Goal: Task Accomplishment & Management: Use online tool/utility

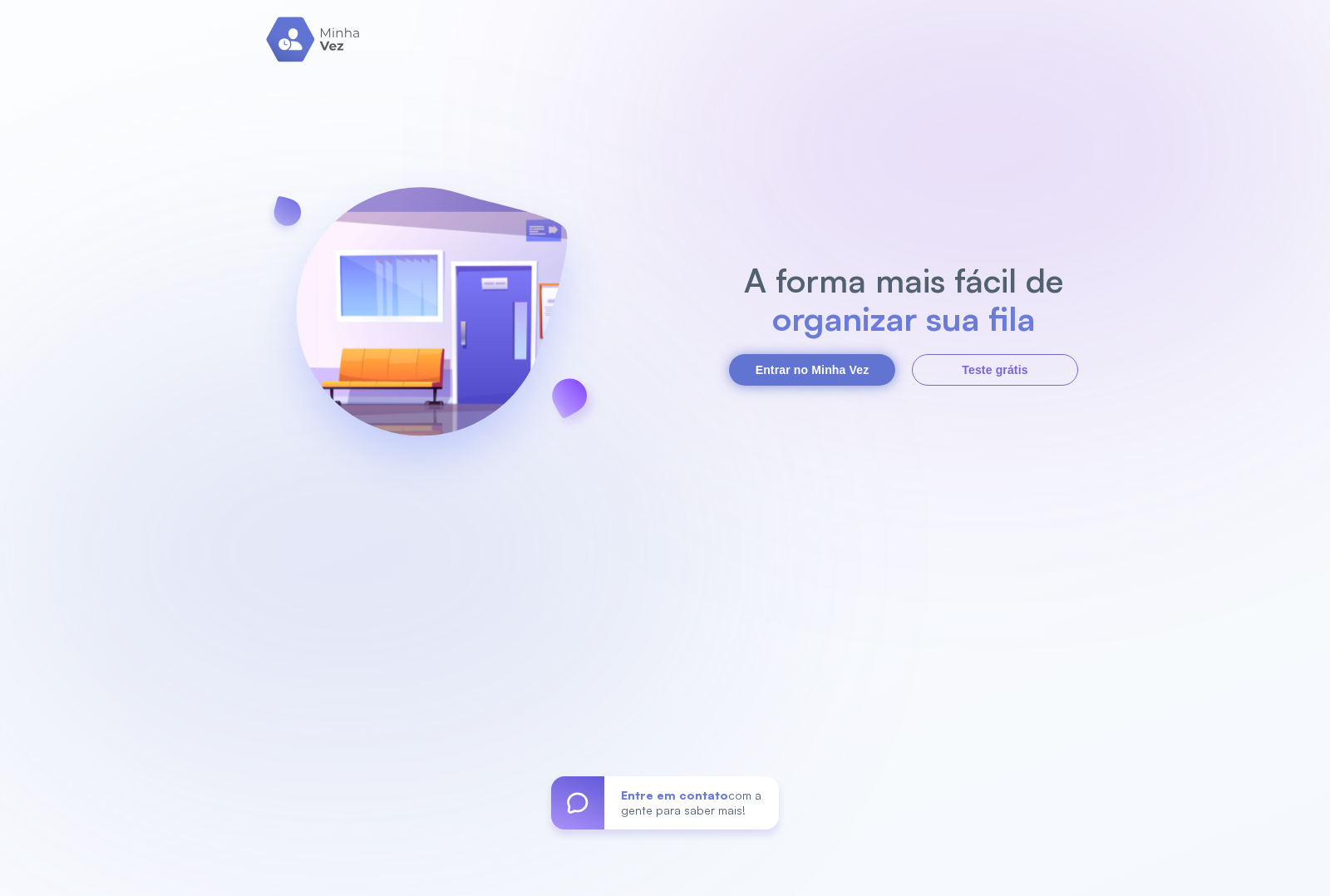
click at [782, 364] on button "Entrar no Minha Vez" at bounding box center [811, 369] width 167 height 32
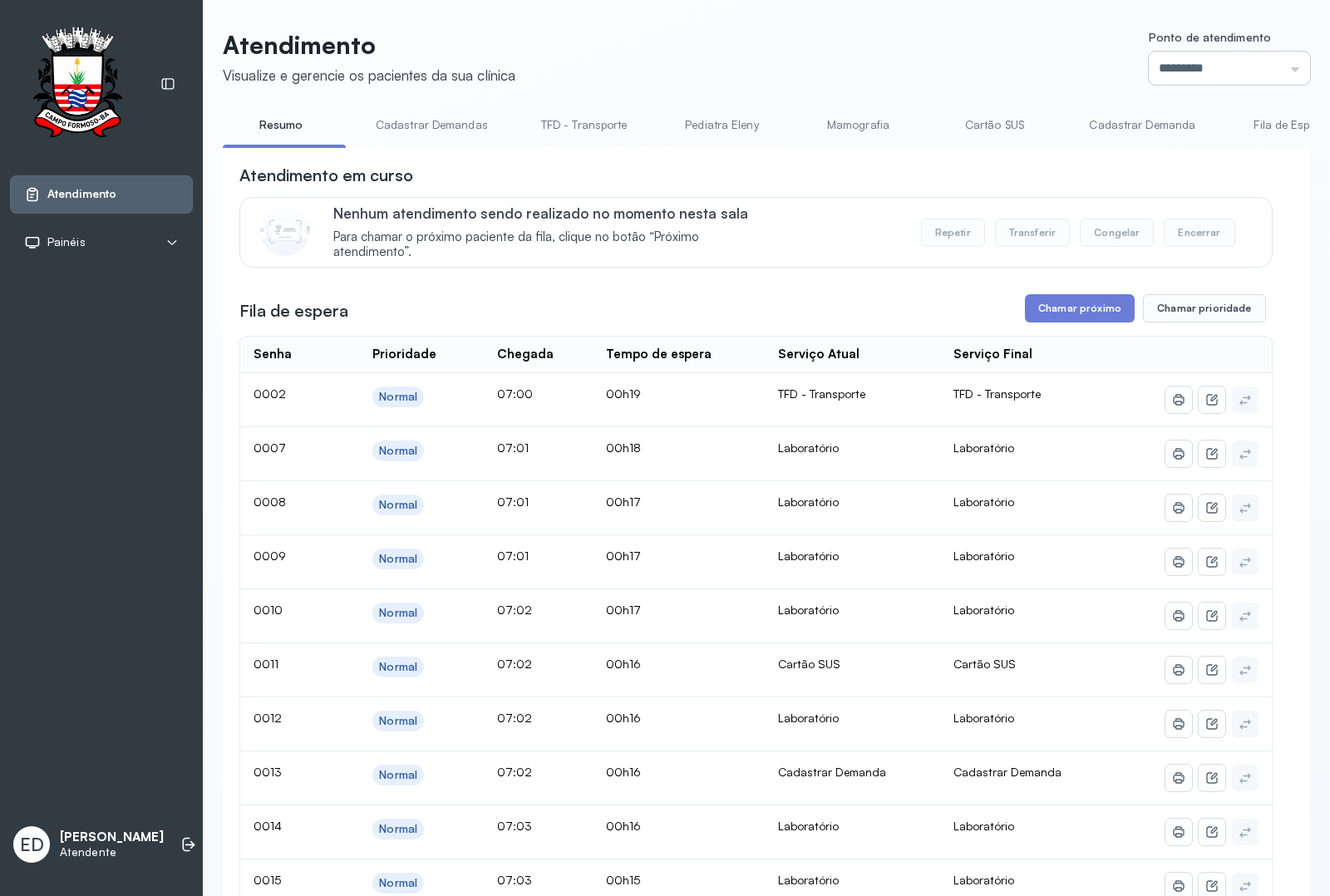
click at [1239, 56] on input "*********" at bounding box center [1229, 67] width 161 height 33
type input "*********"
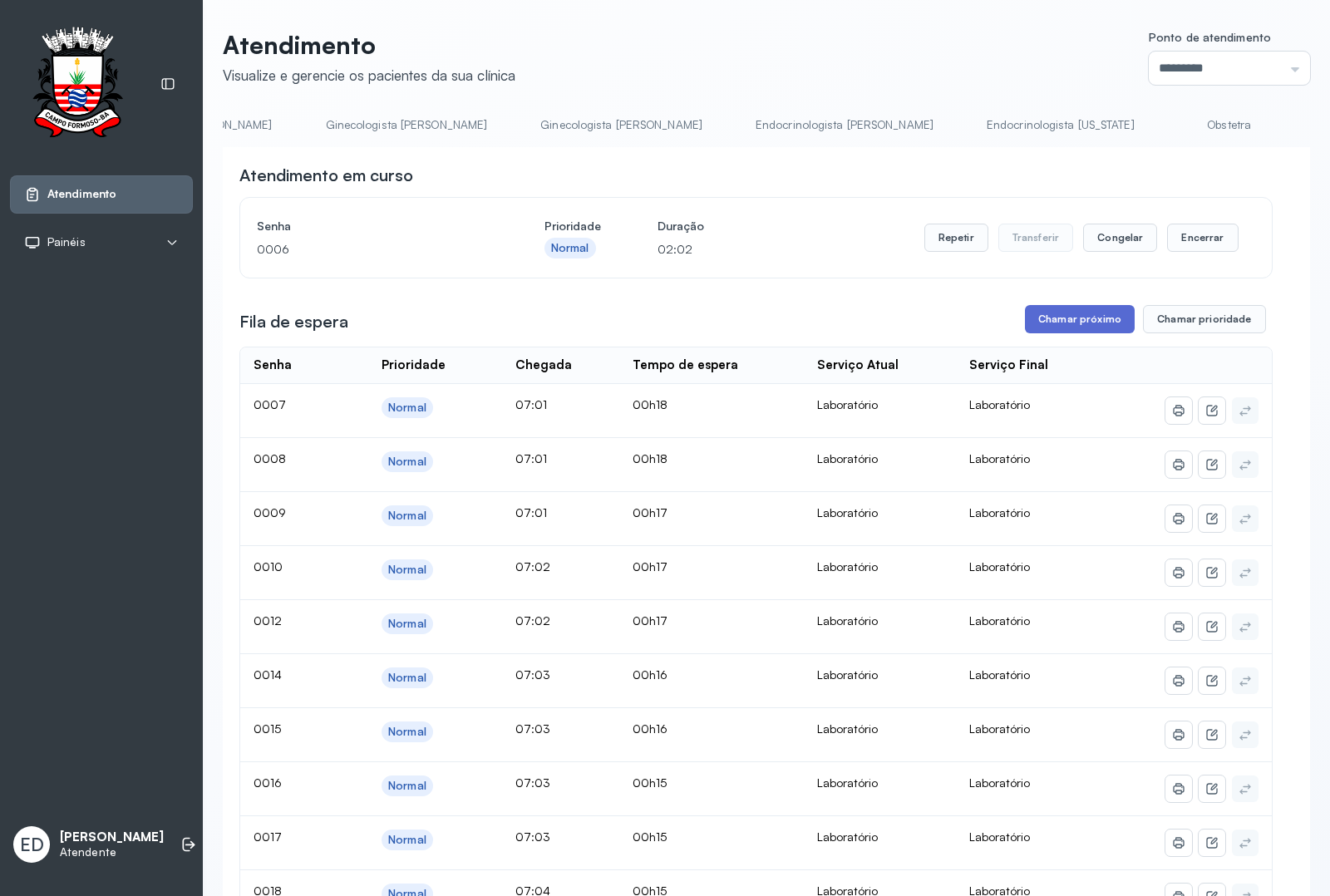
click at [1090, 325] on button "Chamar próximo" at bounding box center [1080, 319] width 109 height 28
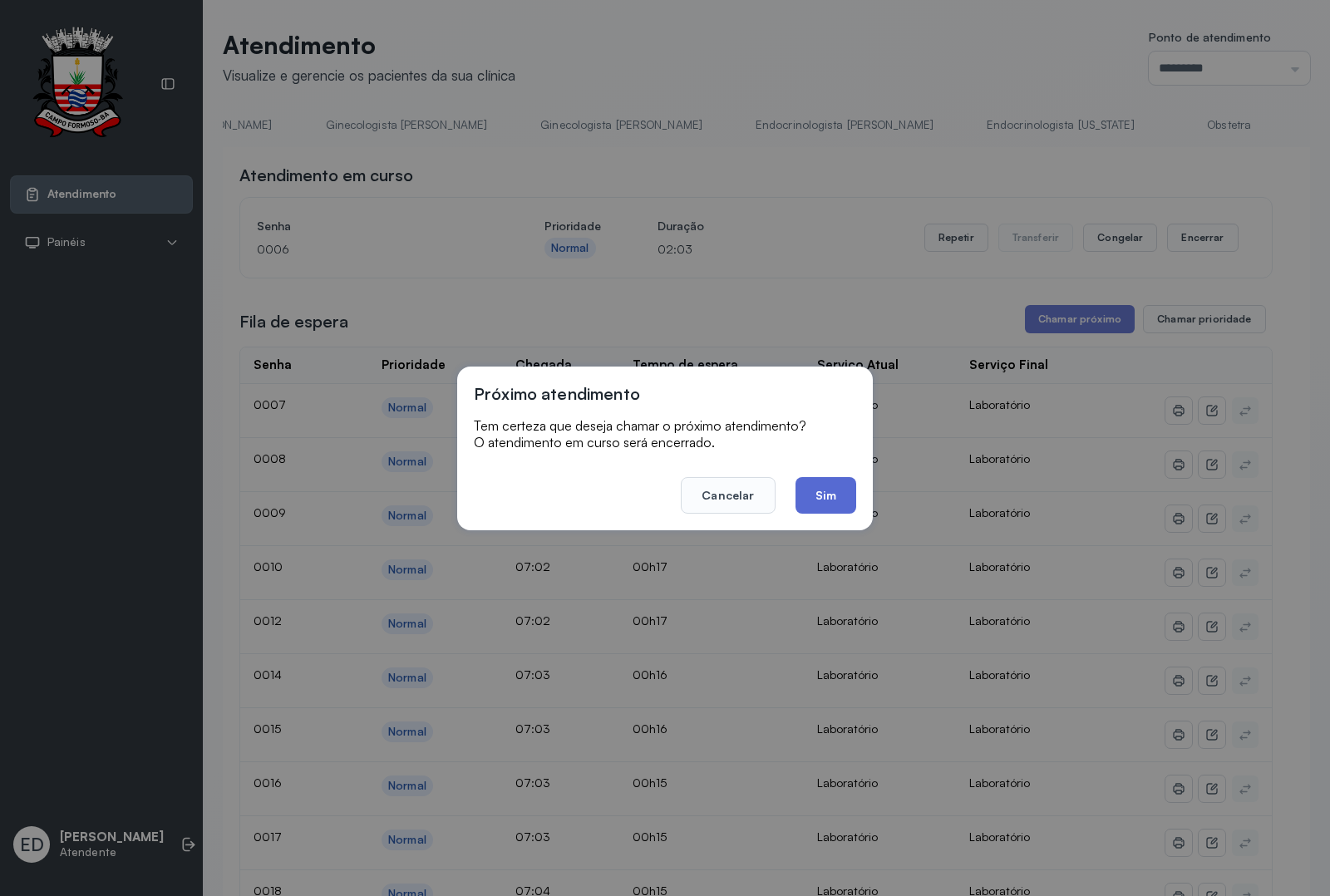
click at [829, 492] on button "Sim" at bounding box center [825, 495] width 61 height 37
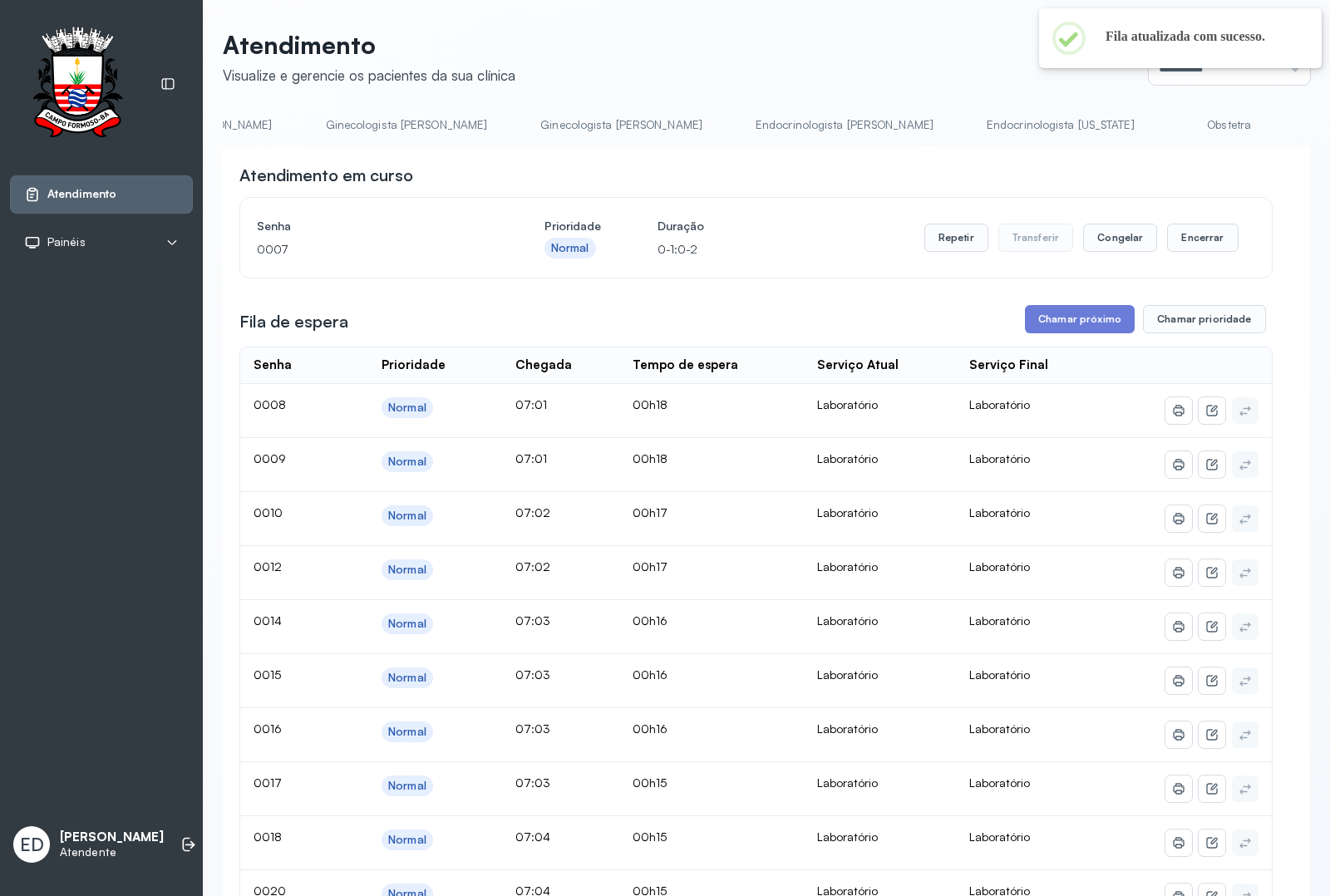
drag, startPoint x: 1178, startPoint y: 147, endPoint x: 1135, endPoint y: 143, distance: 43.2
click at [1186, 231] on button "Encerrar" at bounding box center [1202, 237] width 71 height 28
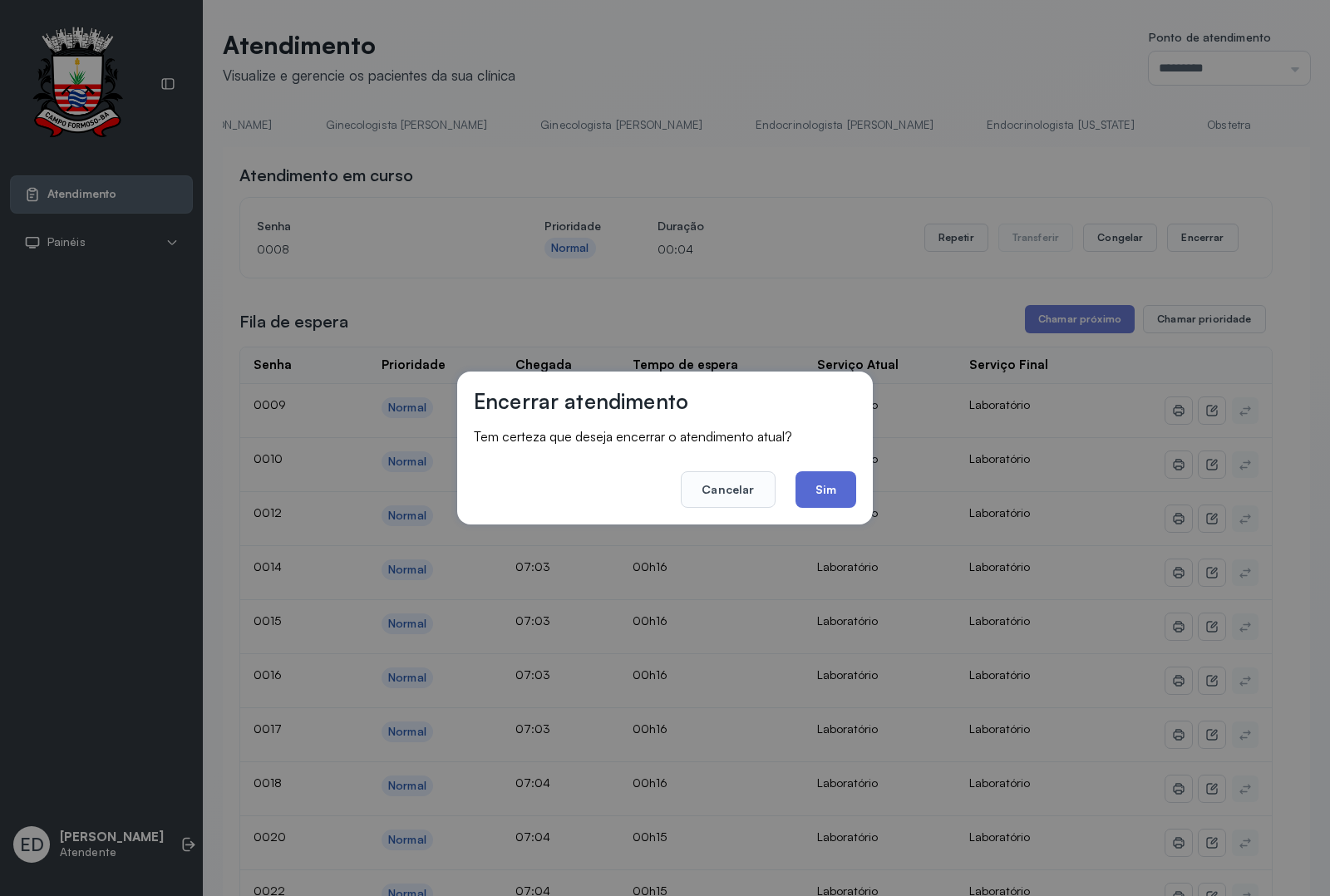
click at [838, 492] on button "Sim" at bounding box center [825, 489] width 61 height 37
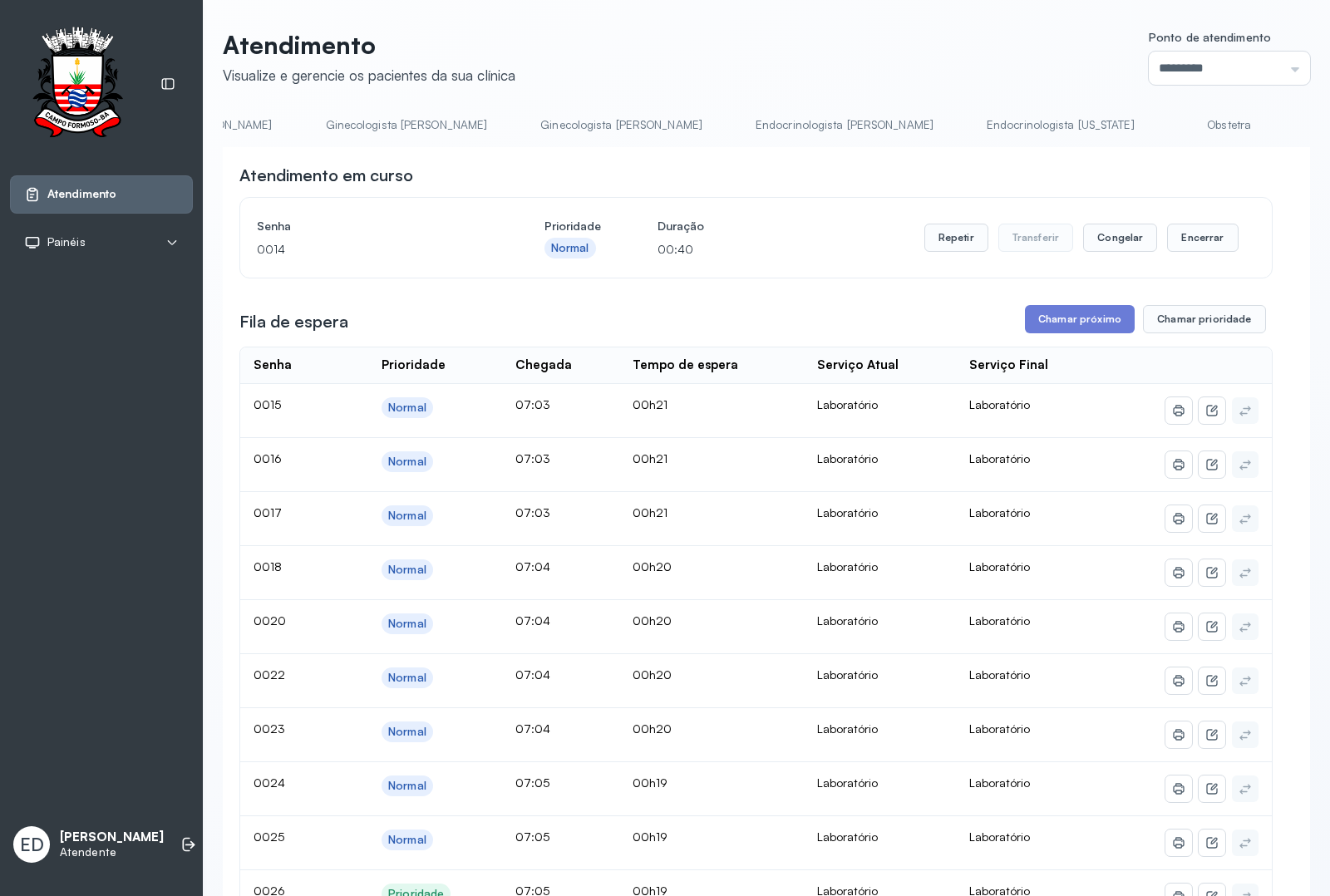
drag, startPoint x: 1094, startPoint y: 308, endPoint x: 994, endPoint y: 384, distance: 125.6
click at [1073, 324] on button "Chamar próximo" at bounding box center [1080, 319] width 109 height 28
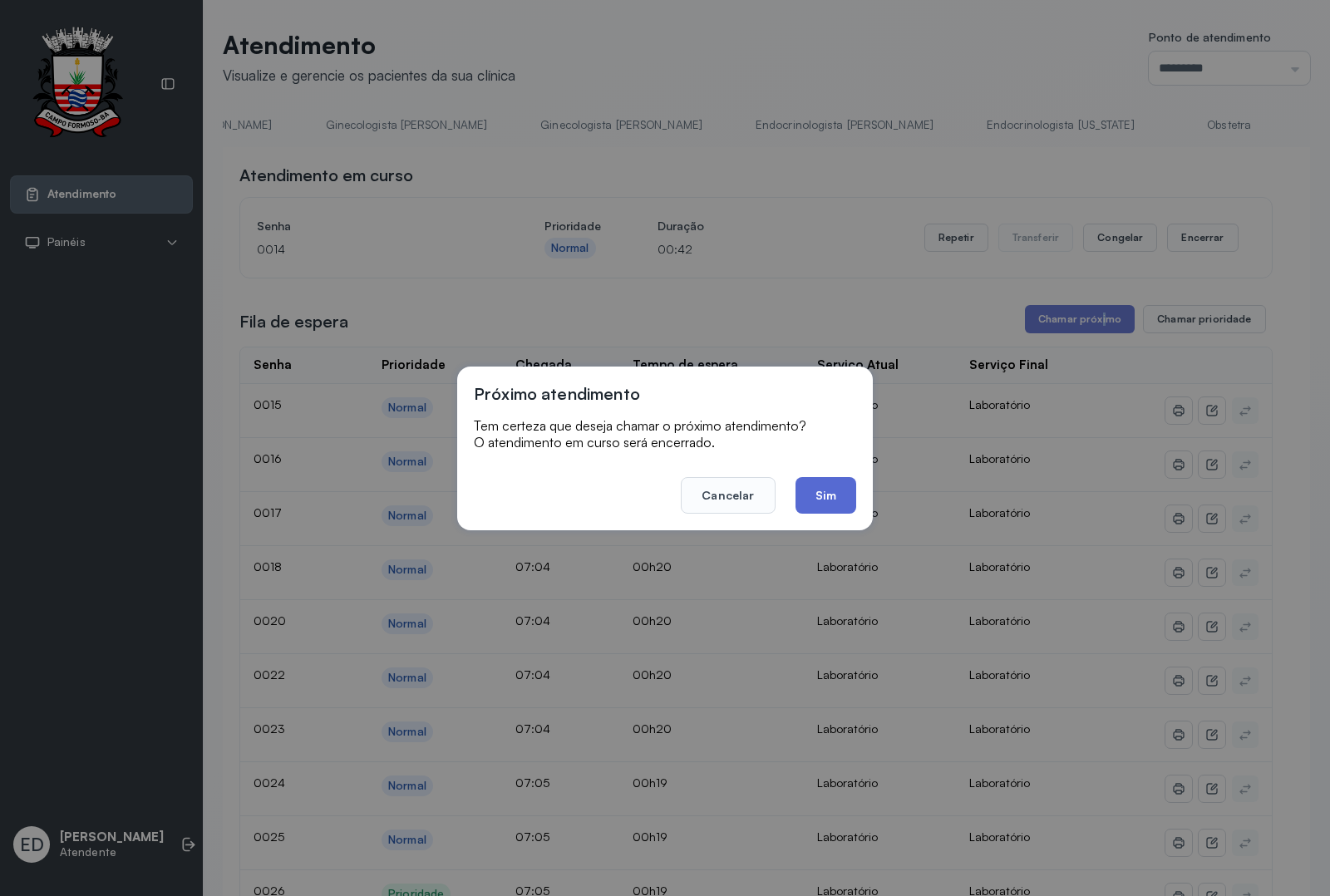
click at [850, 496] on button "Sim" at bounding box center [825, 495] width 61 height 37
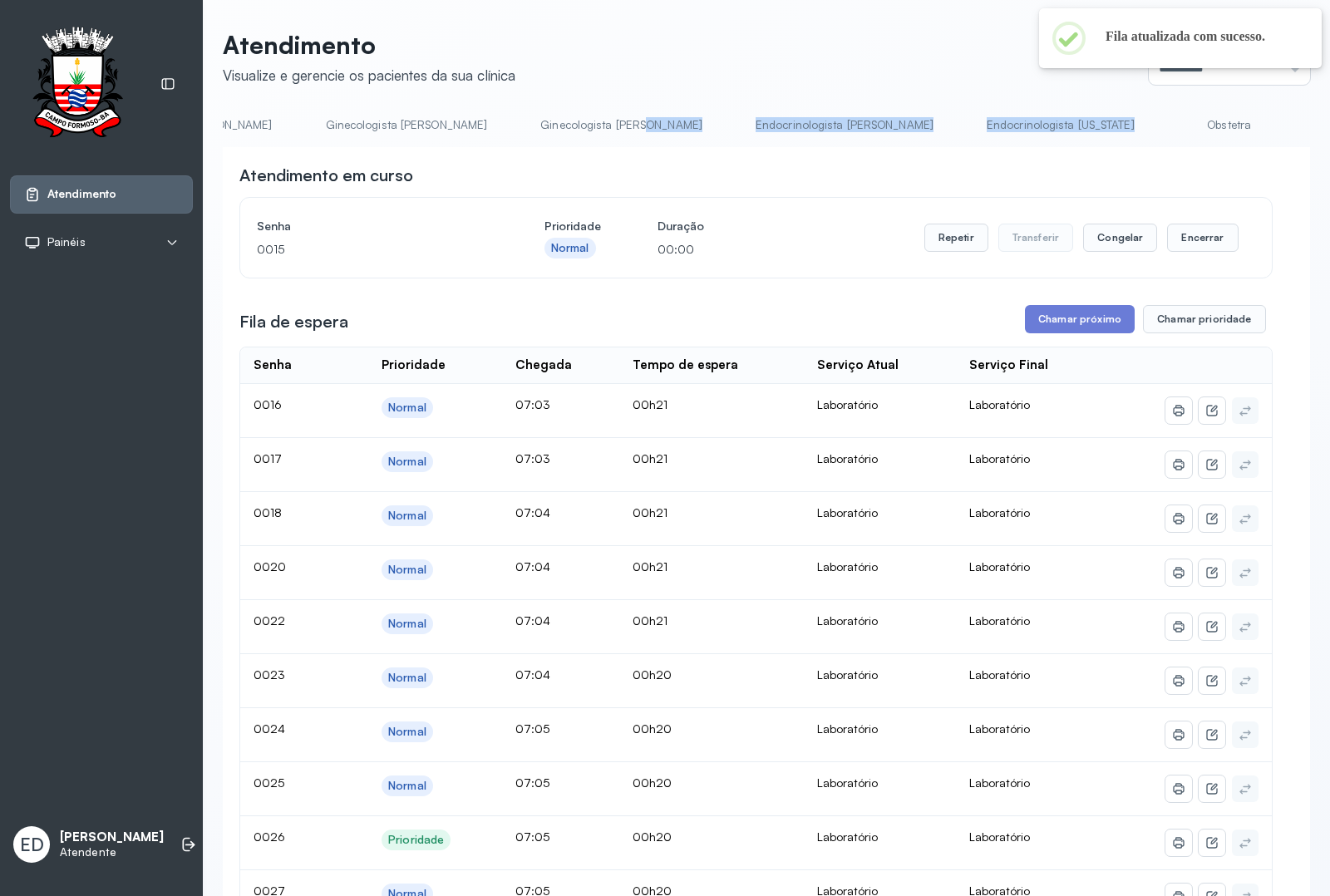
drag, startPoint x: 894, startPoint y: 147, endPoint x: 449, endPoint y: 147, distance: 445.0
click at [464, 143] on div "Resumo Cadastrar Demandas TFD - Transporte Pediatra Eleny Mamografia Cartão SUS…" at bounding box center [766, 130] width 1087 height 38
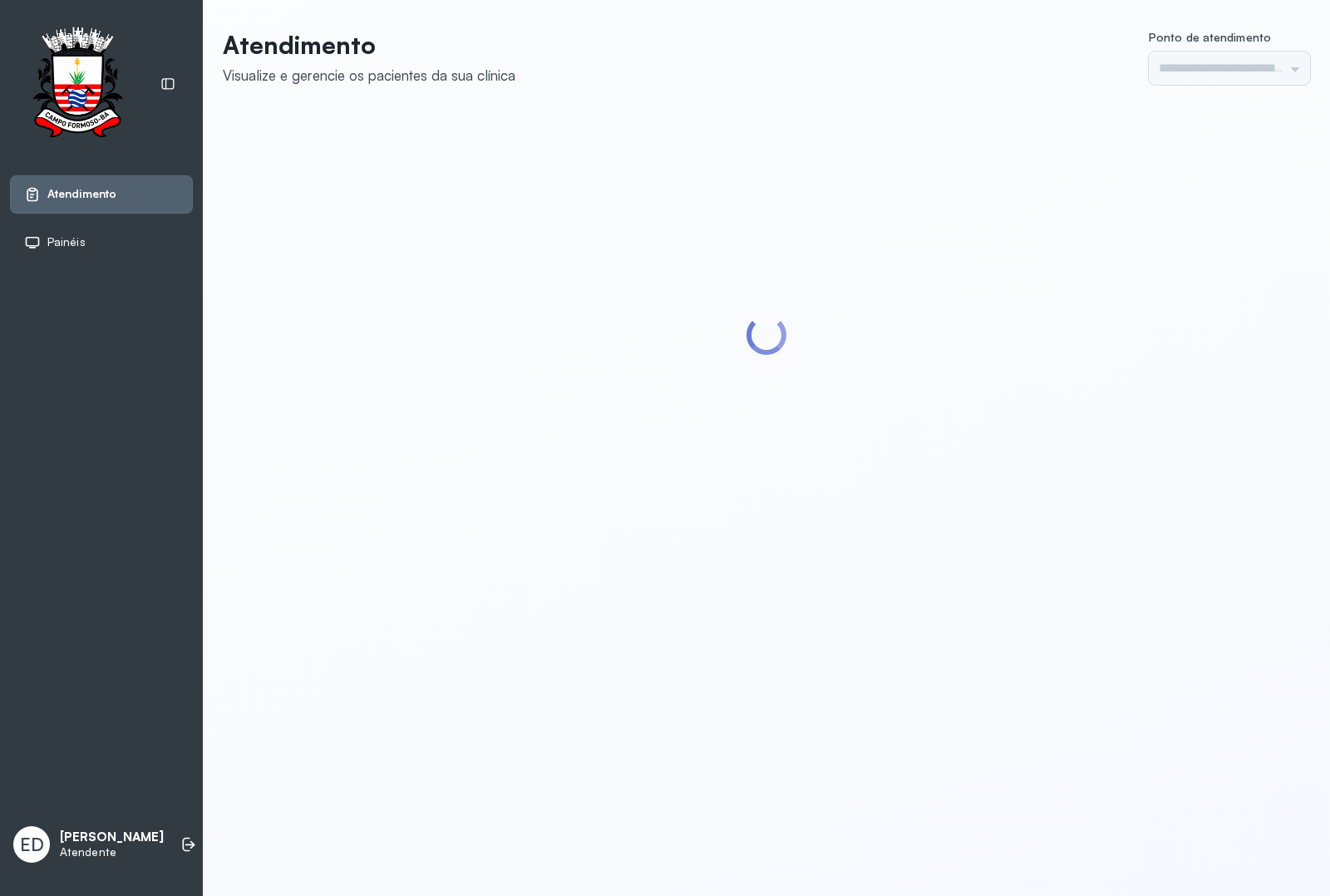
type input "*********"
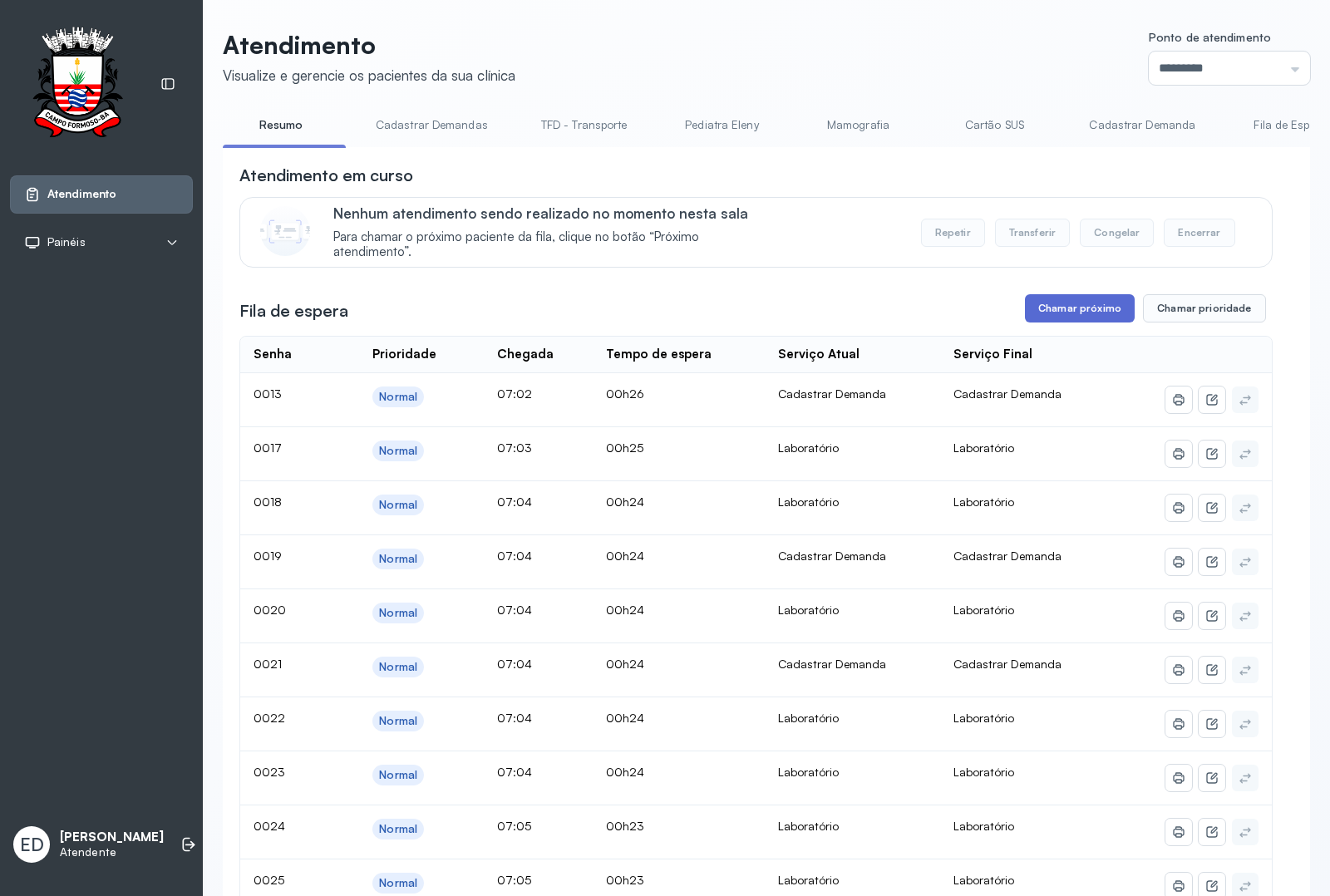
click at [1069, 303] on button "Chamar próximo" at bounding box center [1080, 307] width 109 height 28
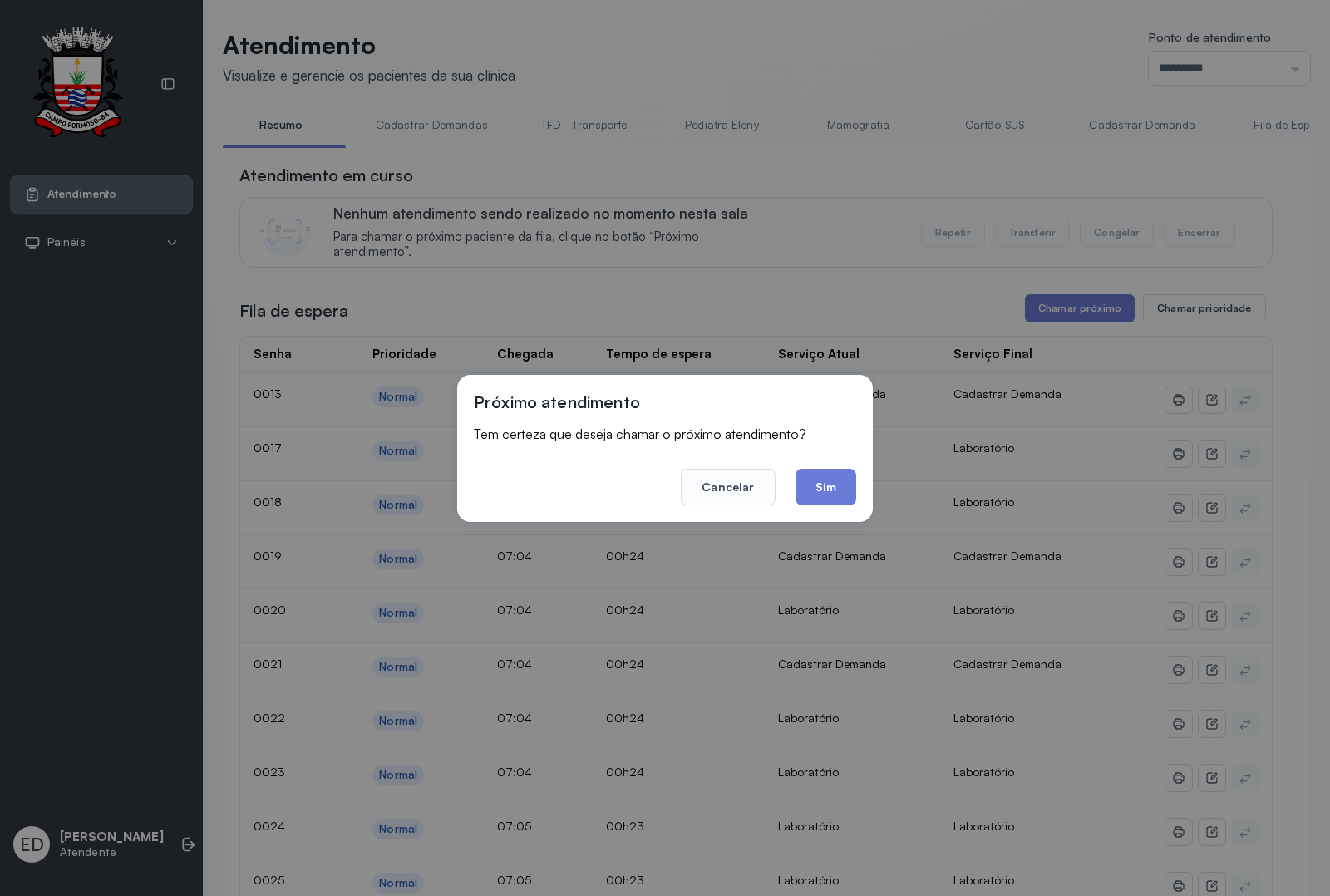
drag, startPoint x: 829, startPoint y: 483, endPoint x: 632, endPoint y: 366, distance: 229.1
click at [831, 483] on button "Sim" at bounding box center [825, 487] width 61 height 37
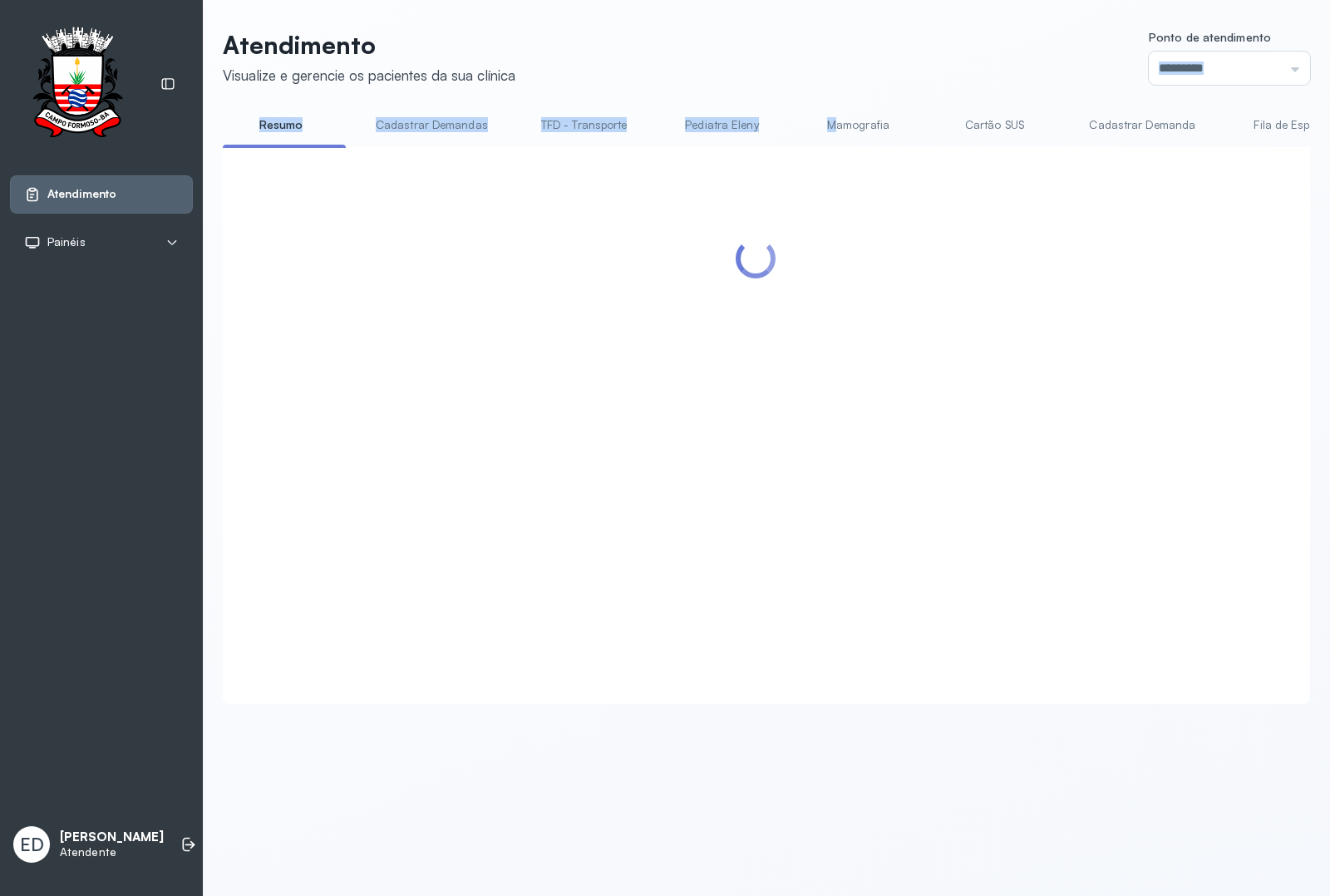
click at [831, 84] on div "Atendimento Visualize e gerencie os pacientes da sua clínica Ponto de atendimen…" at bounding box center [766, 366] width 1087 height 674
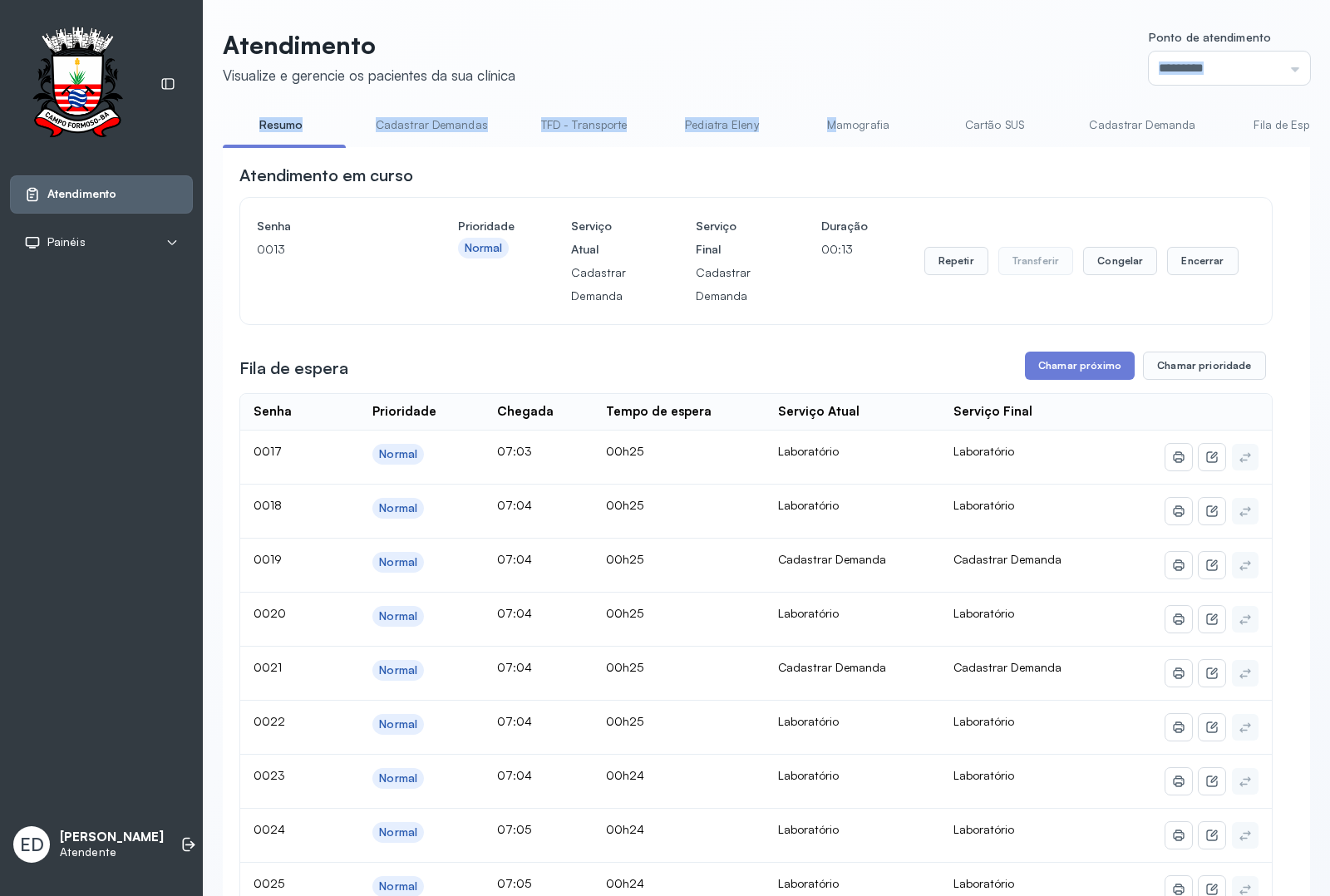
click at [894, 77] on header "Atendimento Visualize e gerencie os pacientes da sua clínica Ponto de atendimen…" at bounding box center [766, 57] width 1087 height 55
click at [1216, 261] on button "Encerrar" at bounding box center [1202, 261] width 71 height 28
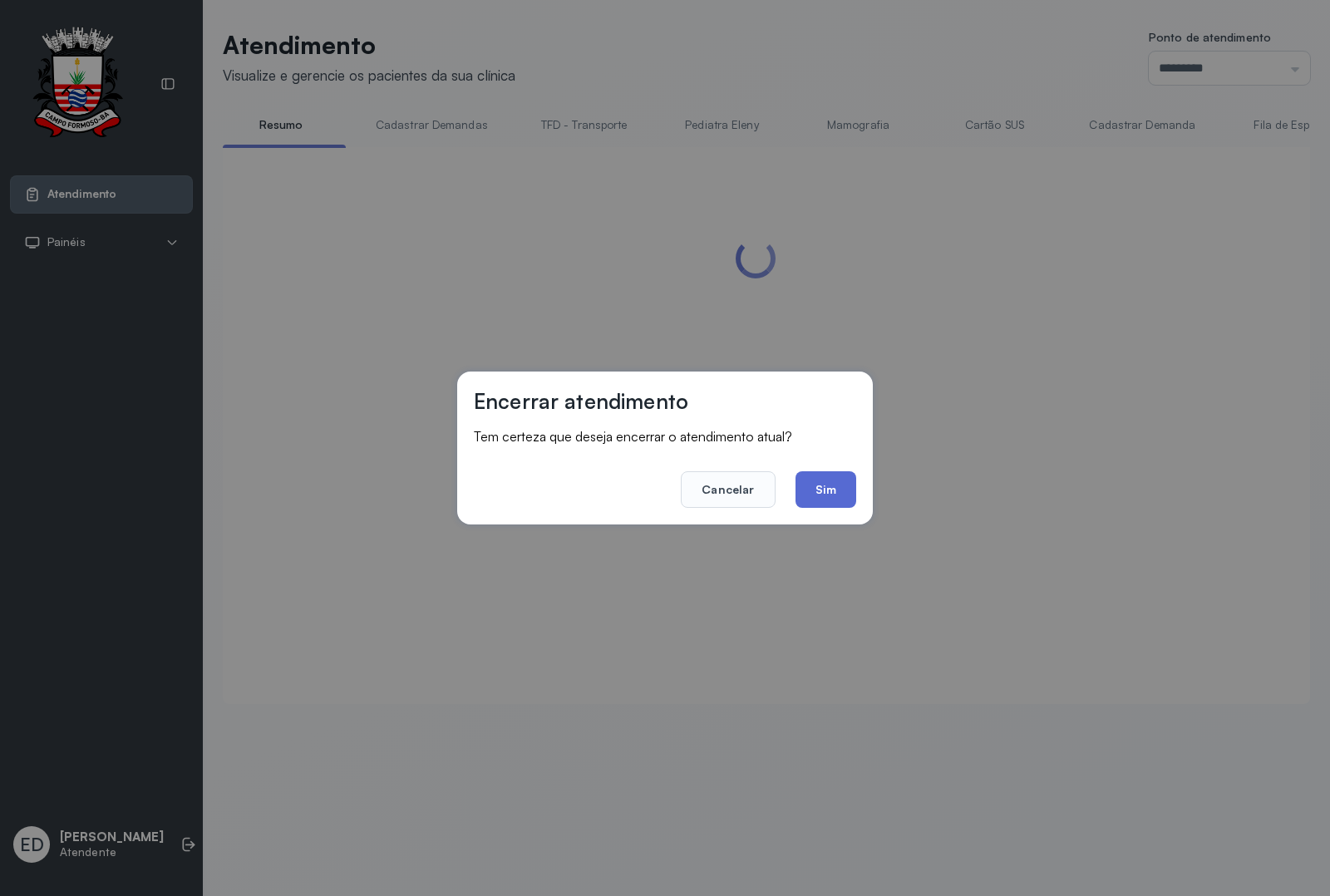
click at [816, 500] on button "Sim" at bounding box center [825, 489] width 61 height 37
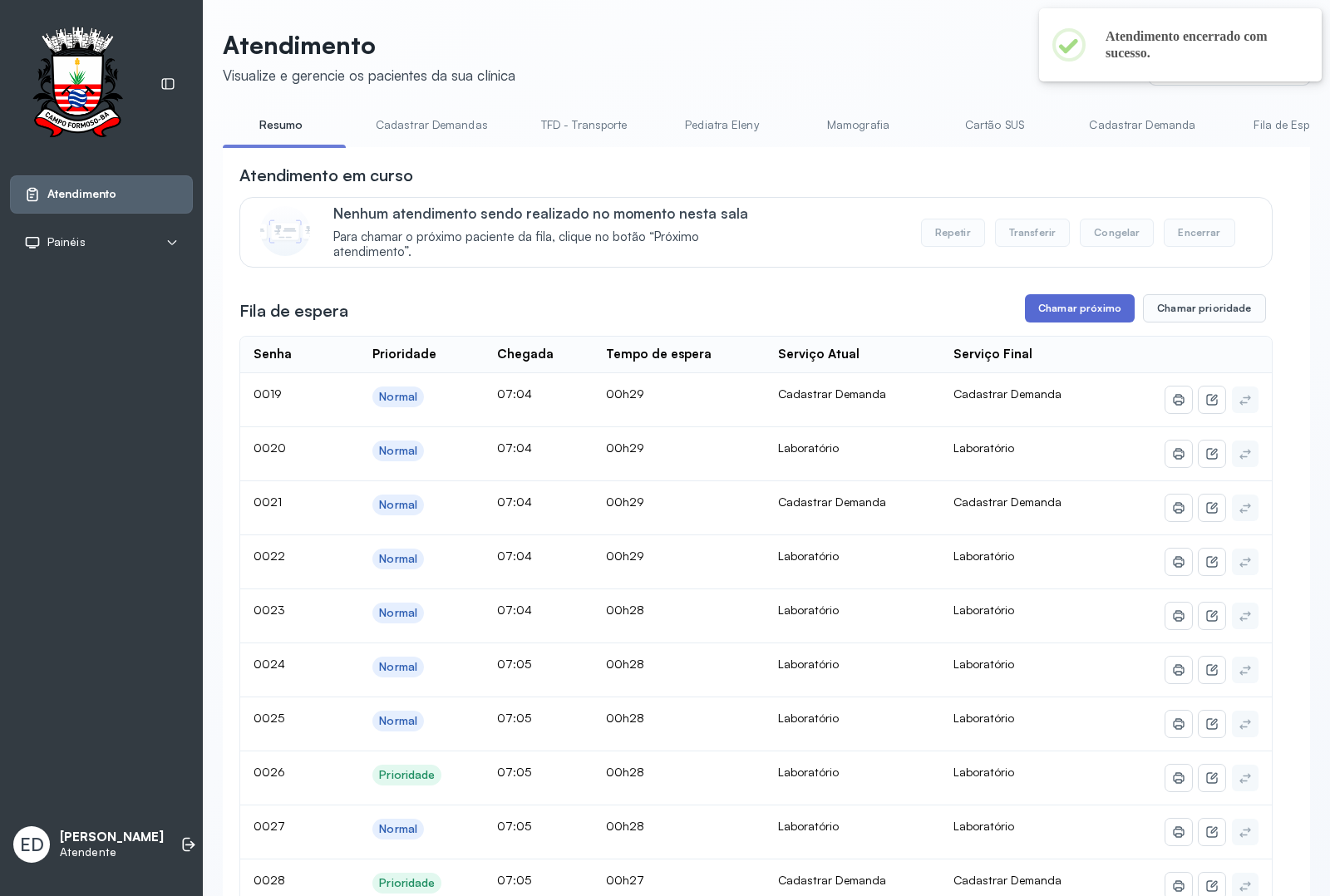
click at [1077, 313] on button "Chamar próximo" at bounding box center [1080, 307] width 109 height 28
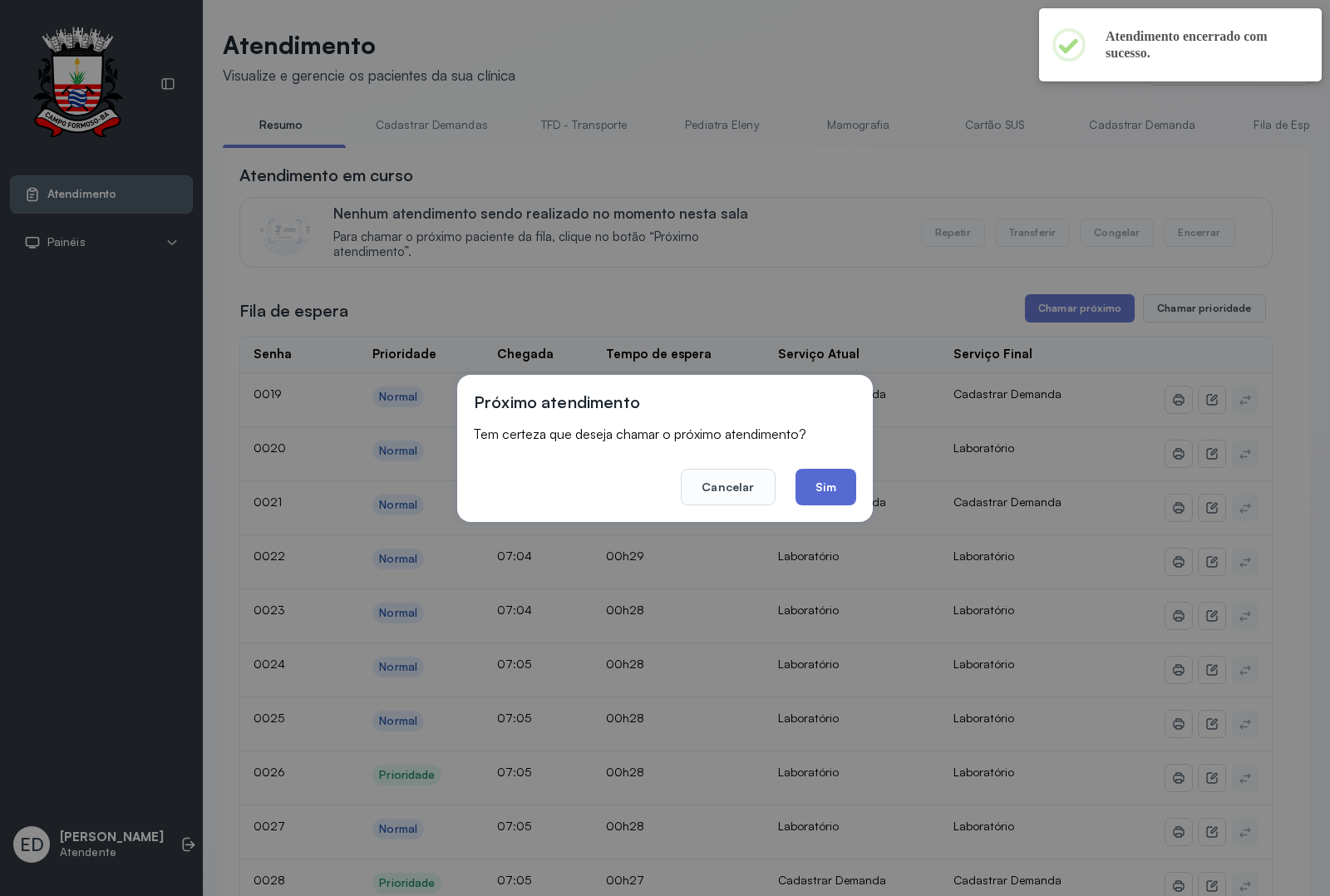
click at [833, 475] on button "Sim" at bounding box center [825, 487] width 61 height 37
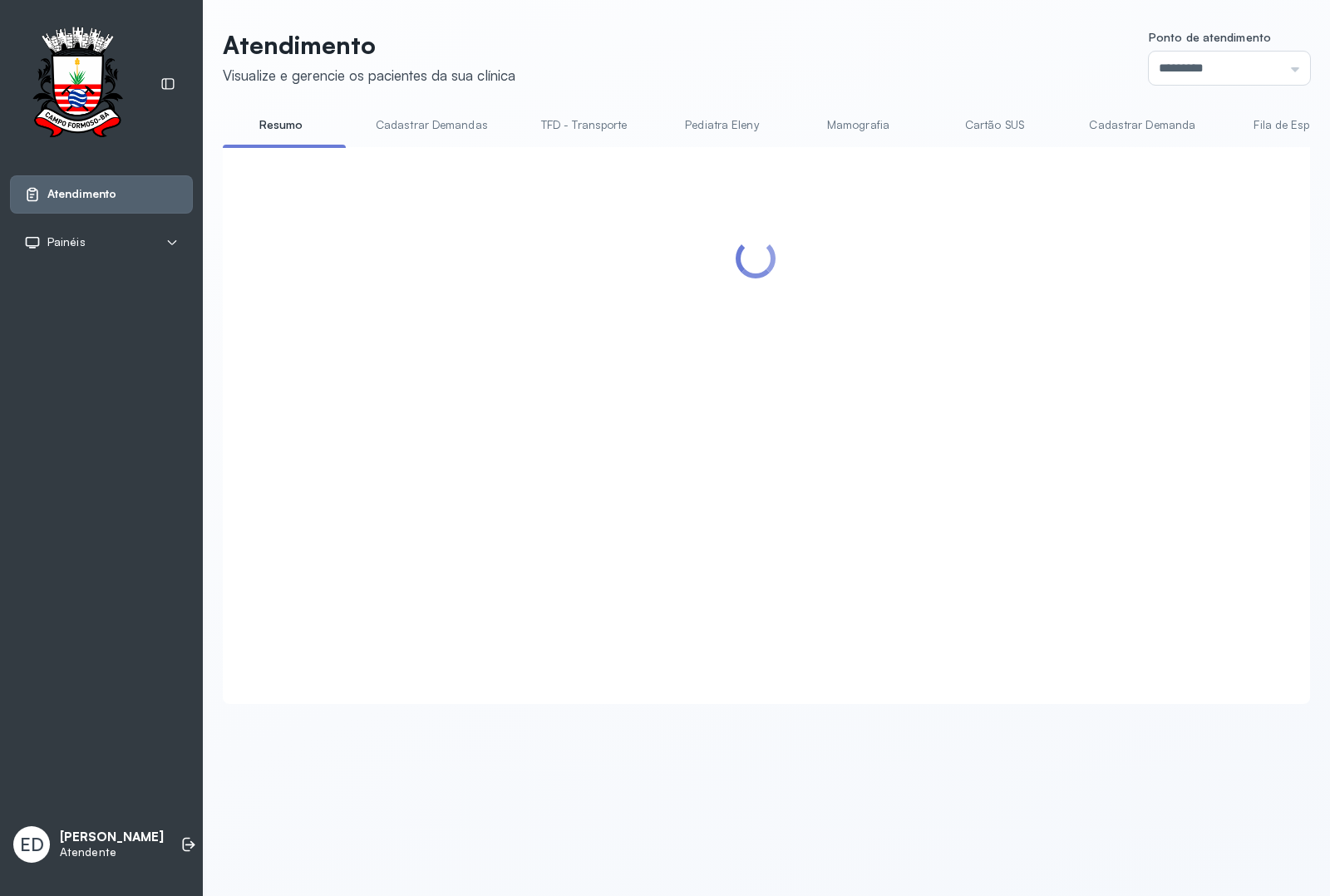
click at [641, 61] on header "Atendimento Visualize e gerencie os pacientes da sua clínica Ponto de atendimen…" at bounding box center [766, 57] width 1087 height 55
click at [771, 25] on div "Atendimento Visualize e gerencie os pacientes da sua clínica Ponto de atendimen…" at bounding box center [765, 375] width 1127 height 751
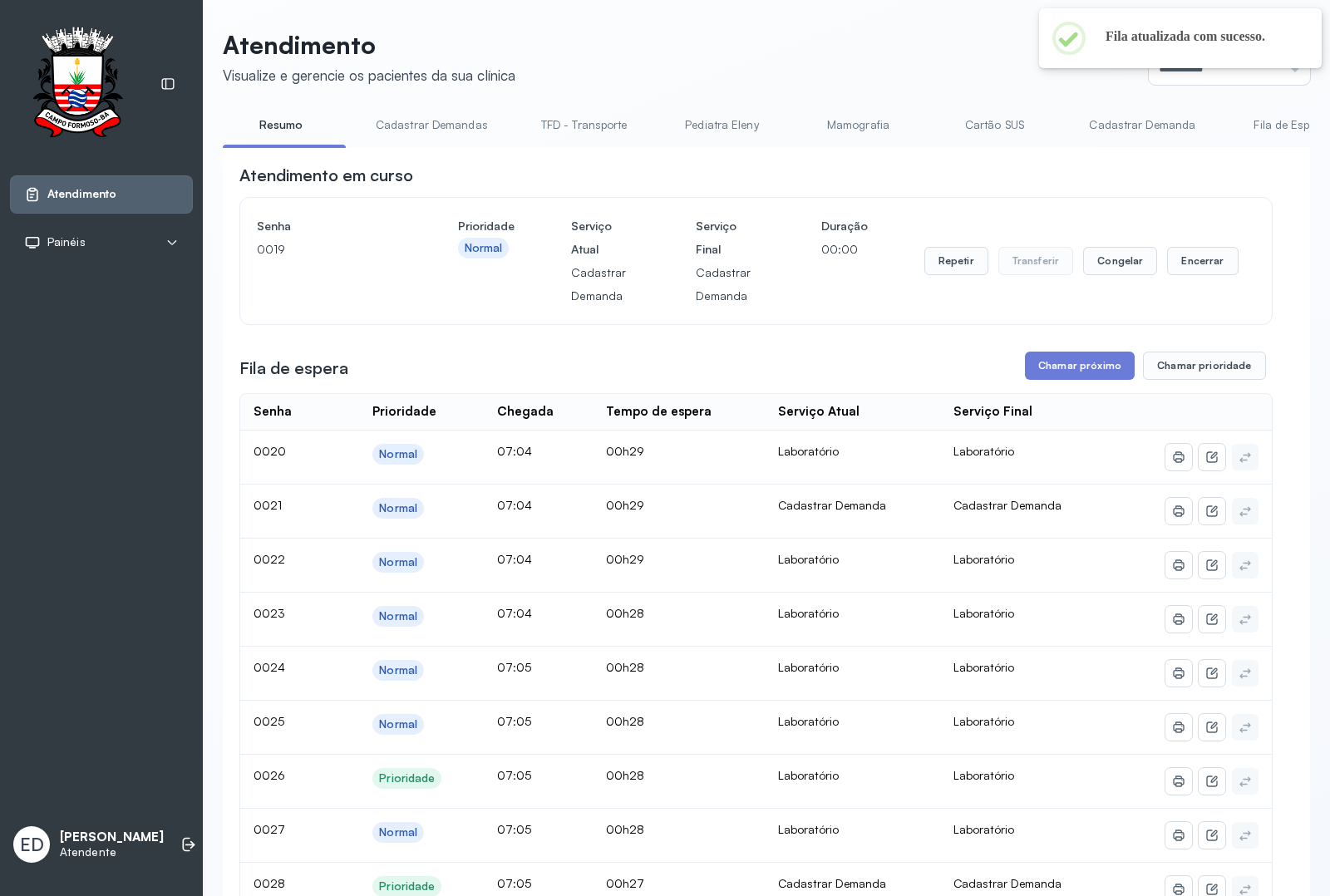
click at [1191, 275] on button "Encerrar" at bounding box center [1202, 261] width 71 height 28
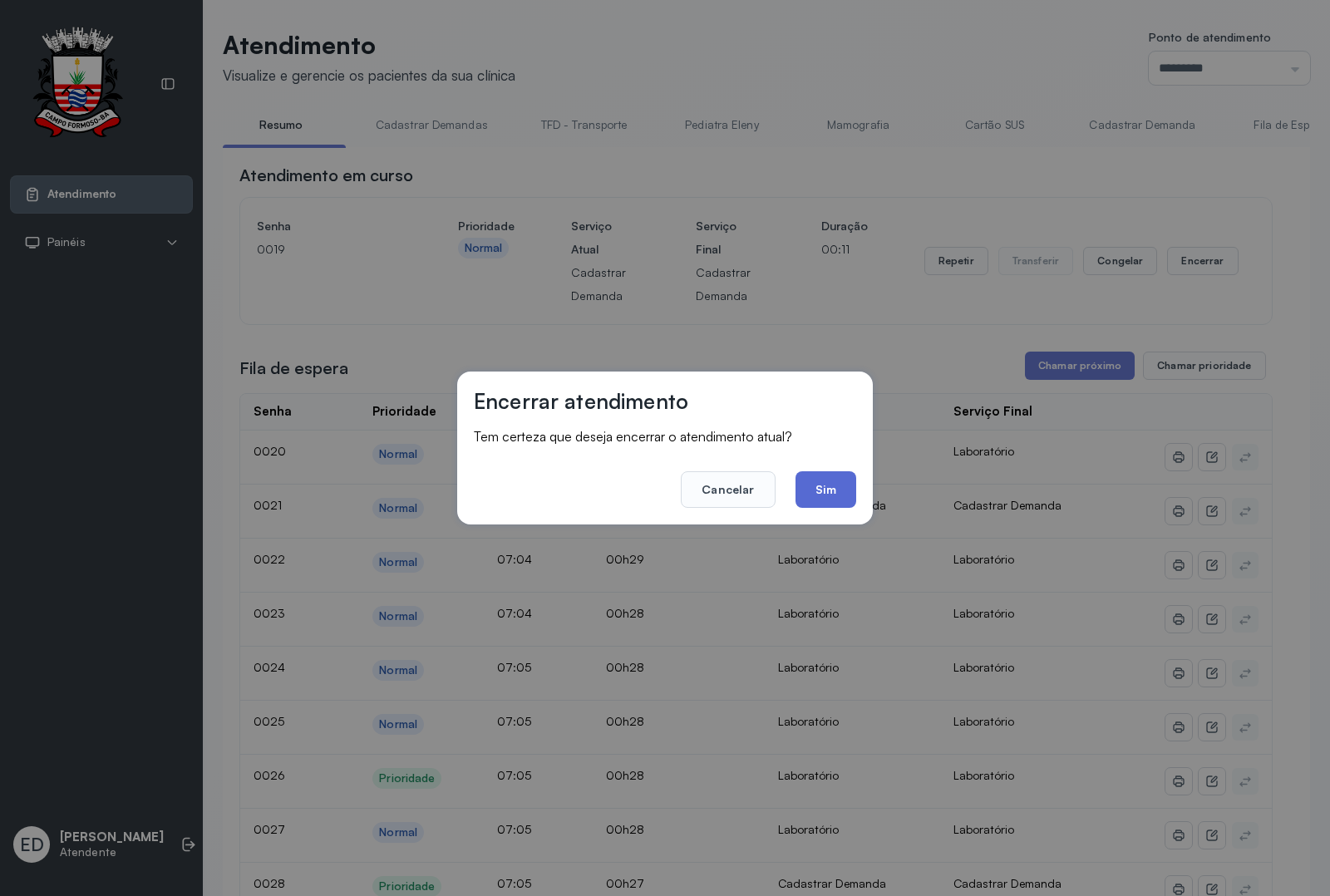
click at [816, 488] on button "Sim" at bounding box center [825, 489] width 61 height 37
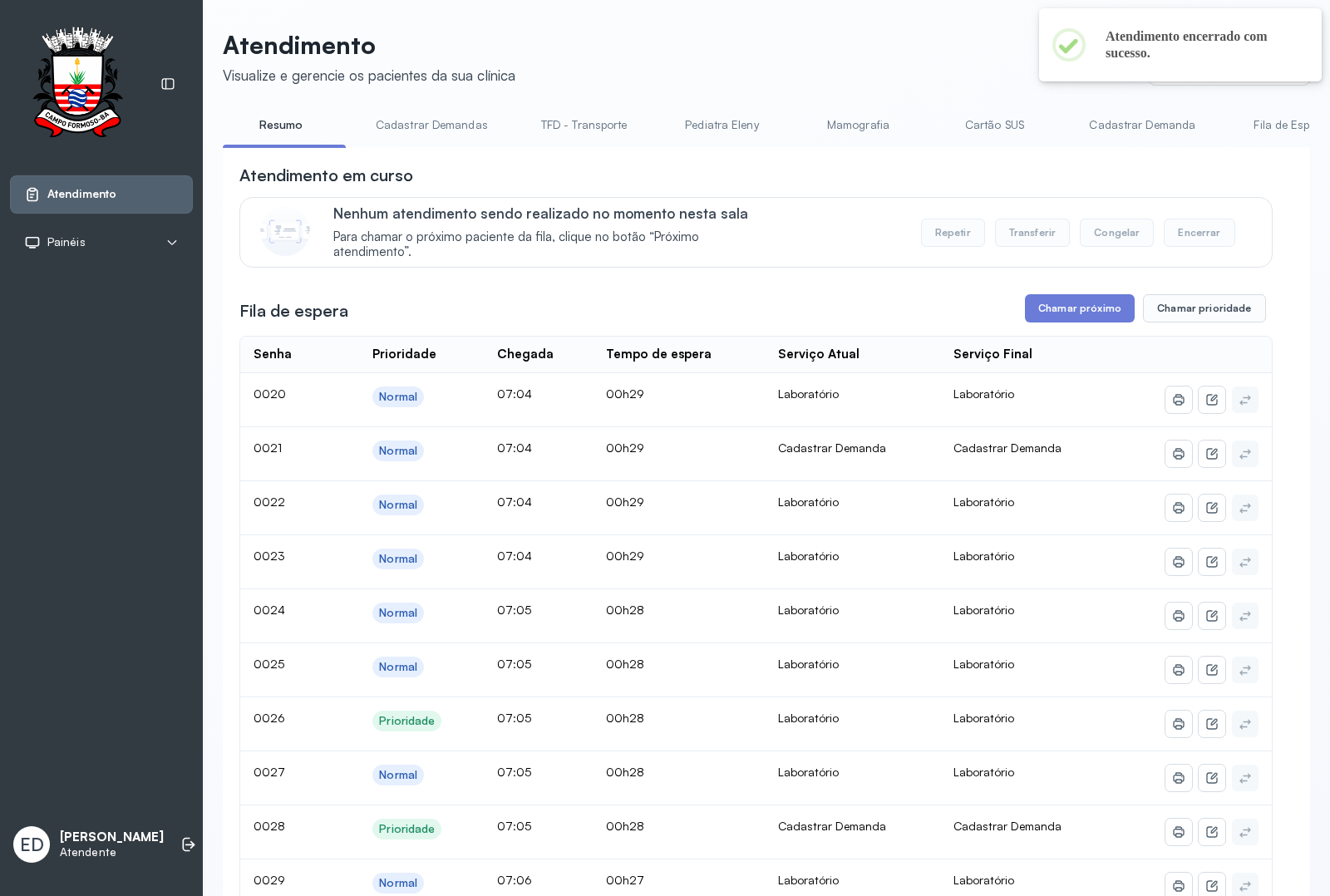
click at [921, 50] on header "Atendimento Visualize e gerencie os pacientes da sua clínica Ponto de atendimen…" at bounding box center [766, 57] width 1087 height 55
click at [1052, 305] on button "Chamar próximo" at bounding box center [1080, 307] width 109 height 28
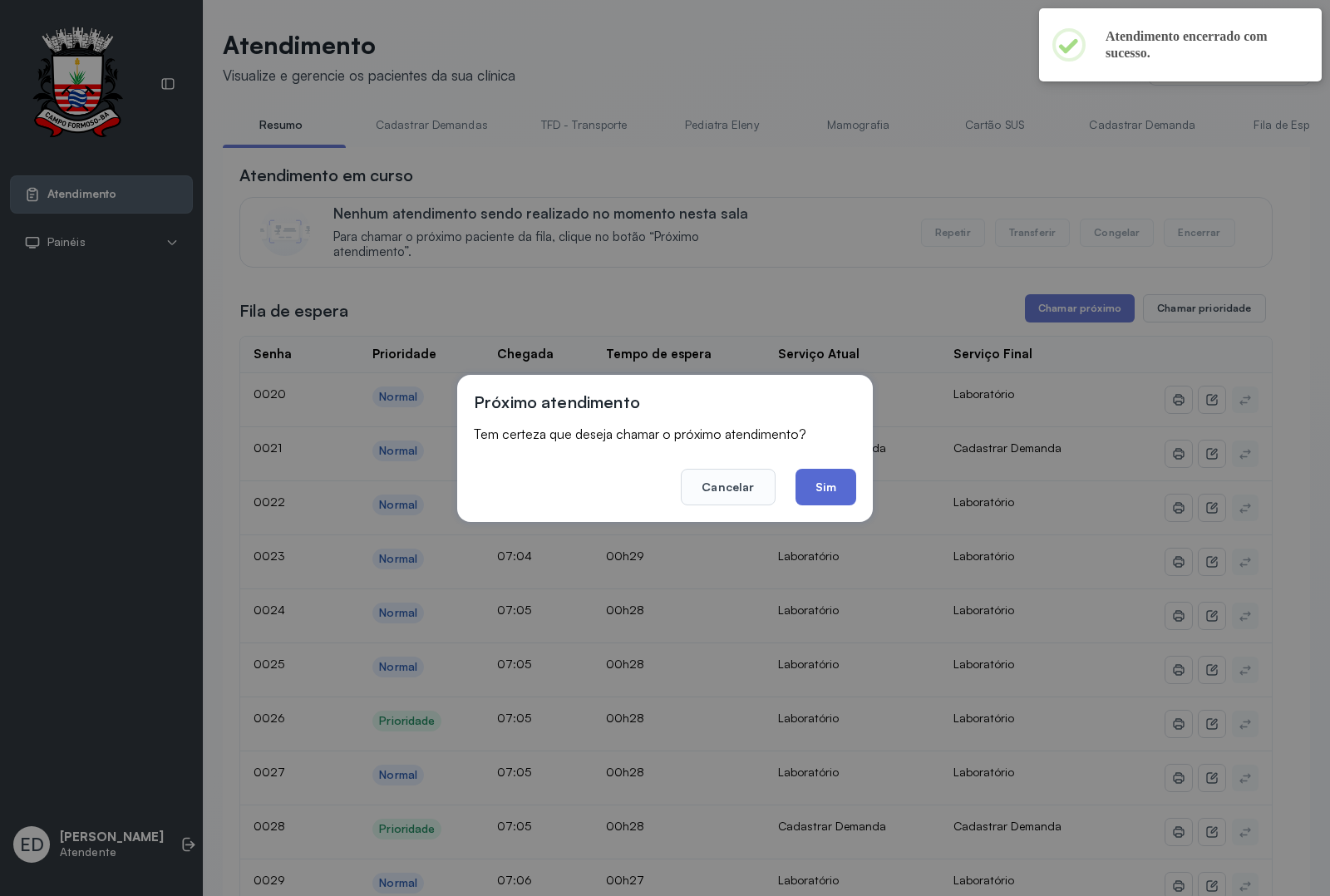
click at [838, 477] on button "Sim" at bounding box center [825, 487] width 61 height 37
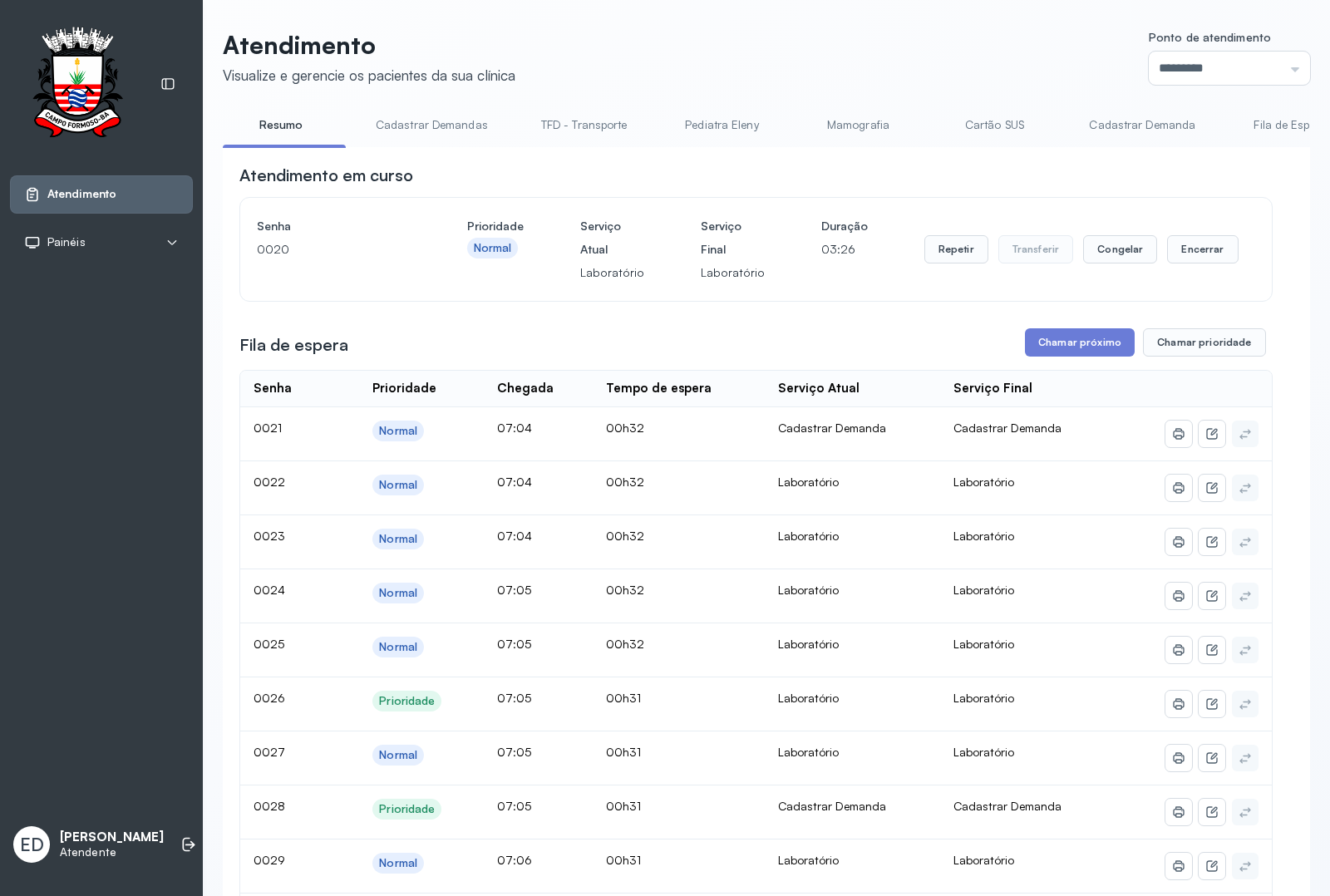
click at [1173, 271] on div "Repetir Transferir Congelar Encerrar" at bounding box center [1081, 249] width 314 height 70
click at [1184, 250] on button "Encerrar" at bounding box center [1202, 249] width 71 height 28
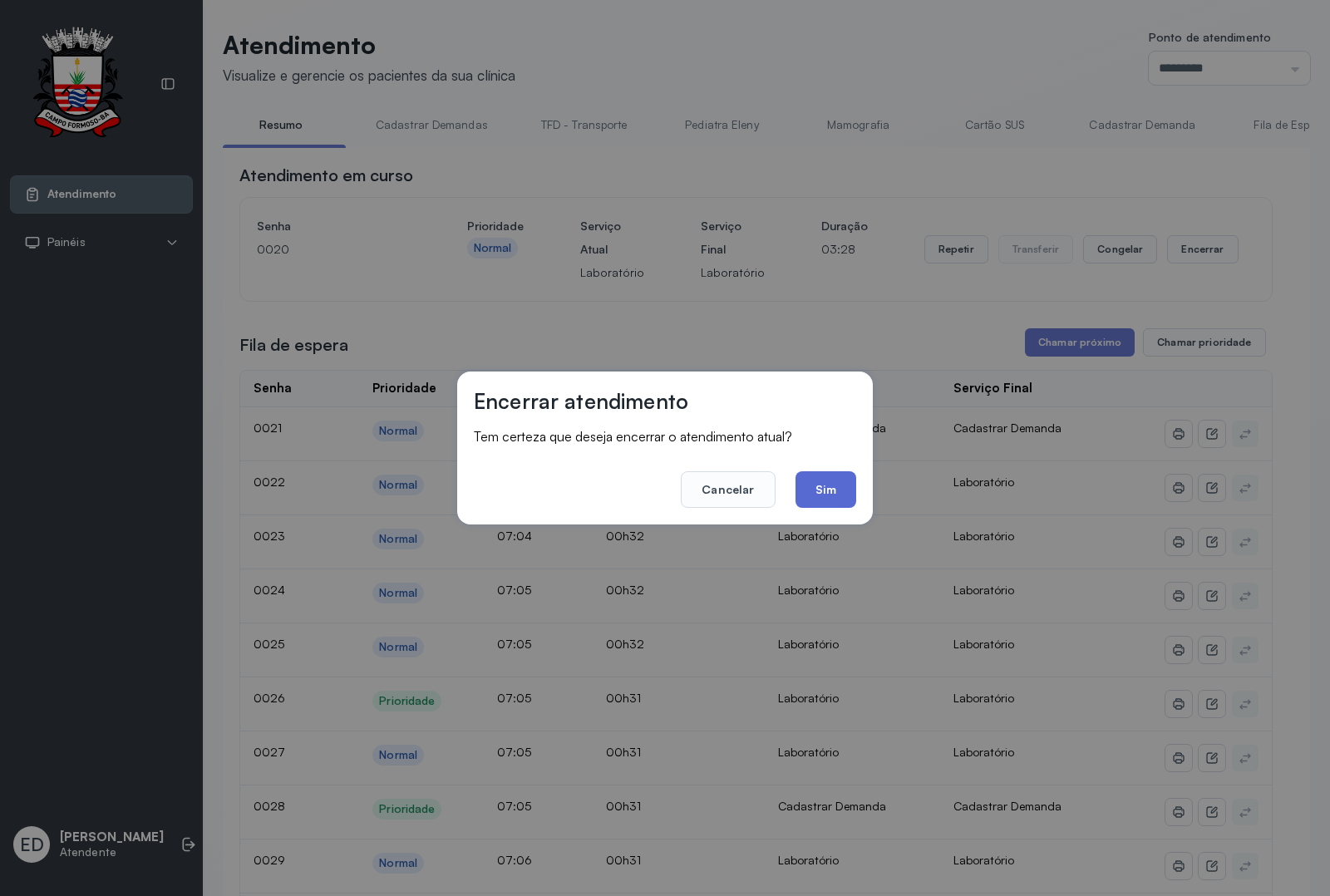
click at [815, 483] on button "Sim" at bounding box center [825, 489] width 61 height 37
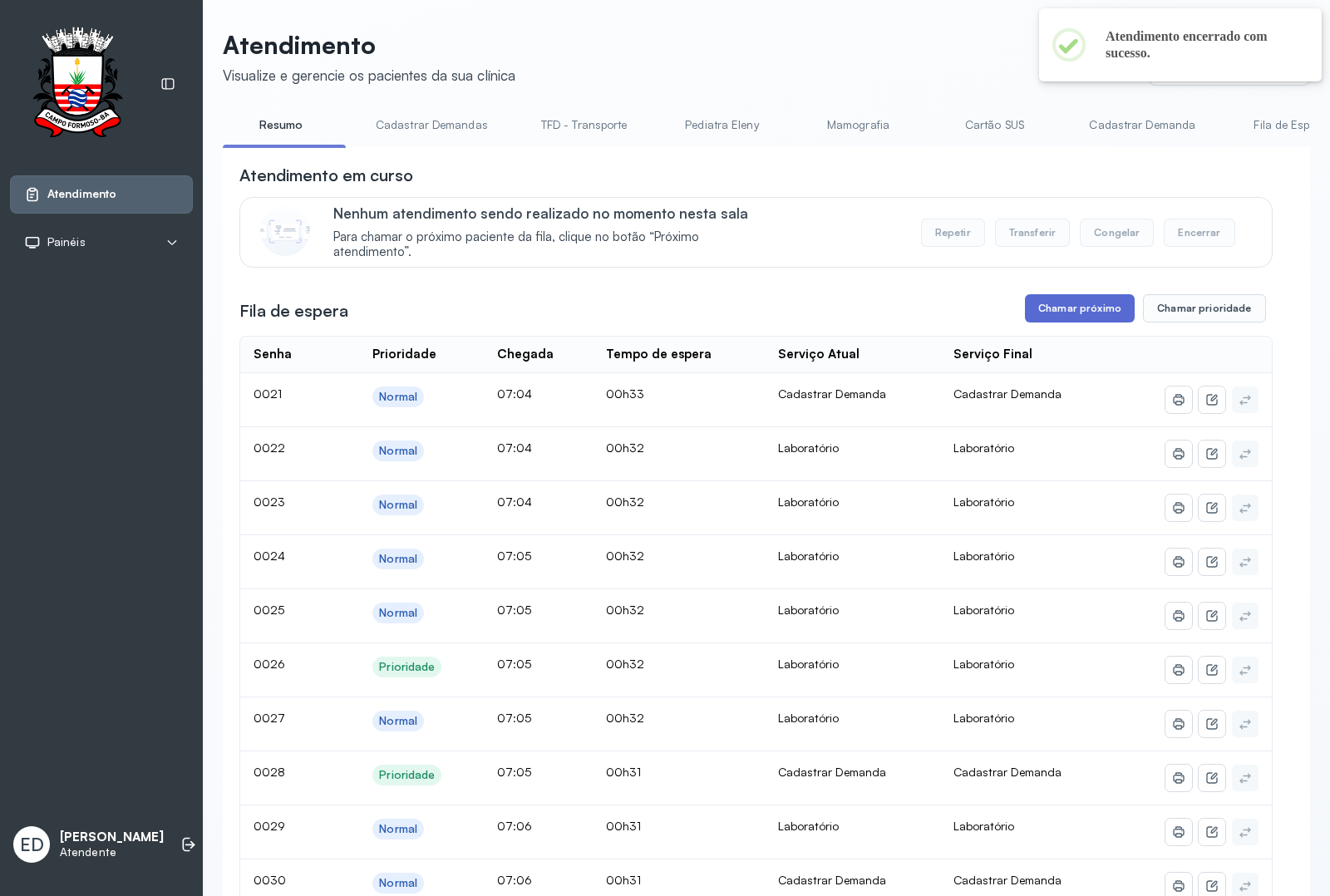
click at [1083, 316] on button "Chamar próximo" at bounding box center [1080, 307] width 109 height 28
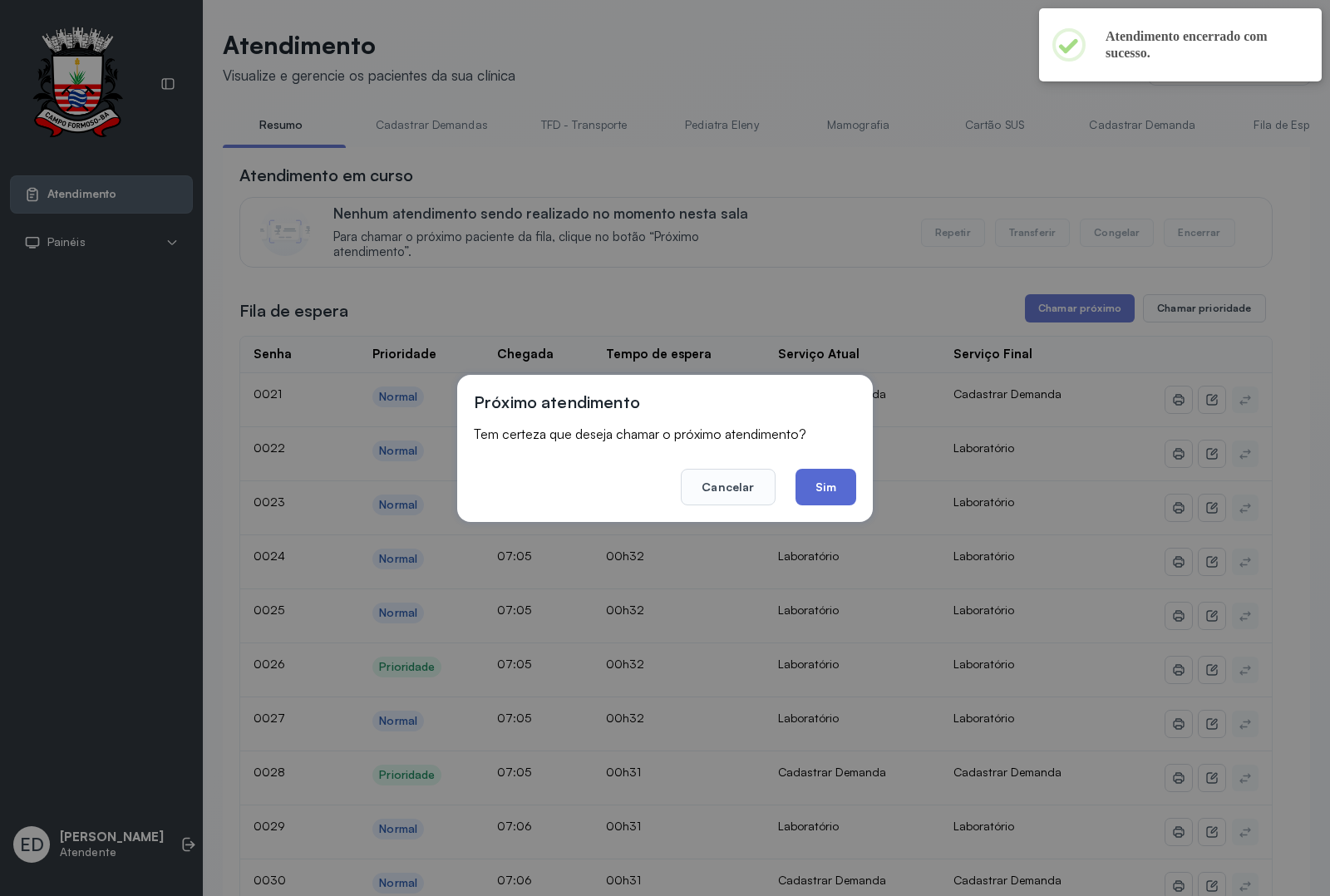
click at [835, 482] on button "Sim" at bounding box center [825, 487] width 61 height 37
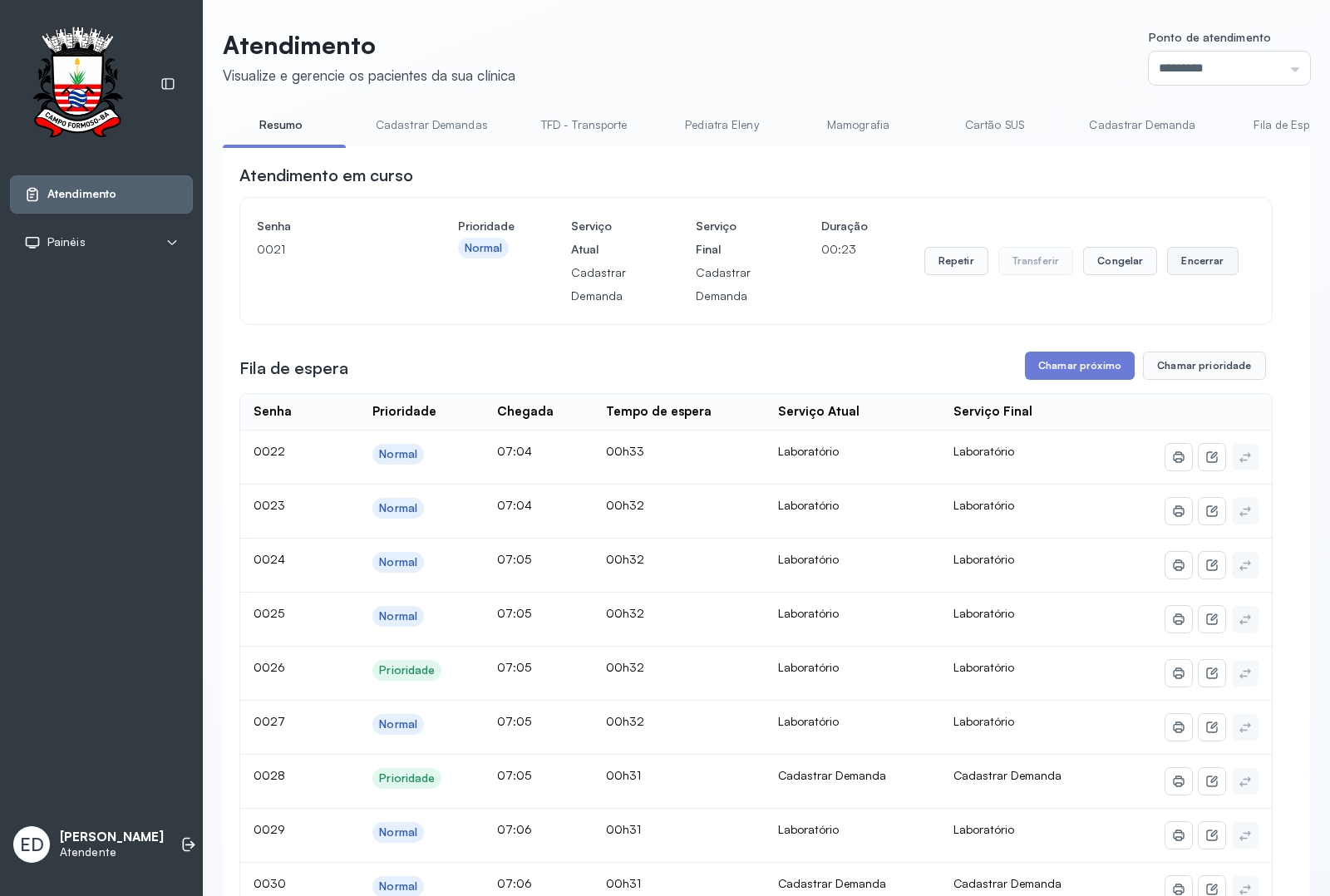
click at [1172, 268] on button "Encerrar" at bounding box center [1202, 261] width 71 height 28
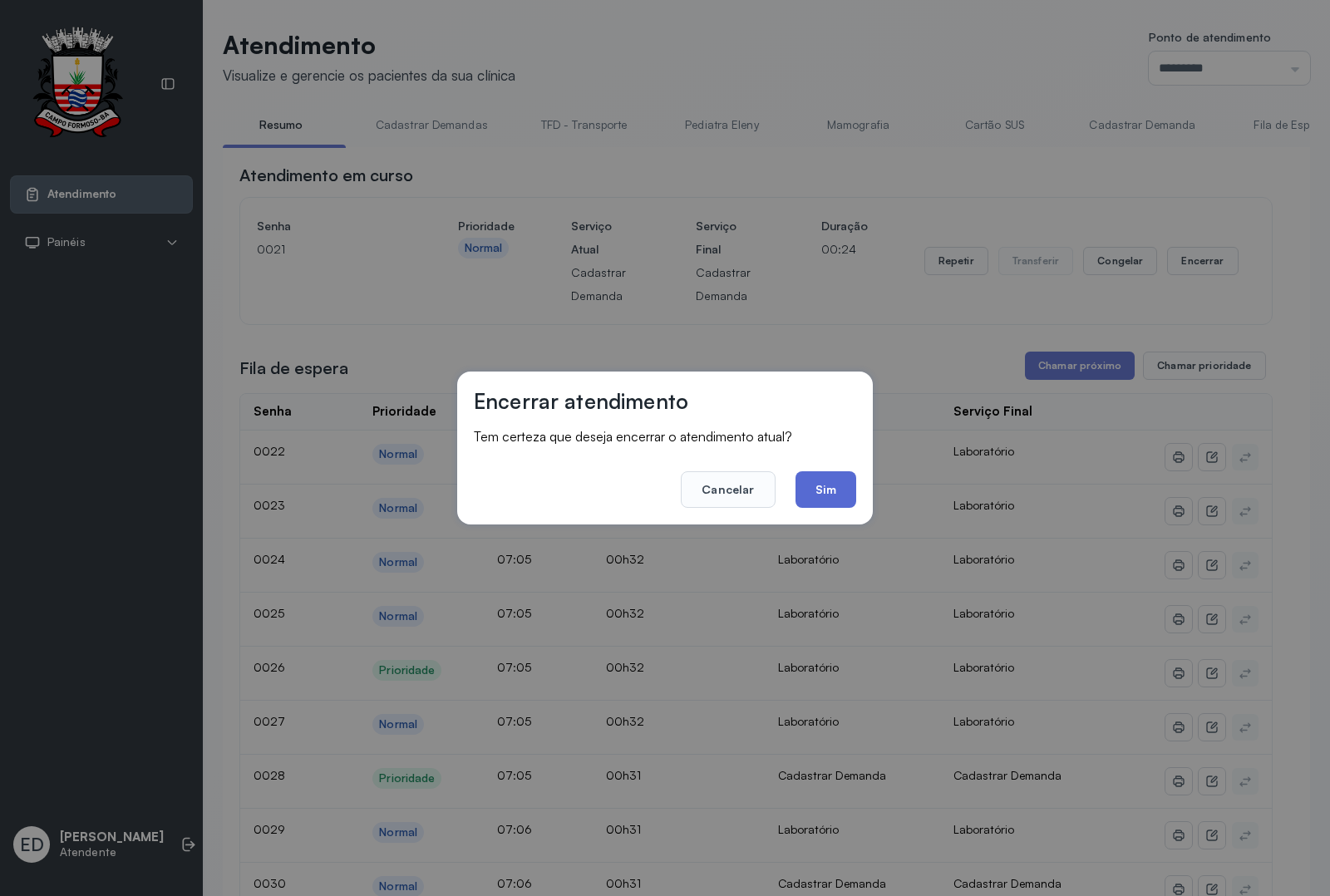
click at [837, 496] on button "Sim" at bounding box center [825, 489] width 61 height 37
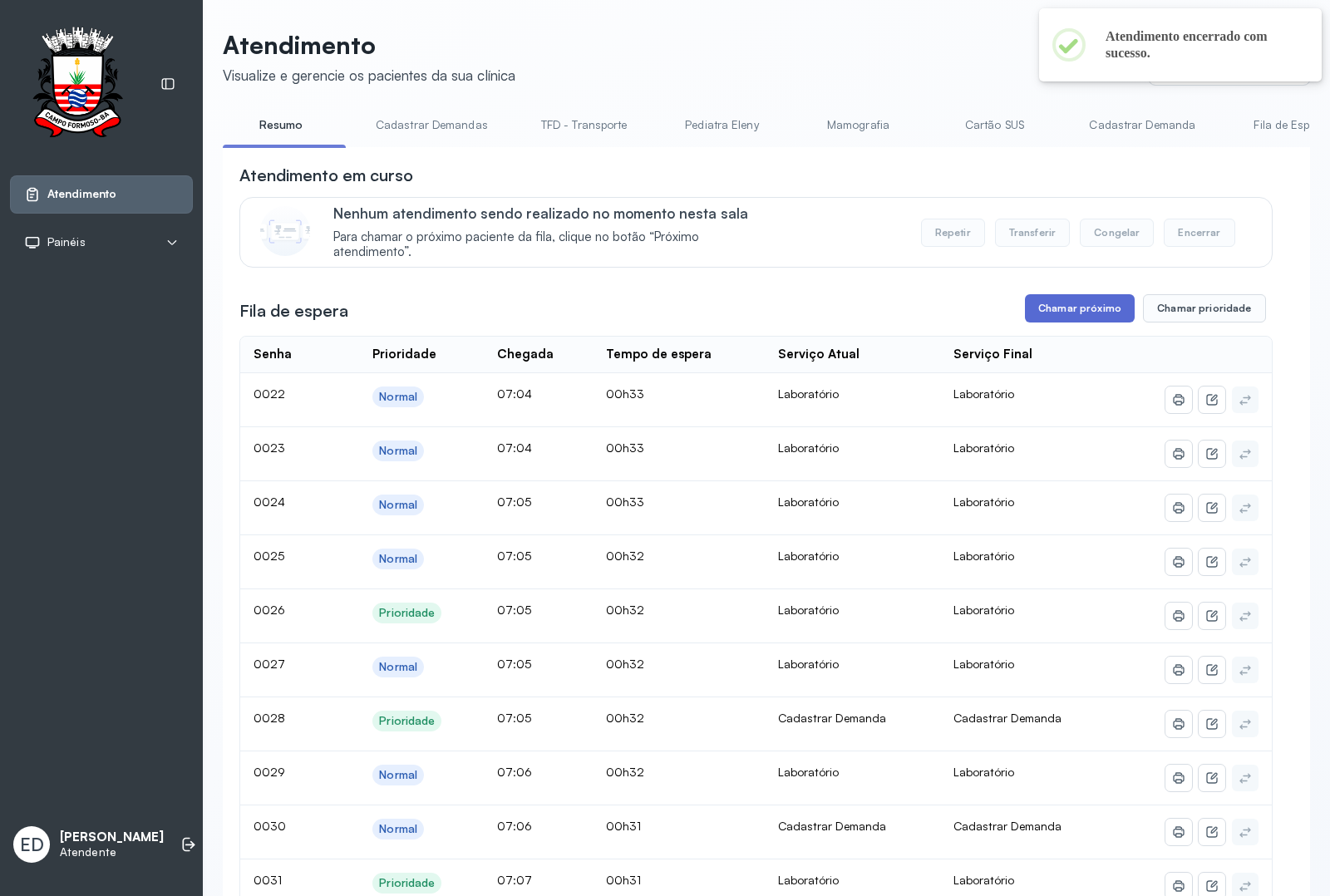
click at [1075, 310] on button "Chamar próximo" at bounding box center [1080, 307] width 109 height 28
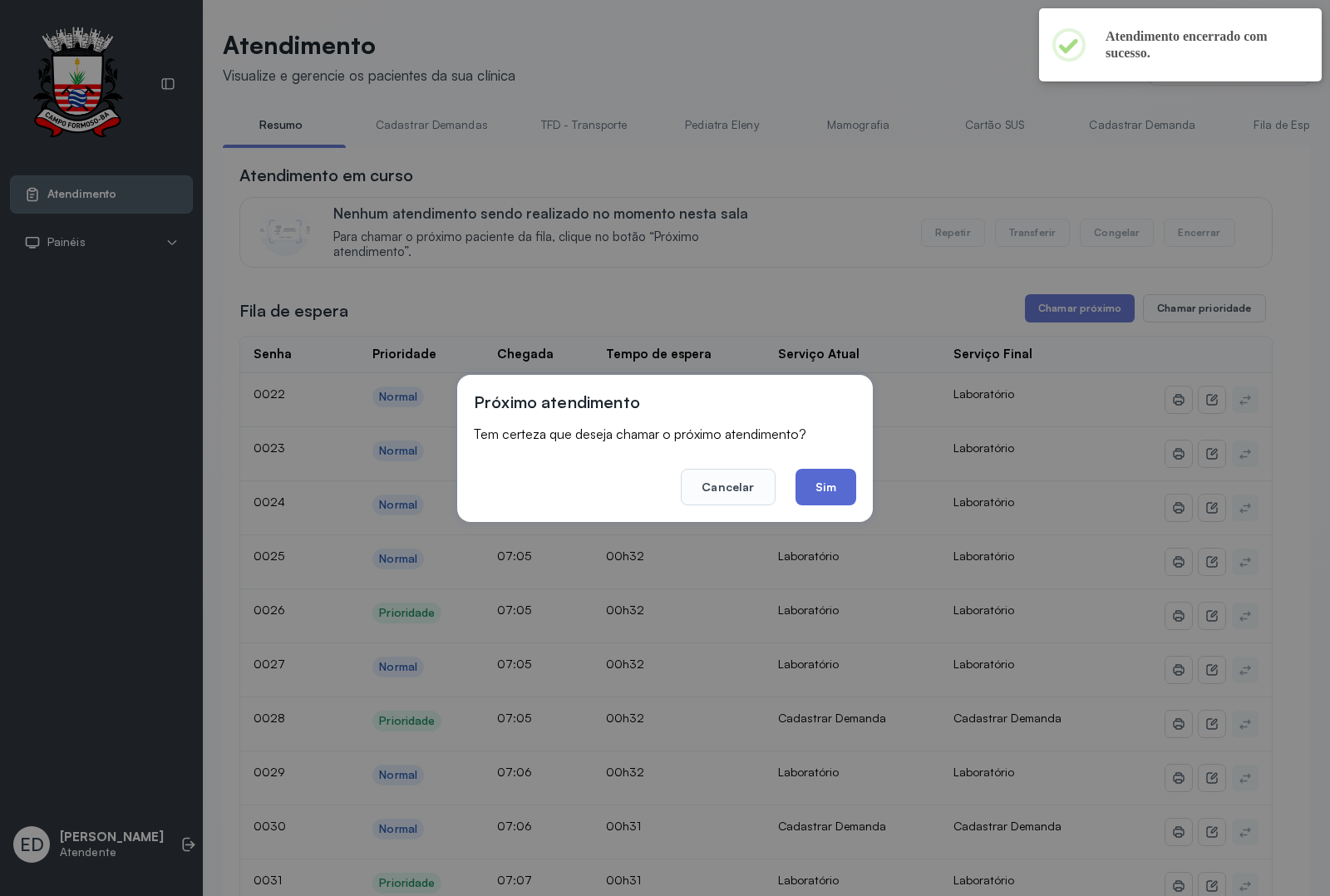
click at [833, 477] on button "Sim" at bounding box center [825, 487] width 61 height 37
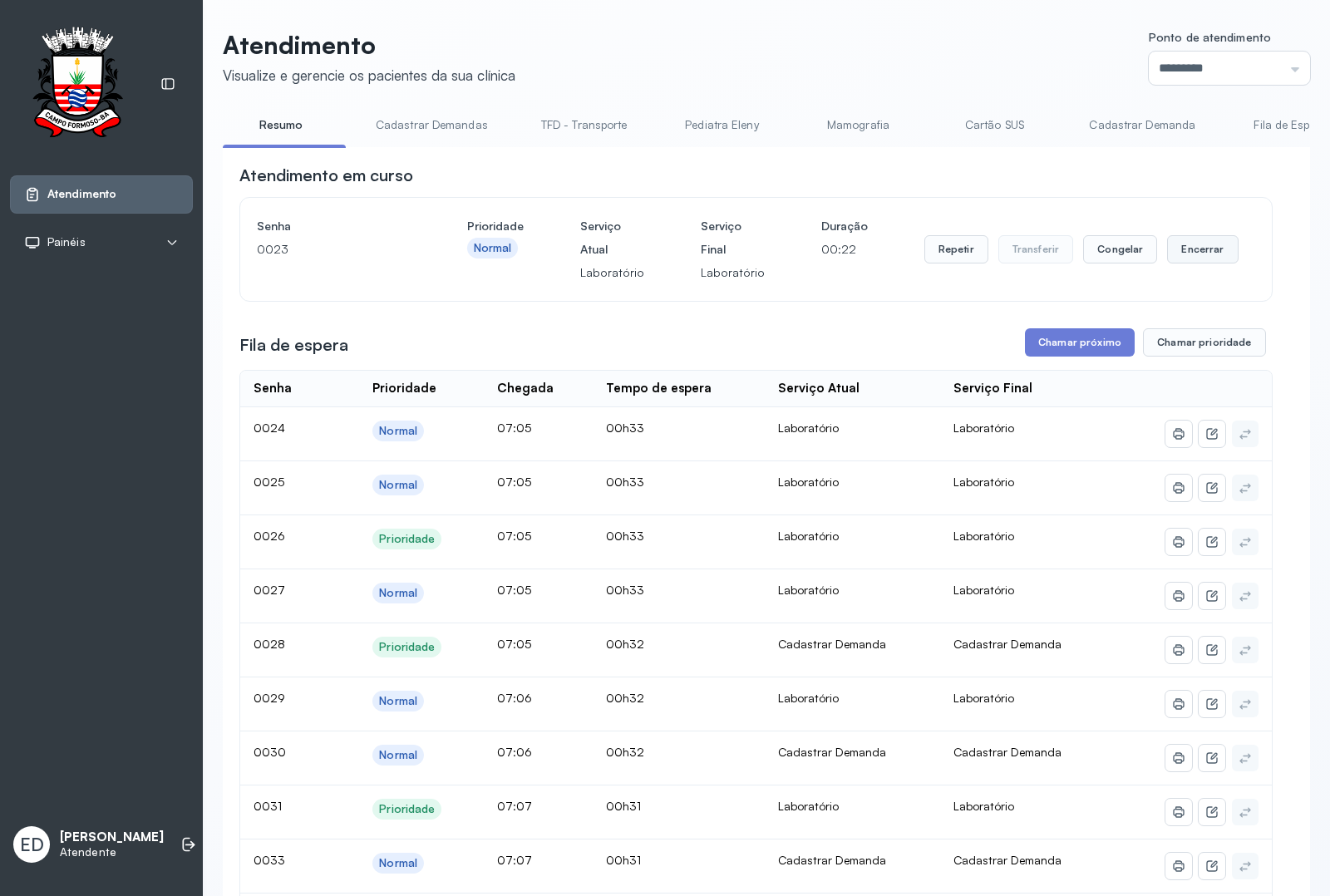
click at [1197, 256] on button "Encerrar" at bounding box center [1202, 249] width 71 height 28
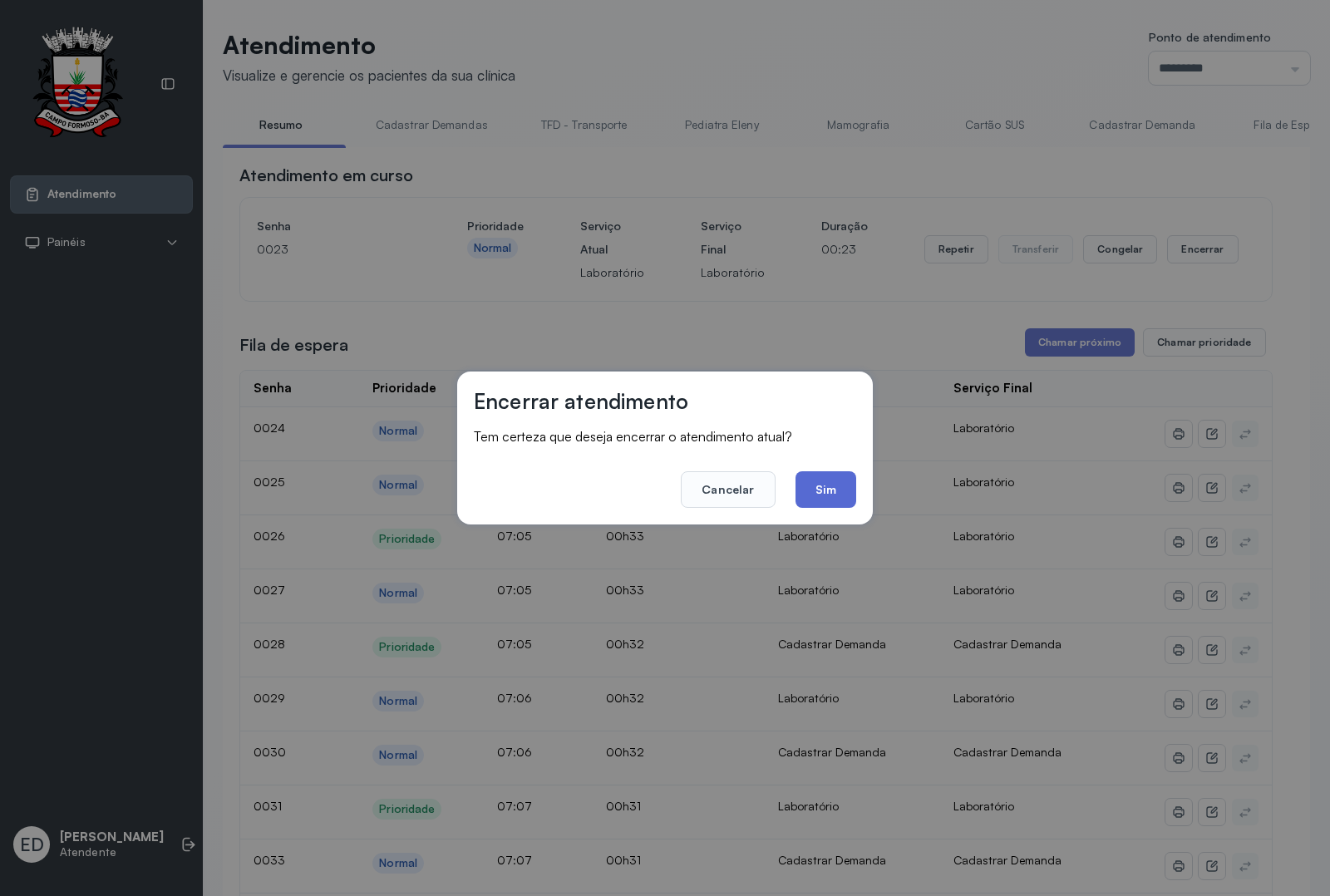
click at [816, 479] on button "Sim" at bounding box center [825, 489] width 61 height 37
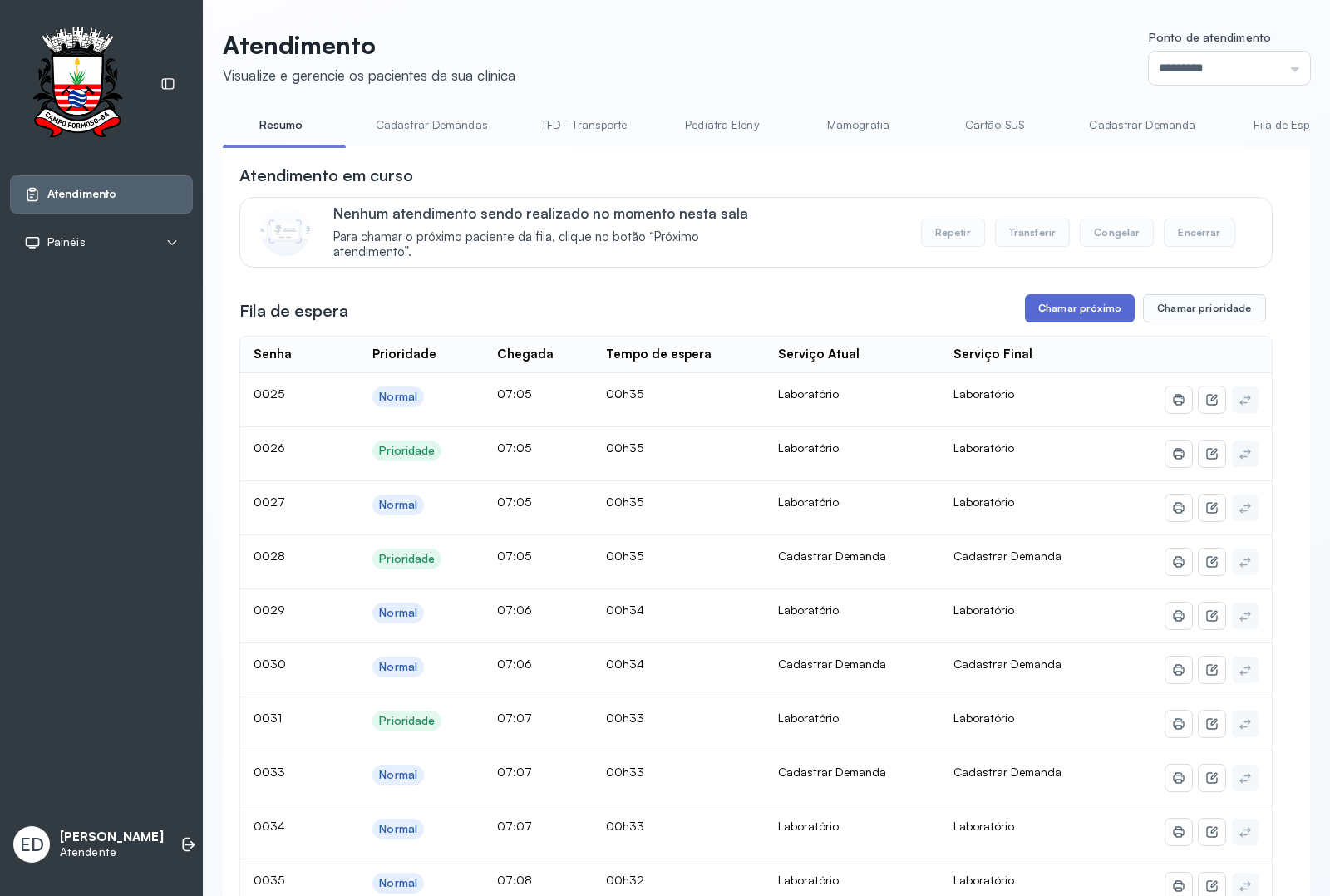
click at [1074, 308] on button "Chamar próximo" at bounding box center [1080, 307] width 109 height 28
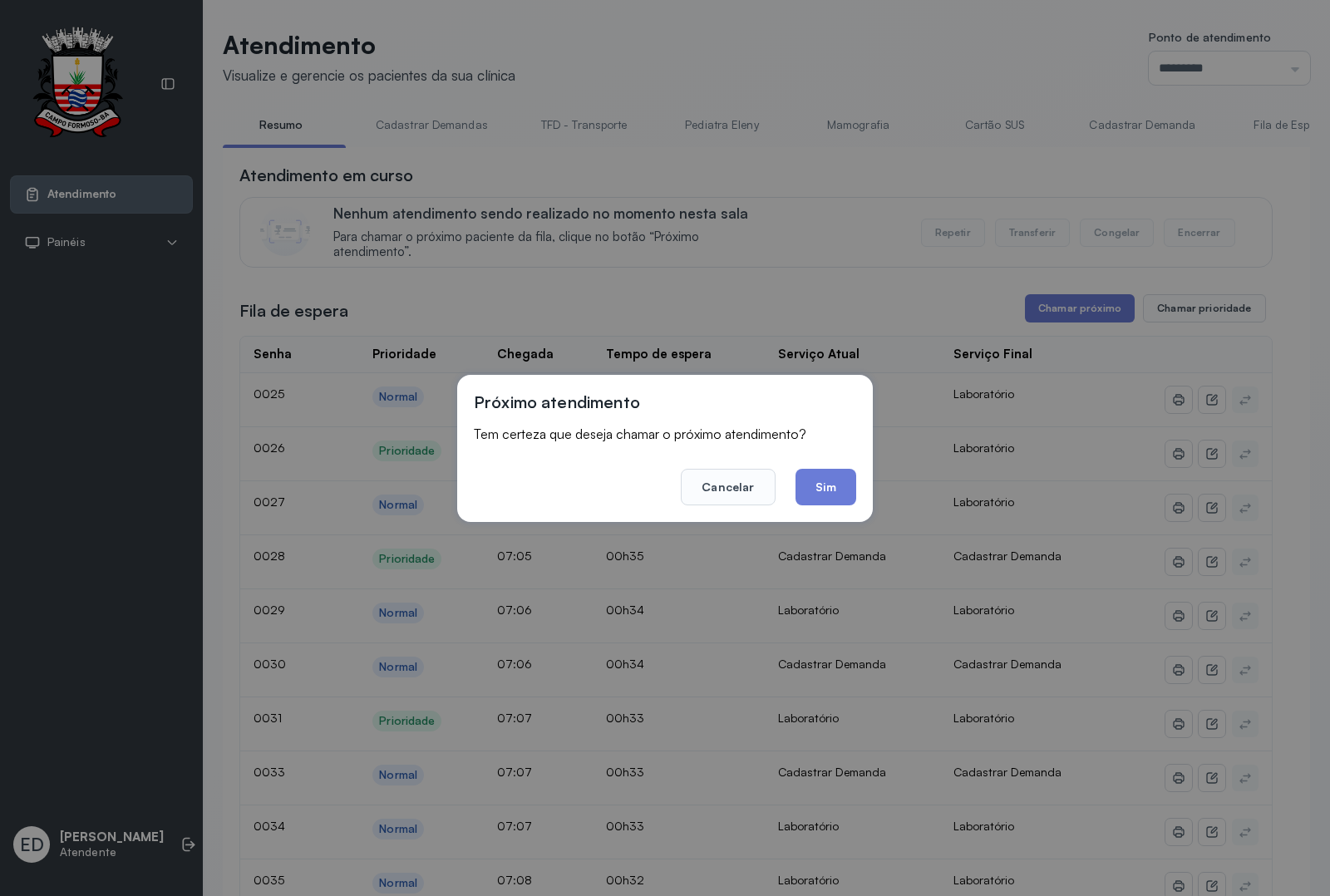
click at [846, 484] on button "Sim" at bounding box center [825, 487] width 61 height 37
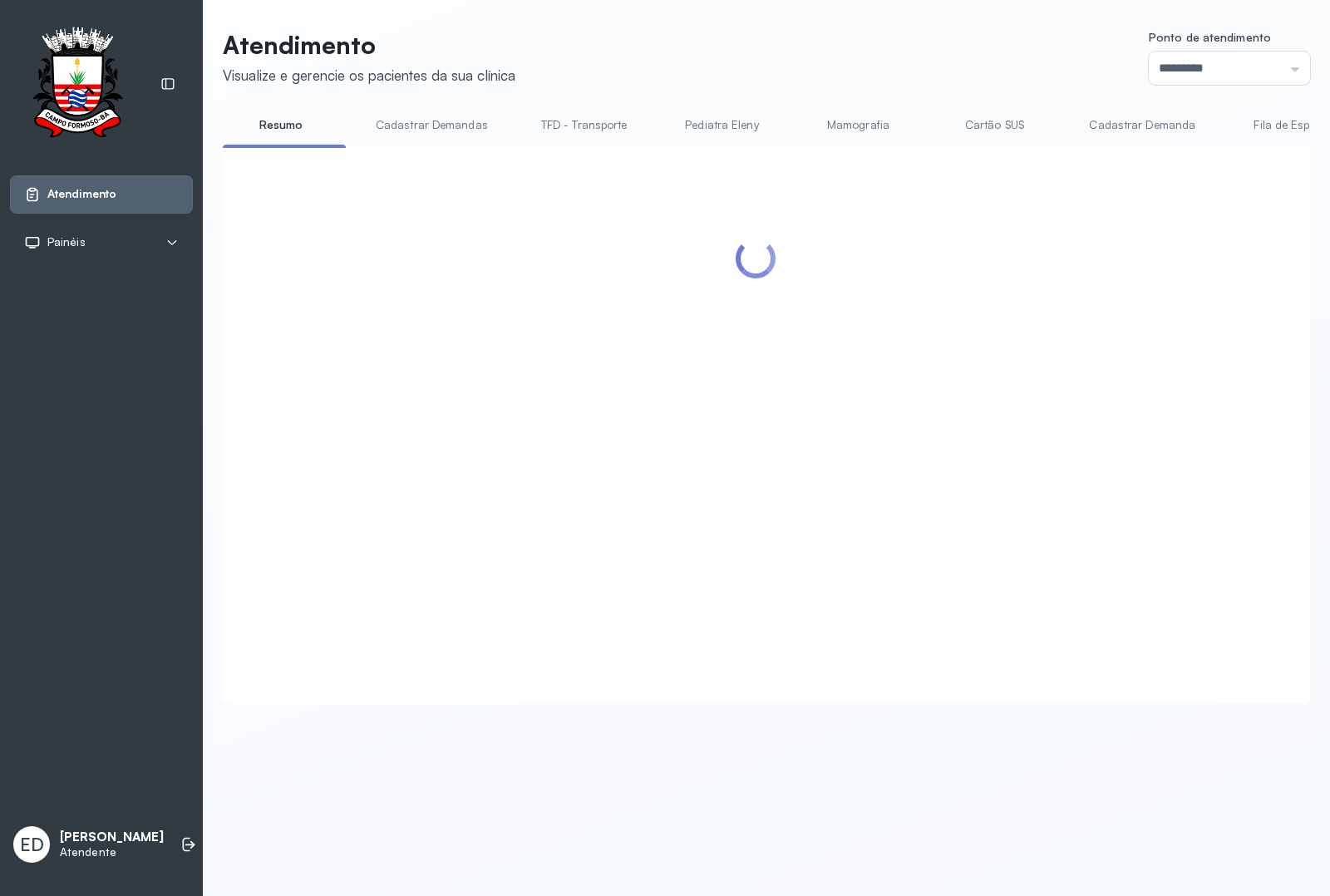
click at [911, 80] on header "Atendimento Visualize e gerencie os pacientes da sua clínica Ponto de atendimen…" at bounding box center [766, 57] width 1087 height 55
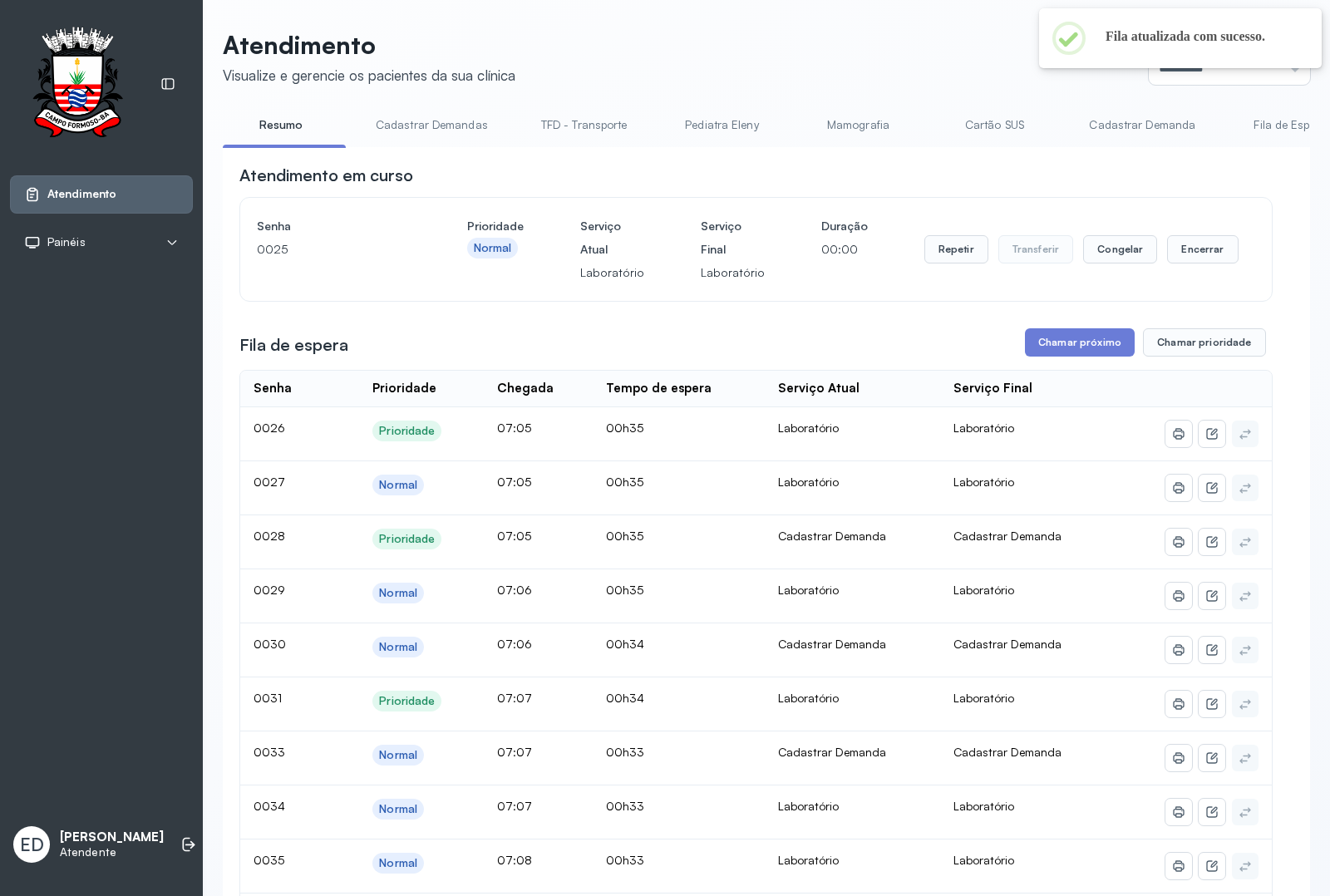
click at [751, 58] on header "Atendimento Visualize e gerencie os pacientes da sua clínica Ponto de atendimen…" at bounding box center [766, 57] width 1087 height 55
click at [861, 36] on header "Atendimento Visualize e gerencie os pacientes da sua clínica Ponto de atendimen…" at bounding box center [766, 57] width 1087 height 55
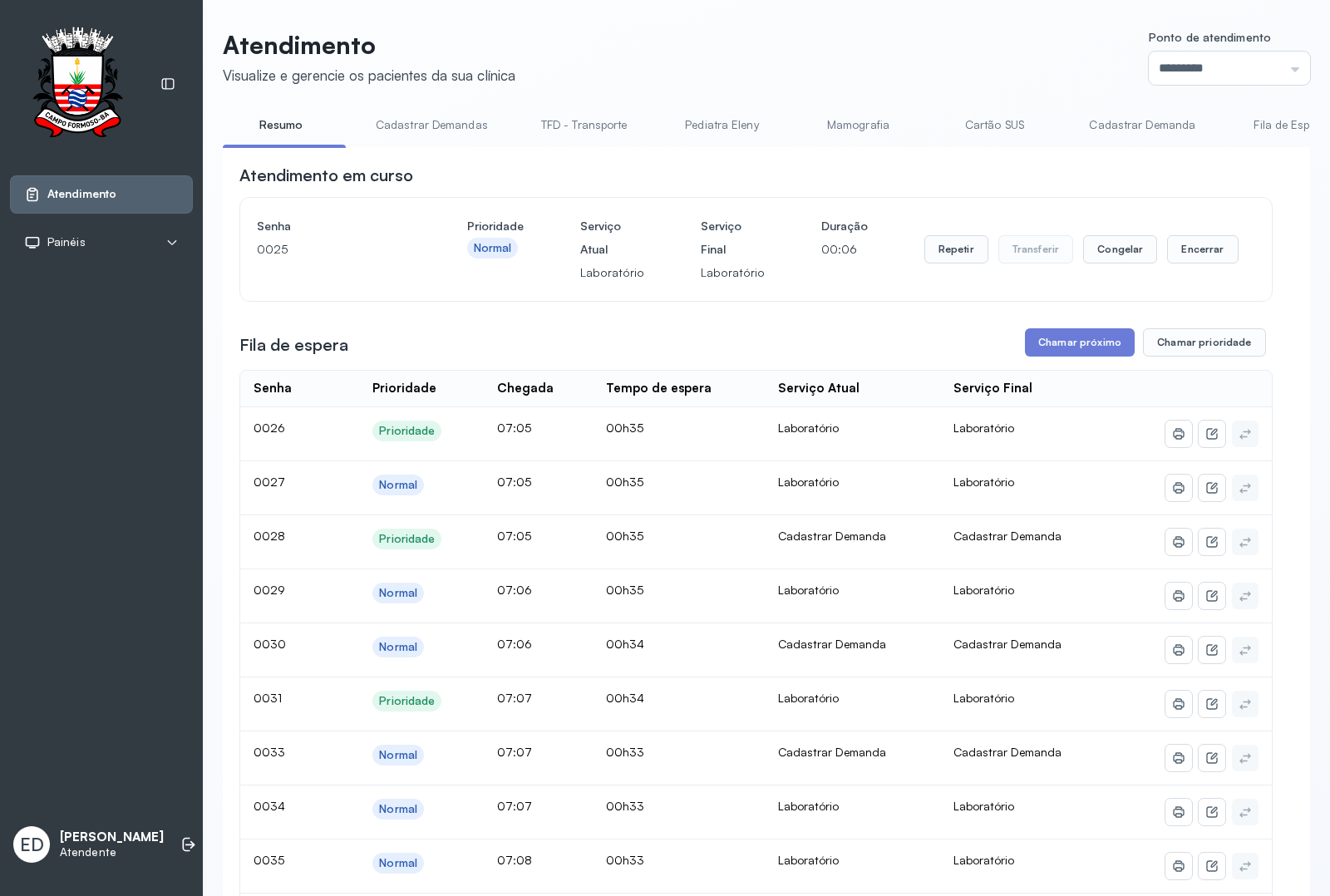
click at [705, 38] on header "Atendimento Visualize e gerencie os pacientes da sua clínica Ponto de atendimen…" at bounding box center [766, 57] width 1087 height 55
click at [706, 38] on header "Atendimento Visualize e gerencie os pacientes da sua clínica Ponto de atendimen…" at bounding box center [766, 57] width 1087 height 55
click at [905, 46] on header "Atendimento Visualize e gerencie os pacientes da sua clínica Ponto de atendimen…" at bounding box center [766, 57] width 1087 height 55
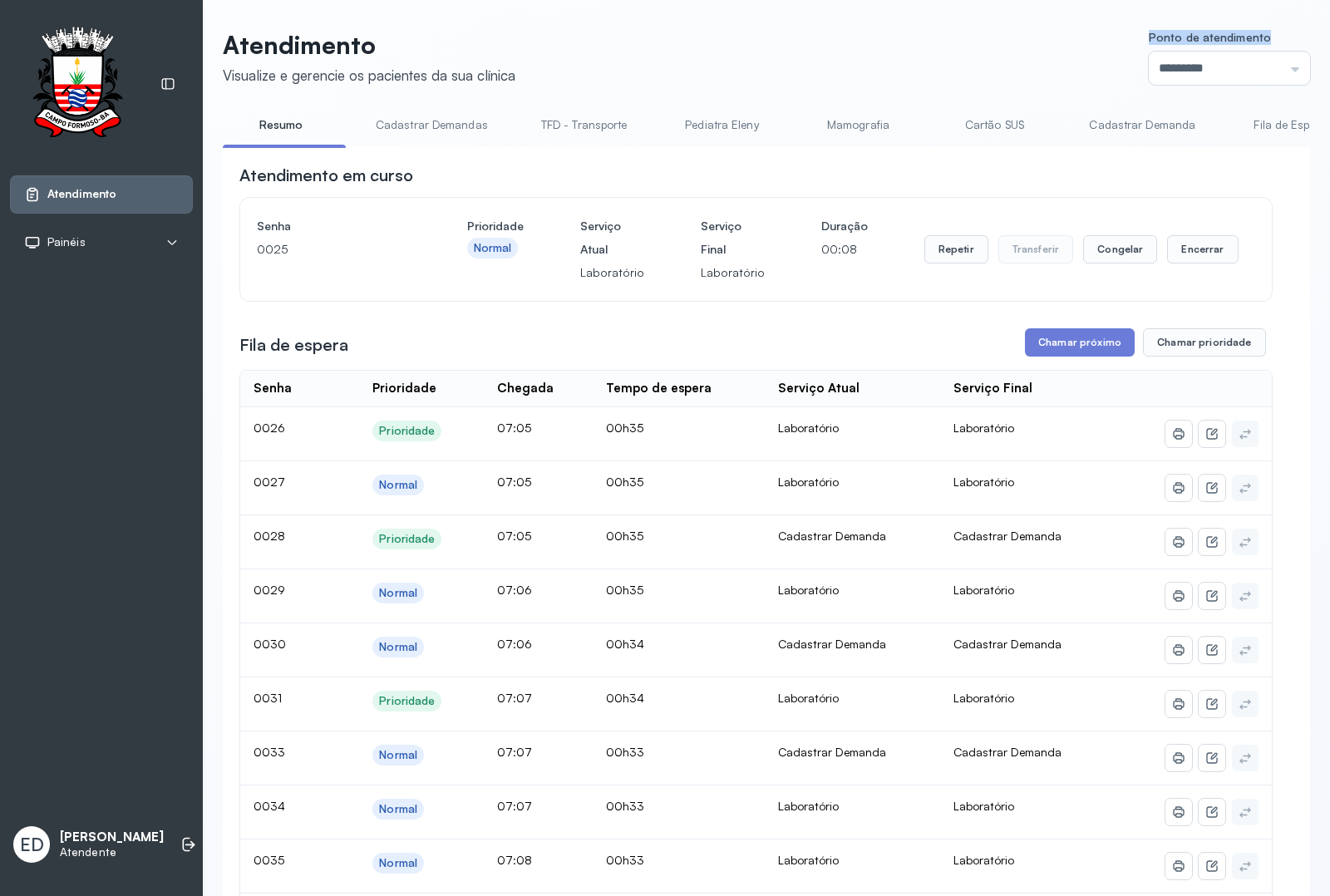
click at [905, 46] on header "Atendimento Visualize e gerencie os pacientes da sua clínica Ponto de atendimen…" at bounding box center [766, 57] width 1087 height 55
click at [1185, 250] on button "Encerrar" at bounding box center [1202, 249] width 71 height 28
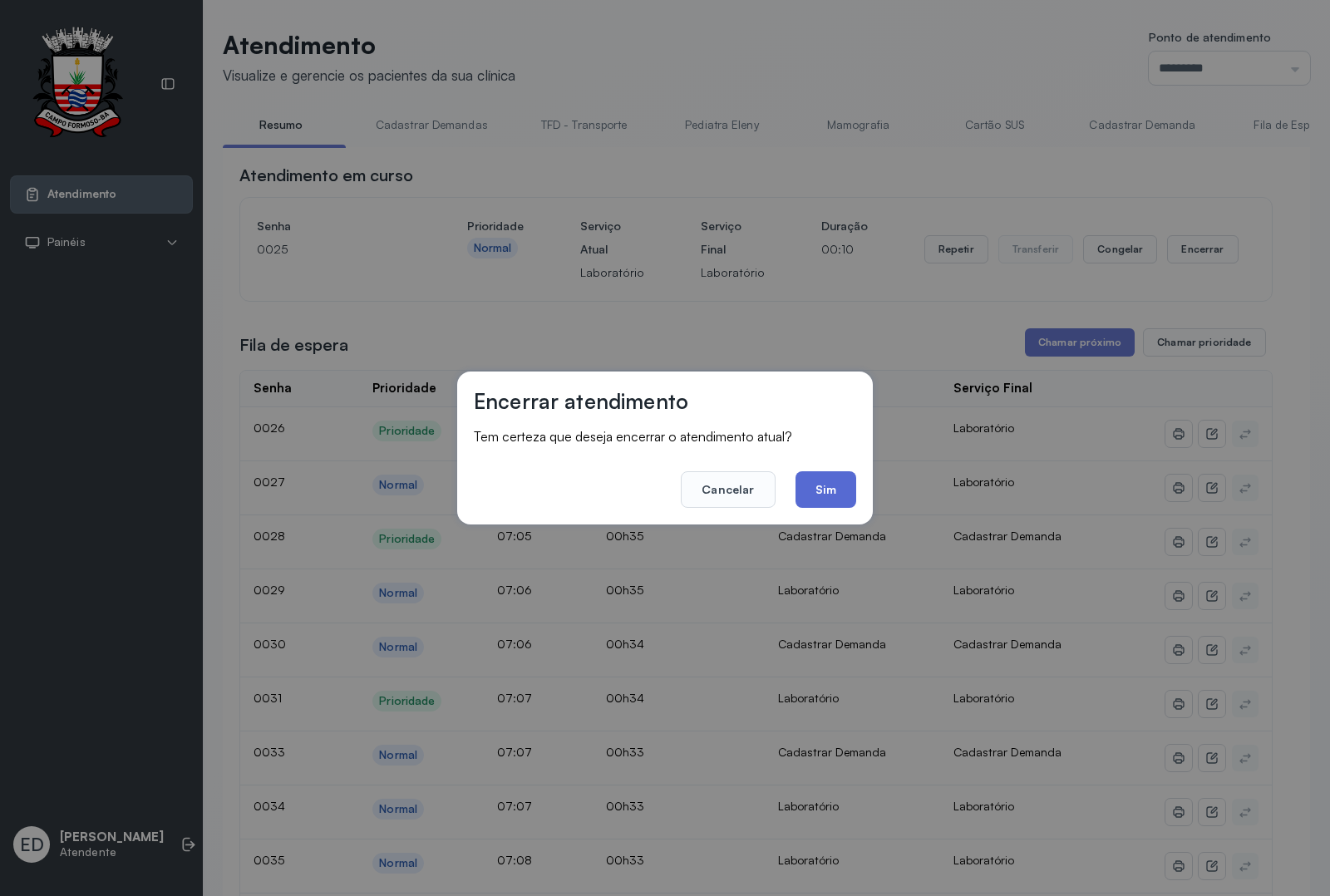
click at [829, 483] on button "Sim" at bounding box center [825, 489] width 61 height 37
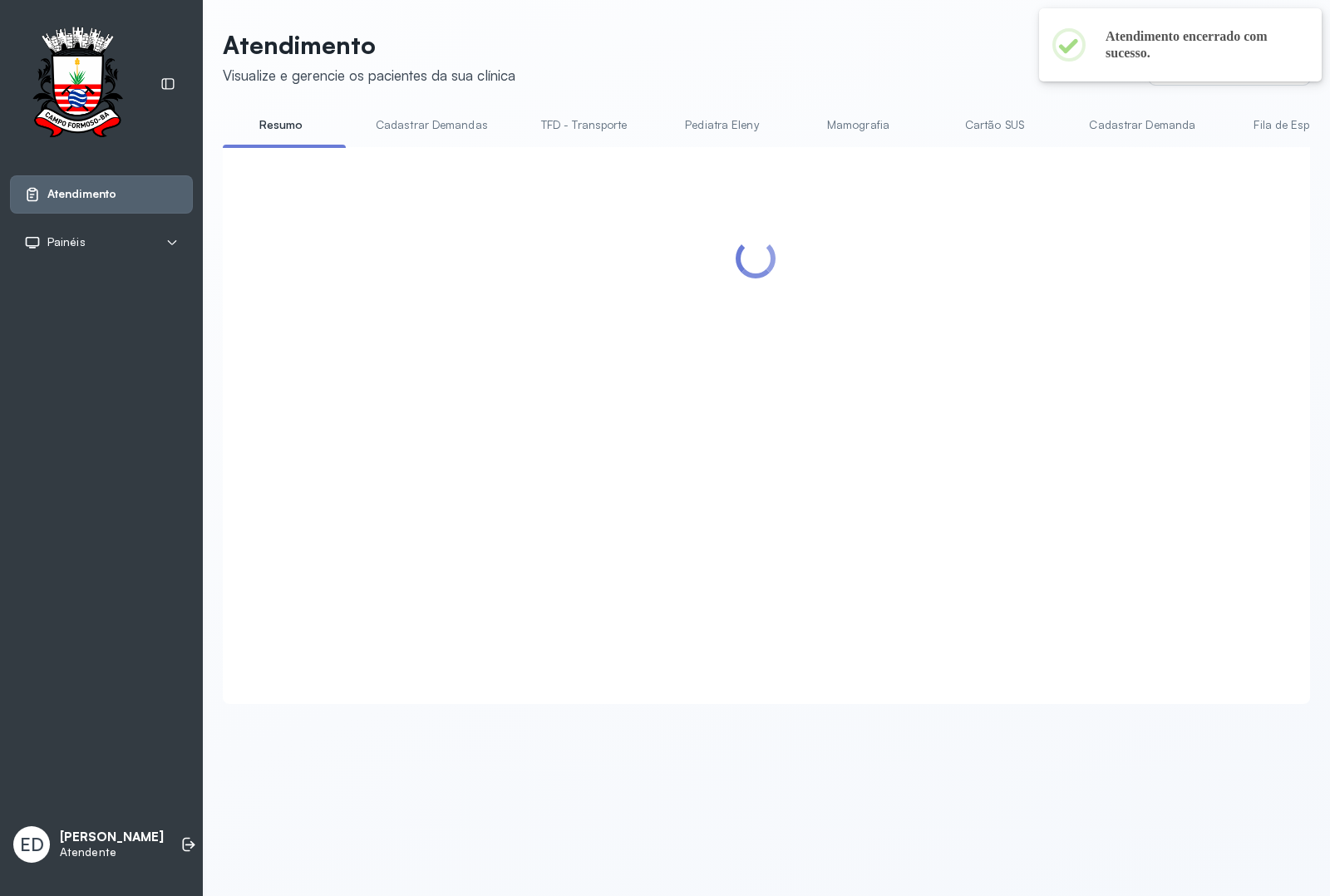
click at [860, 102] on div "Atendimento Visualize e gerencie os pacientes da sua clínica Ponto de atendimen…" at bounding box center [766, 366] width 1087 height 674
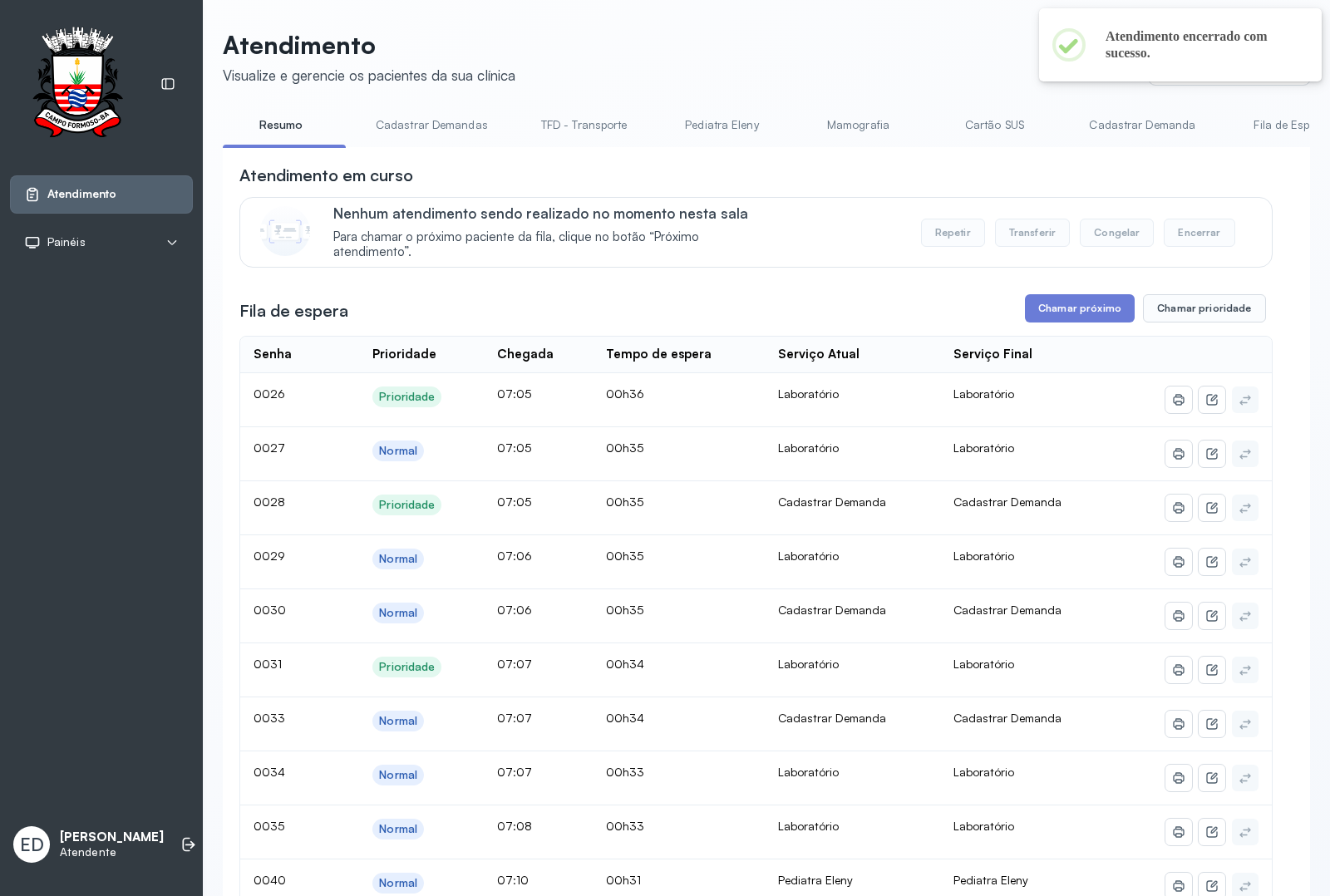
click at [1099, 301] on button "Chamar próximo" at bounding box center [1080, 307] width 109 height 28
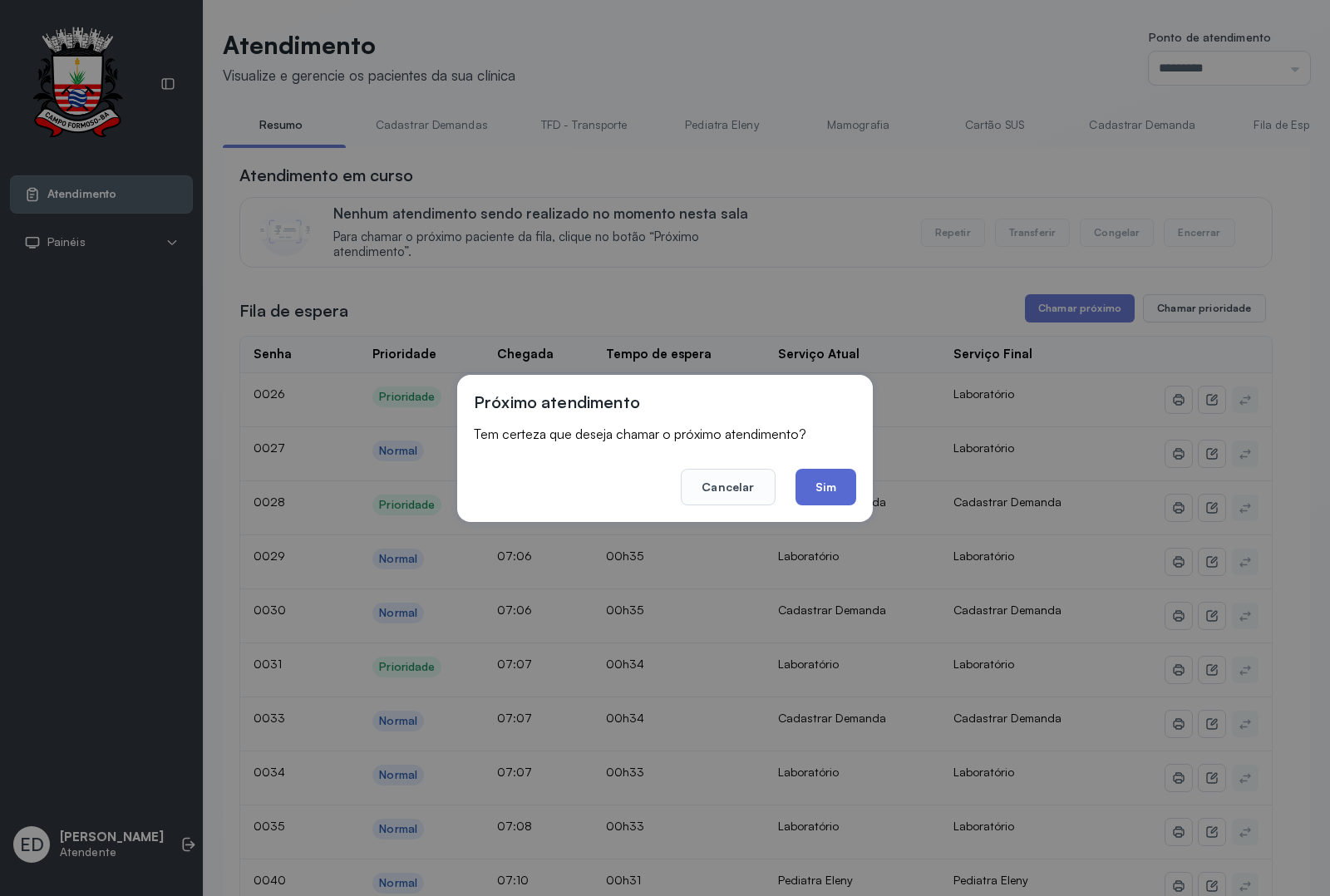
click at [815, 478] on button "Sim" at bounding box center [825, 487] width 61 height 37
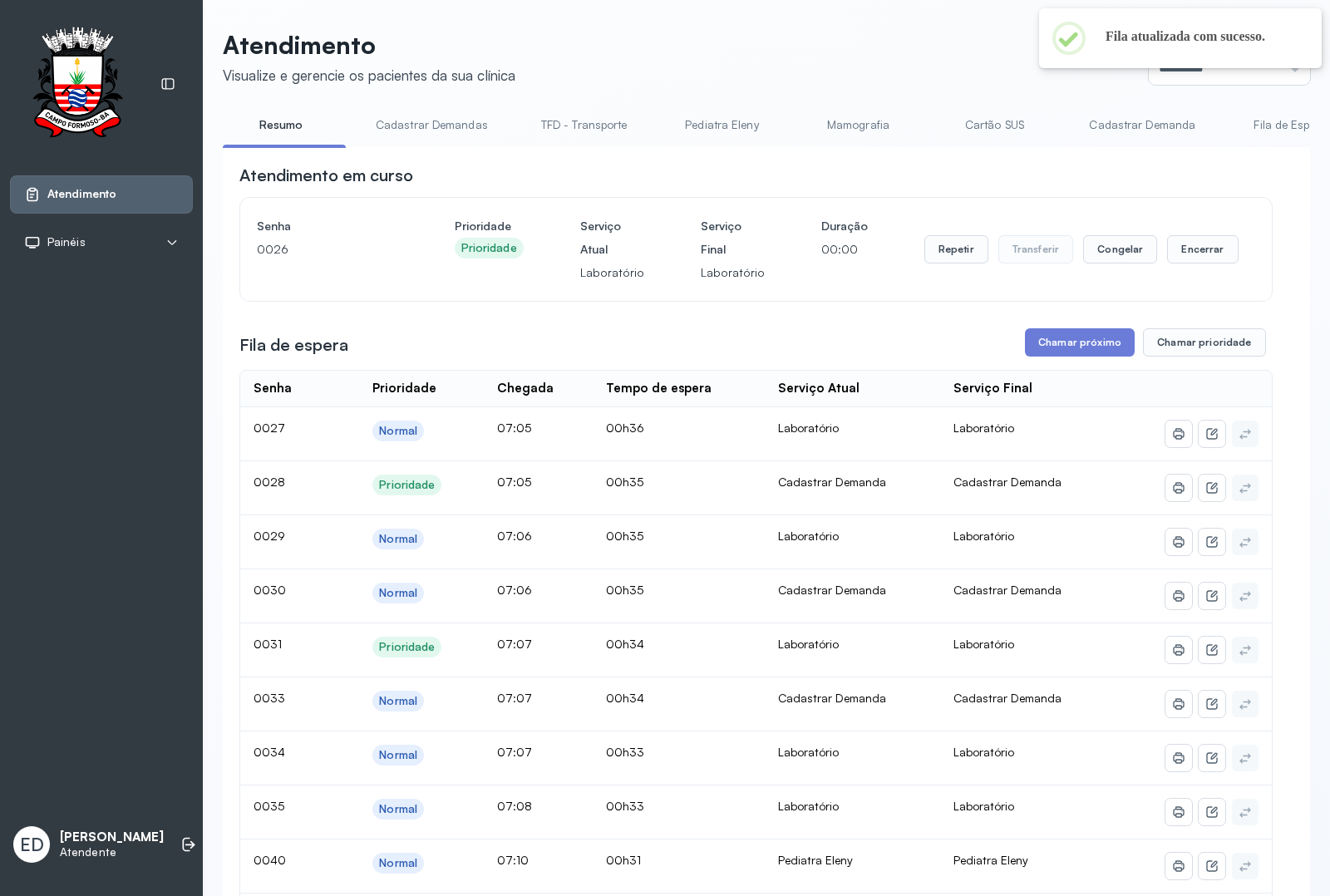
click at [883, 54] on header "Atendimento Visualize e gerencie os pacientes da sua clínica Ponto de atendimen…" at bounding box center [766, 57] width 1087 height 55
click at [1198, 256] on button "Encerrar" at bounding box center [1202, 249] width 71 height 28
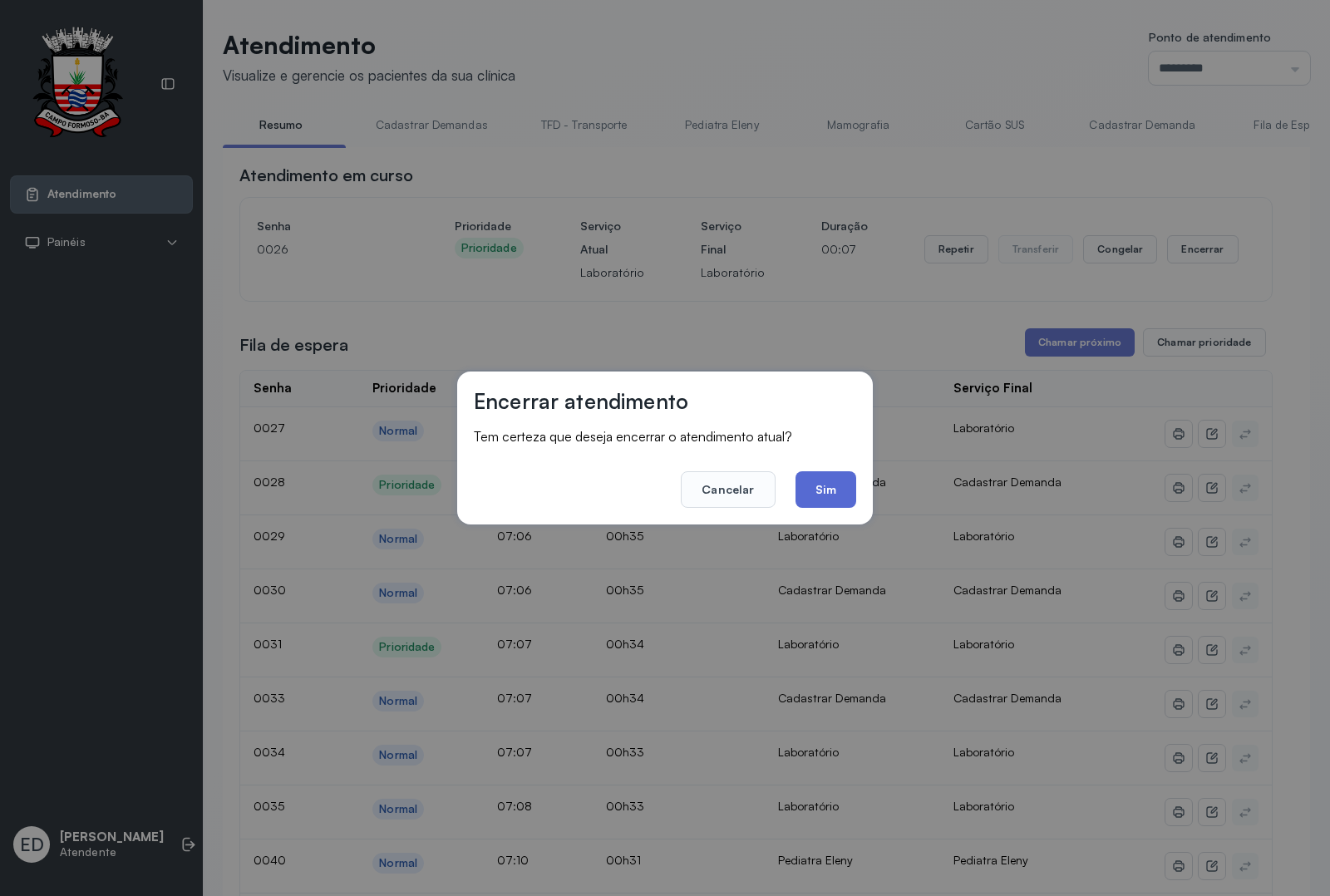
click at [823, 475] on button "Sim" at bounding box center [825, 489] width 61 height 37
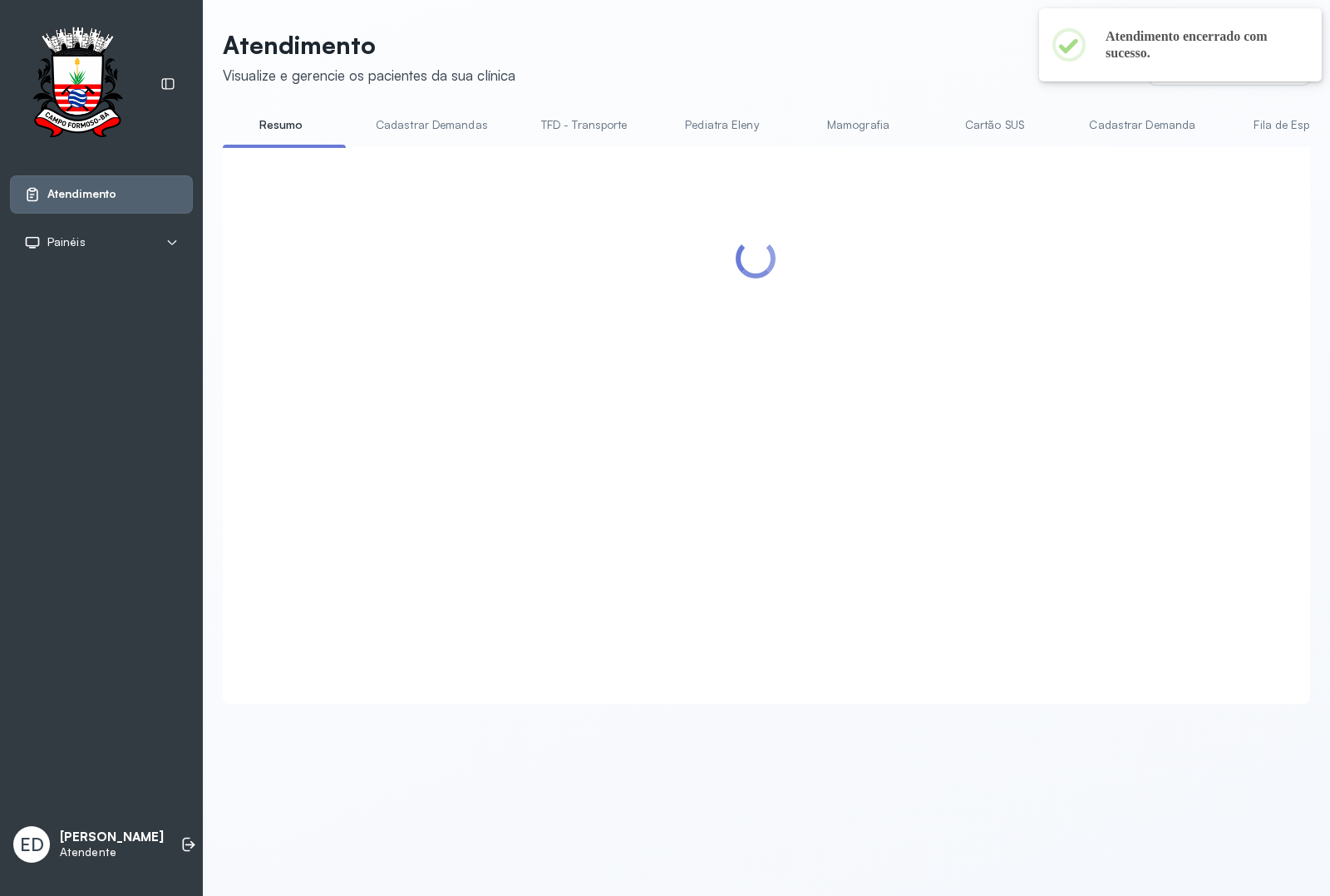
click at [904, 75] on header "Atendimento Visualize e gerencie os pacientes da sua clínica Ponto de atendimen…" at bounding box center [766, 57] width 1087 height 55
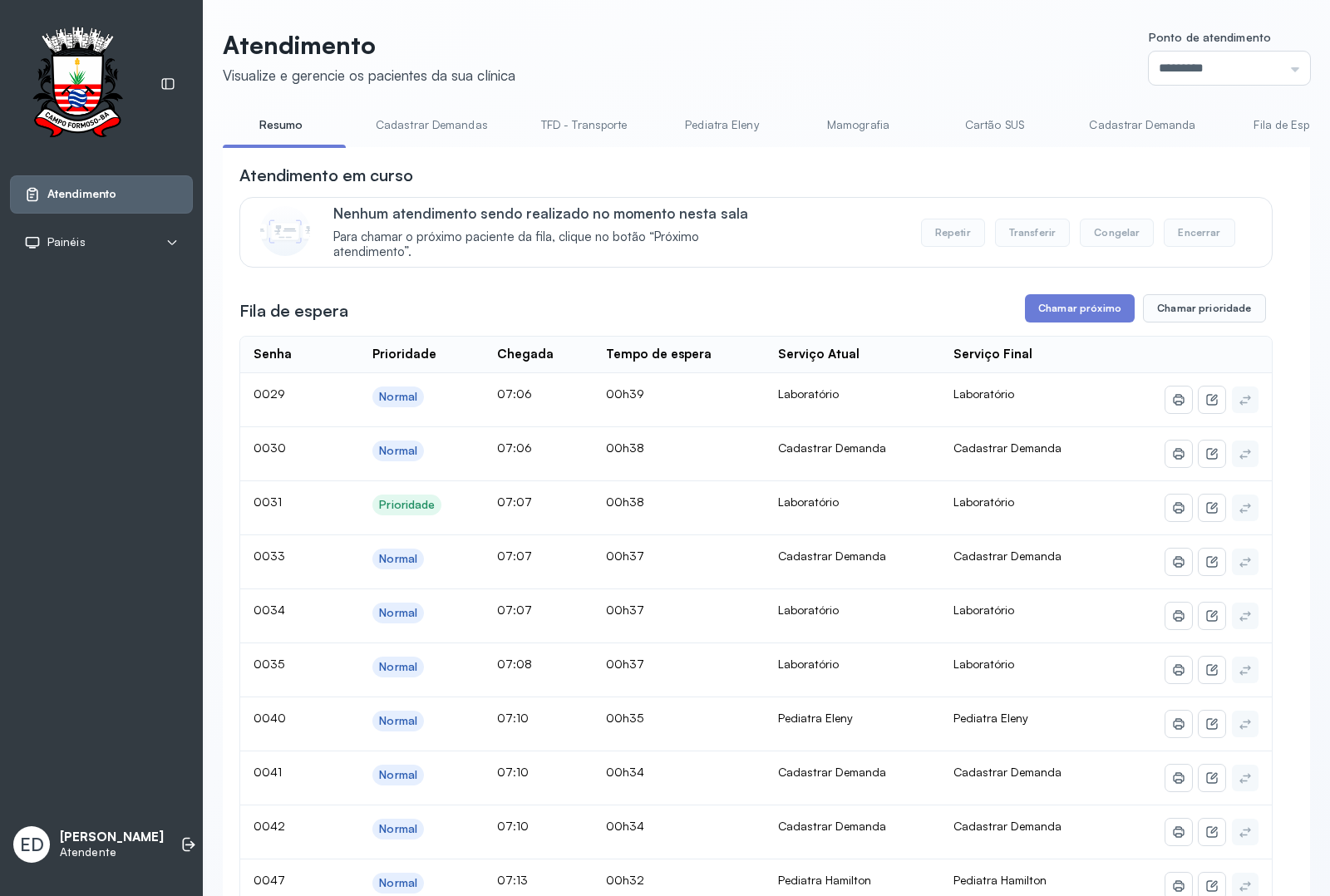
click at [899, 75] on header "Atendimento Visualize e gerencie os pacientes da sua clínica Ponto de atendimen…" at bounding box center [766, 57] width 1087 height 55
click at [1058, 320] on button "Chamar próximo" at bounding box center [1080, 307] width 109 height 28
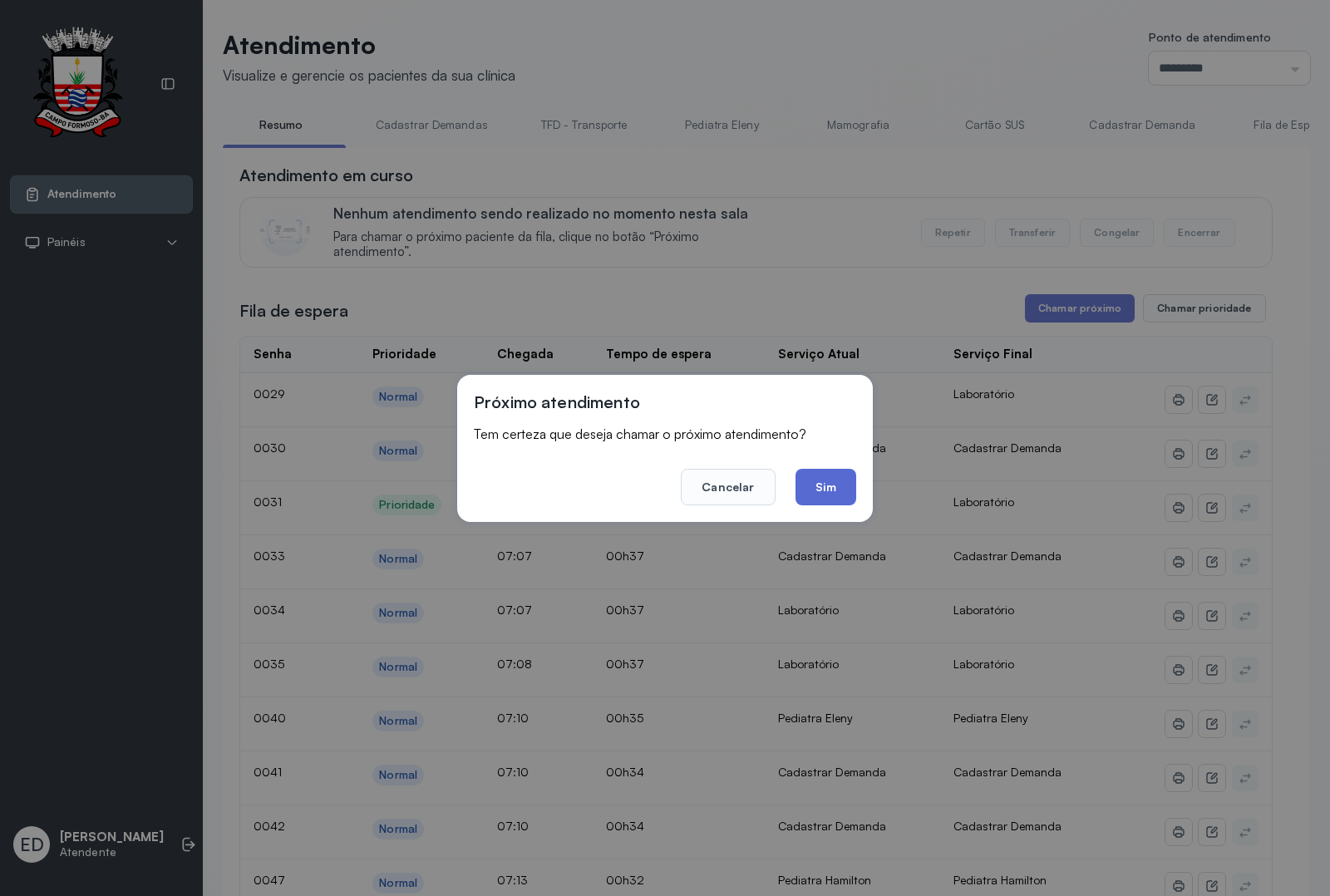
click at [821, 493] on button "Sim" at bounding box center [825, 487] width 61 height 37
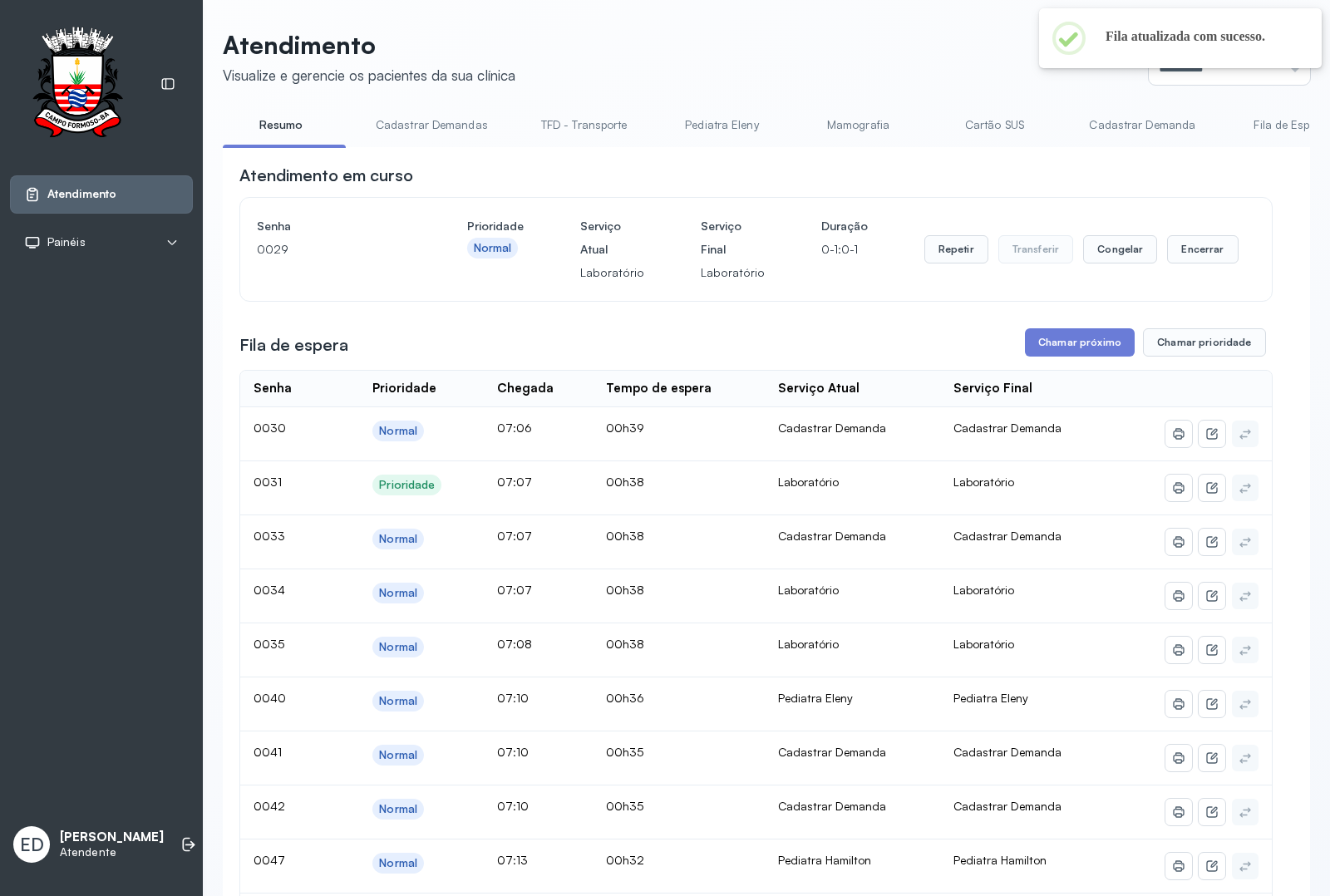
click at [936, 73] on header "Atendimento Visualize e gerencie os pacientes da sua clínica Ponto de atendimen…" at bounding box center [766, 57] width 1087 height 55
click at [946, 67] on header "Atendimento Visualize e gerencie os pacientes da sua clínica Ponto de atendimen…" at bounding box center [766, 57] width 1087 height 55
click at [1015, 62] on header "Atendimento Visualize e gerencie os pacientes da sua clínica Ponto de atendimen…" at bounding box center [766, 57] width 1087 height 55
click at [1015, 61] on header "Atendimento Visualize e gerencie os pacientes da sua clínica Ponto de atendimen…" at bounding box center [766, 57] width 1087 height 55
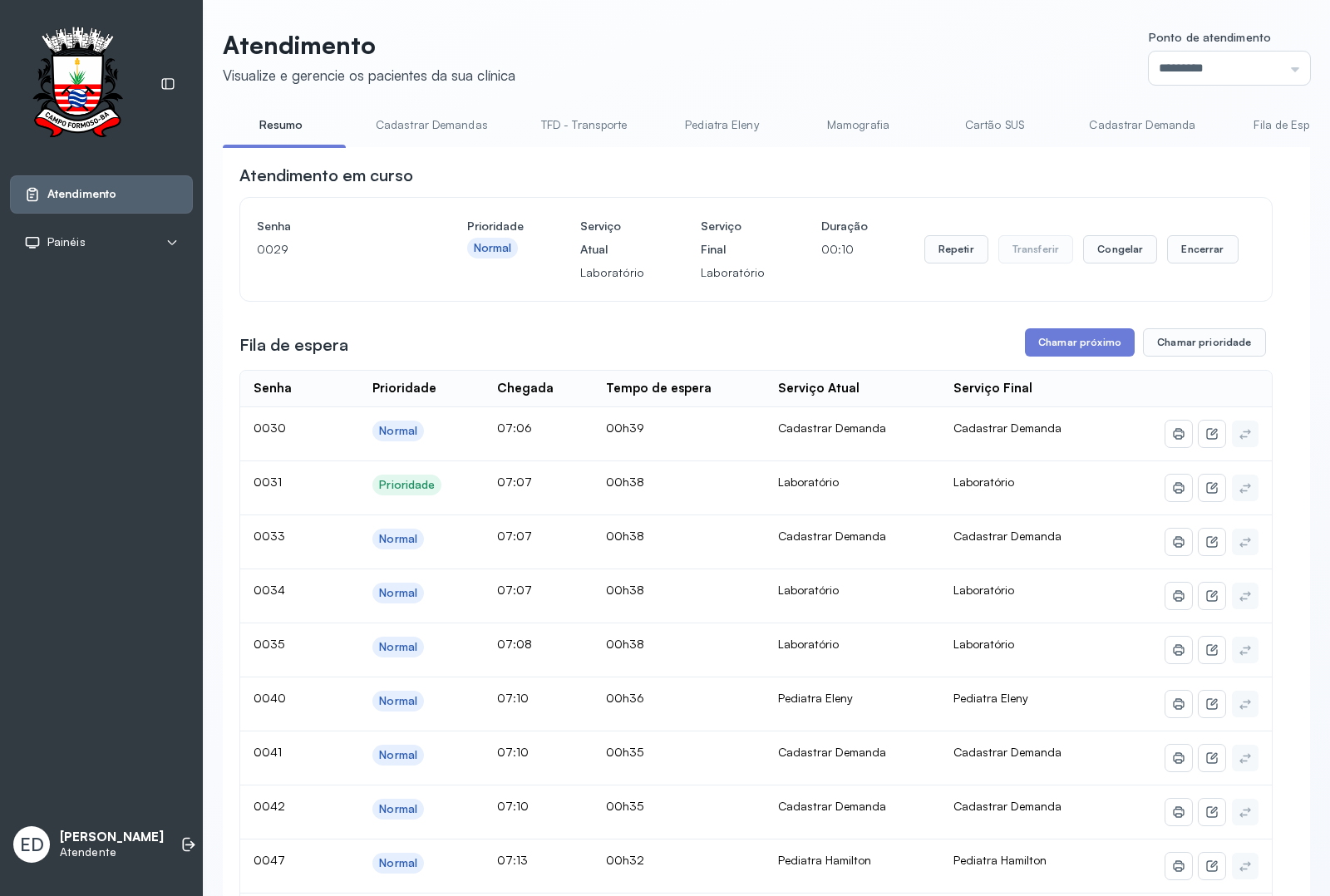
click at [1015, 61] on header "Atendimento Visualize e gerencie os pacientes da sua clínica Ponto de atendimen…" at bounding box center [766, 57] width 1087 height 55
click at [1190, 246] on button "Encerrar" at bounding box center [1202, 249] width 71 height 28
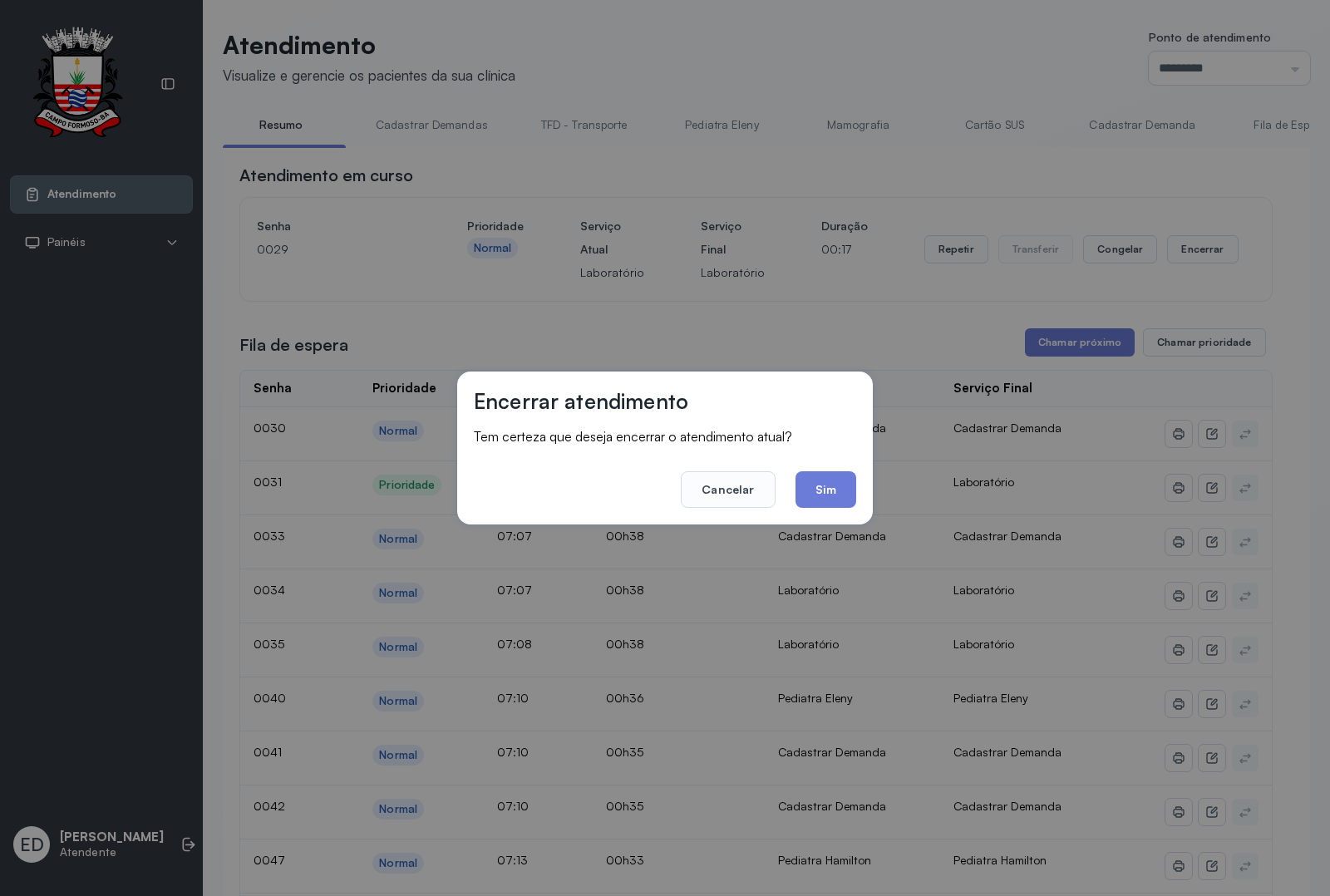
drag, startPoint x: 841, startPoint y: 488, endPoint x: 820, endPoint y: 486, distance: 21.1
click at [837, 488] on button "Sim" at bounding box center [825, 489] width 61 height 37
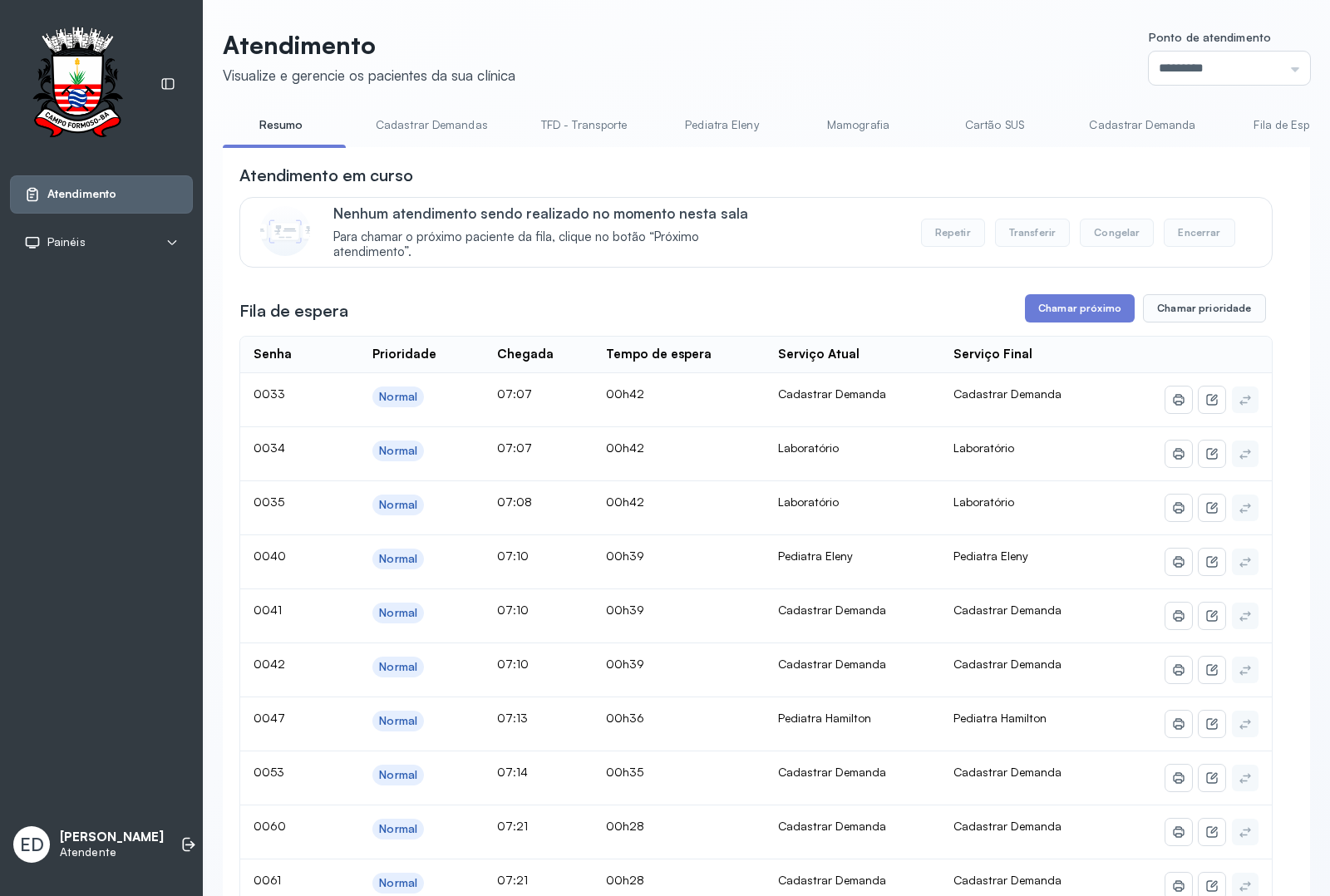
click at [876, 50] on header "Atendimento Visualize e gerencie os pacientes da sua clínica Ponto de atendimen…" at bounding box center [766, 57] width 1087 height 55
drag, startPoint x: 1070, startPoint y: 310, endPoint x: 1064, endPoint y: 321, distance: 12.5
click at [1064, 321] on button "Chamar próximo" at bounding box center [1080, 307] width 109 height 28
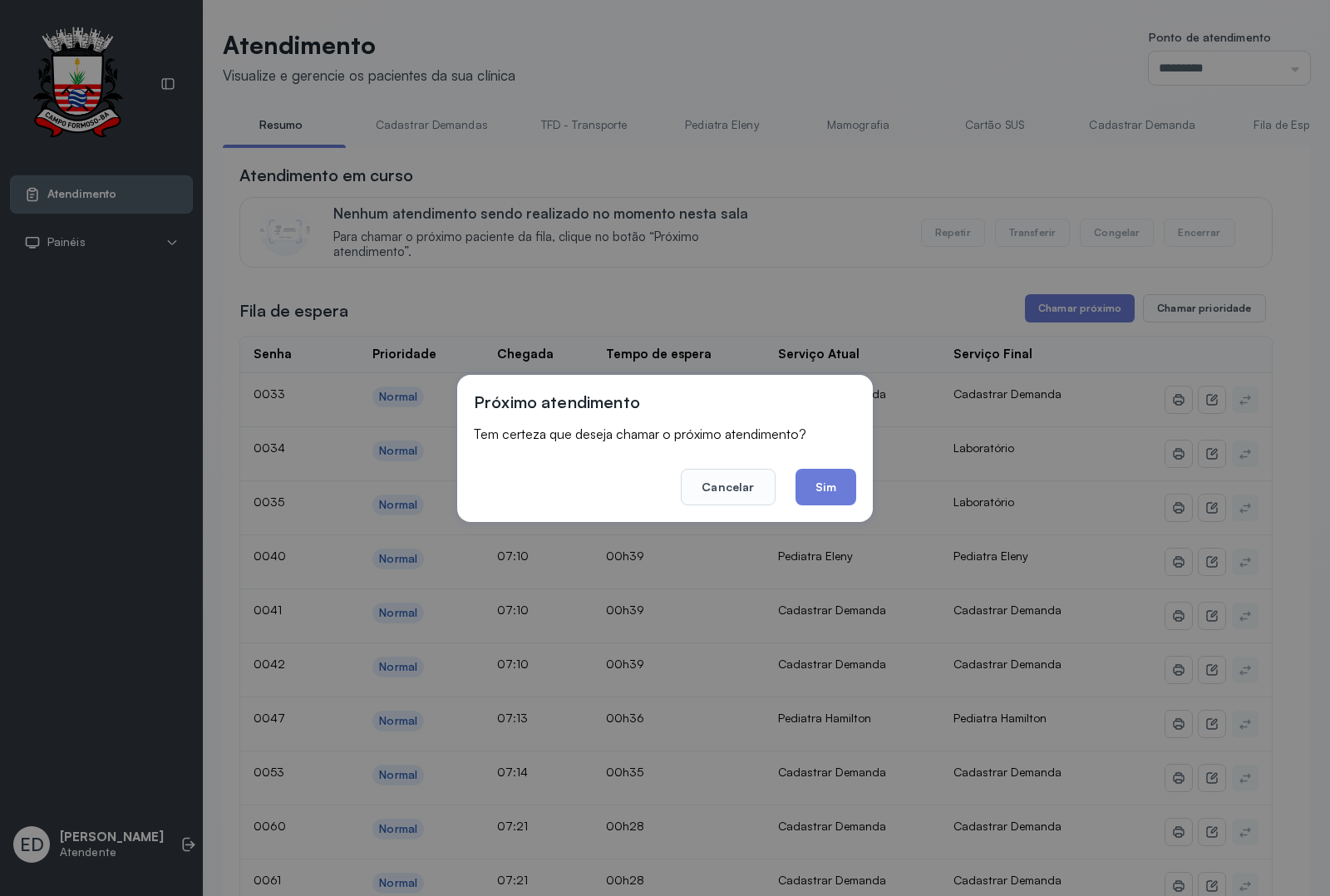
click at [832, 488] on button "Sim" at bounding box center [825, 487] width 61 height 37
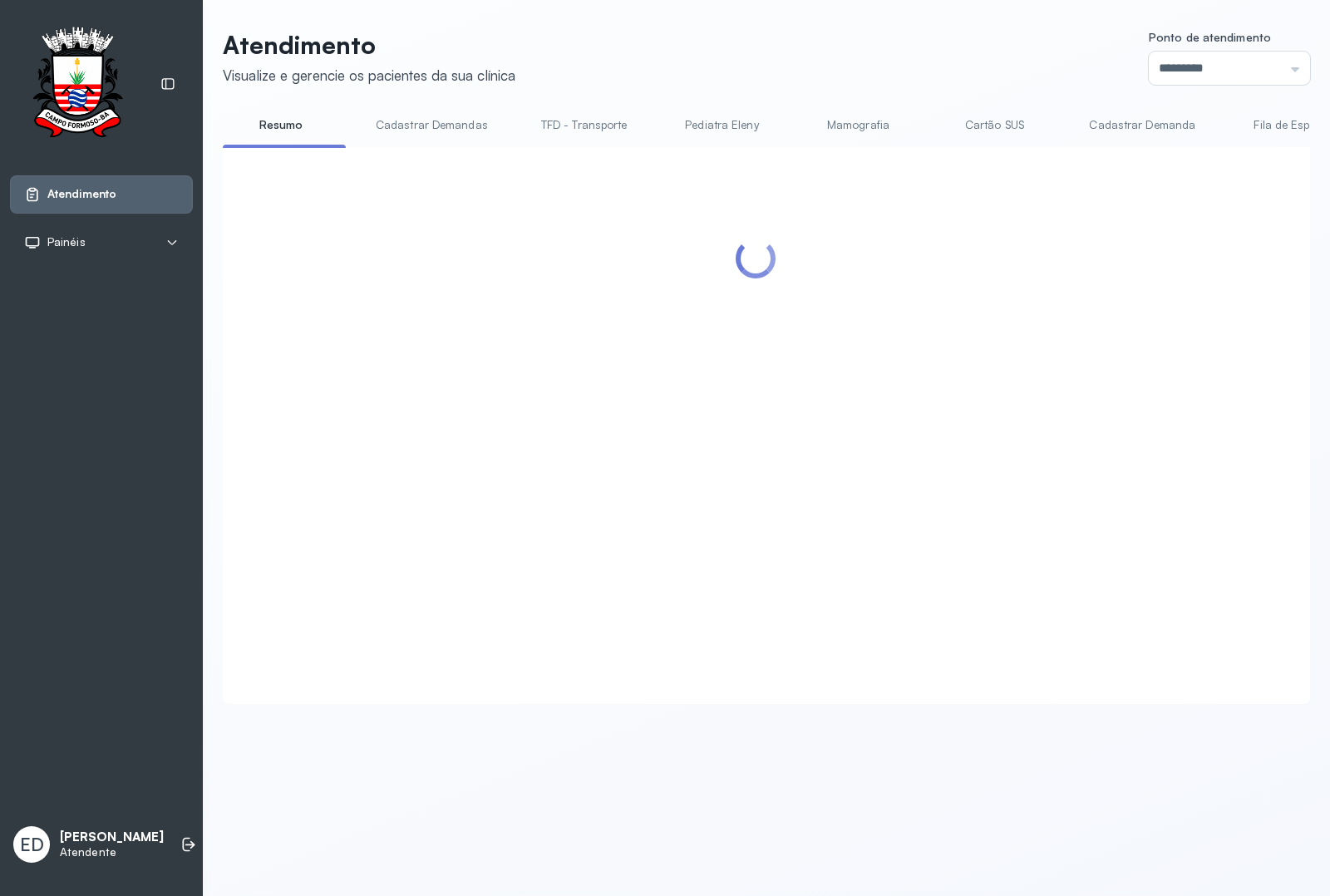
click at [907, 75] on header "Atendimento Visualize e gerencie os pacientes da sua clínica Ponto de atendimen…" at bounding box center [766, 57] width 1087 height 55
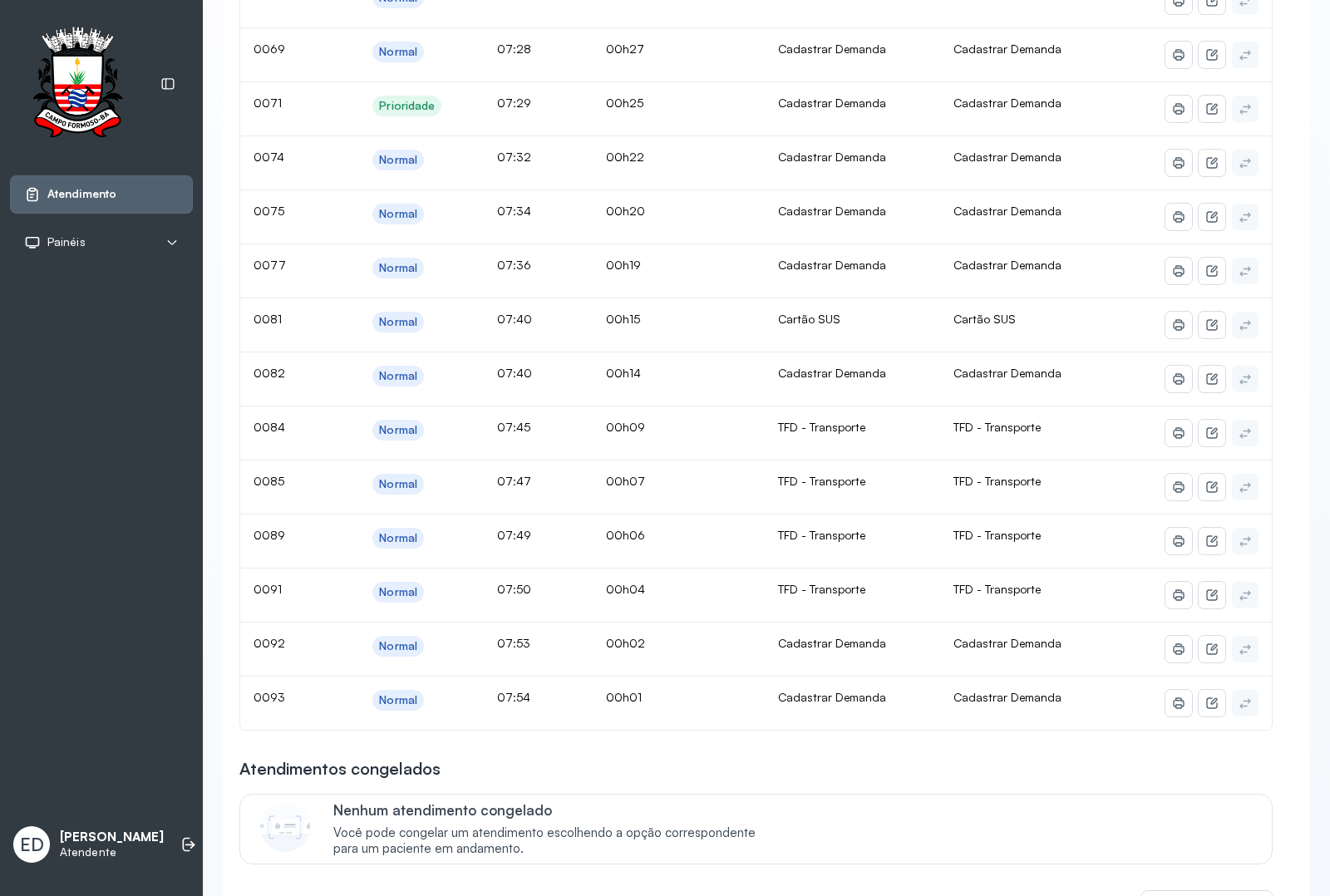
scroll to position [104, 0]
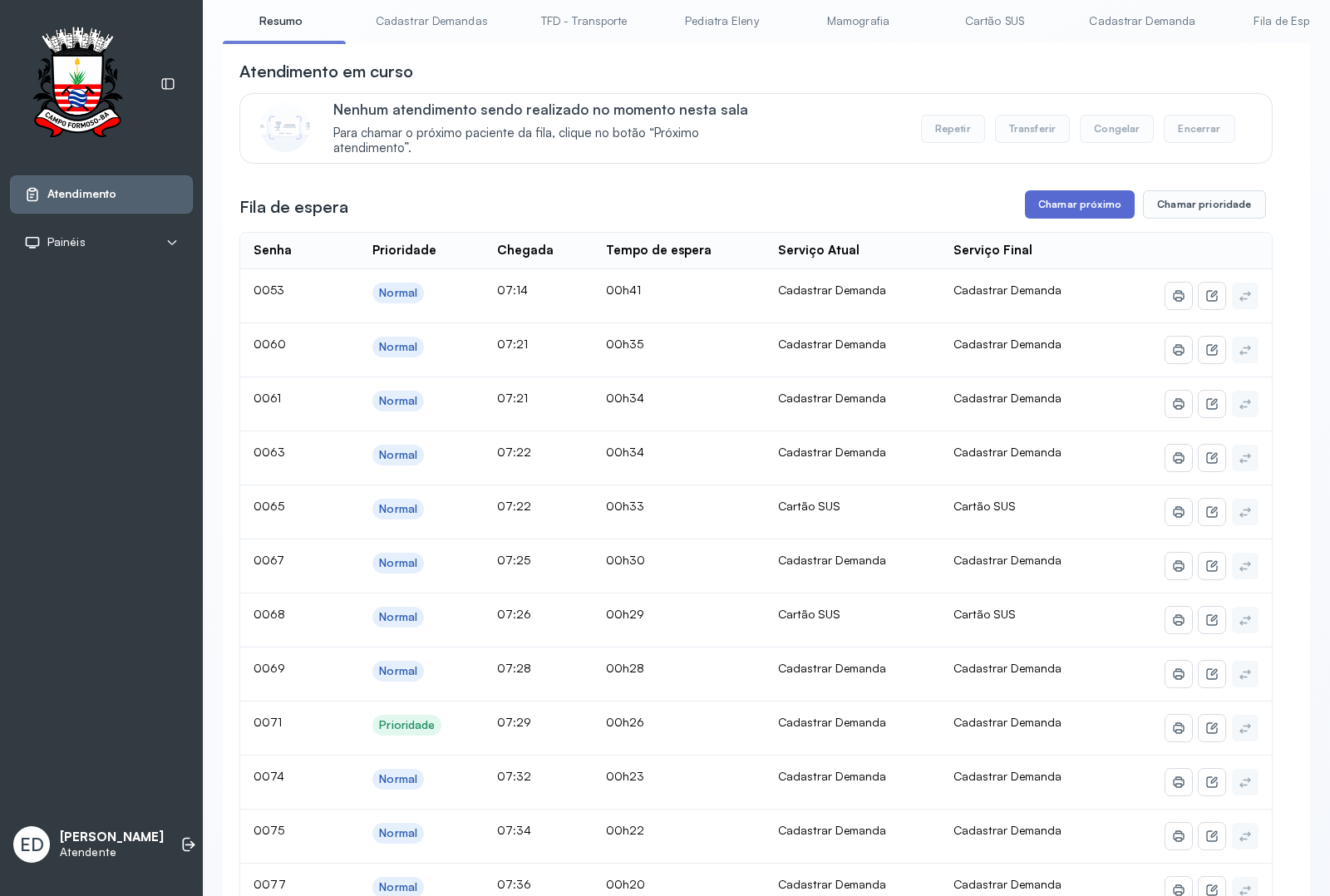
click at [1104, 214] on button "Chamar próximo" at bounding box center [1080, 204] width 109 height 28
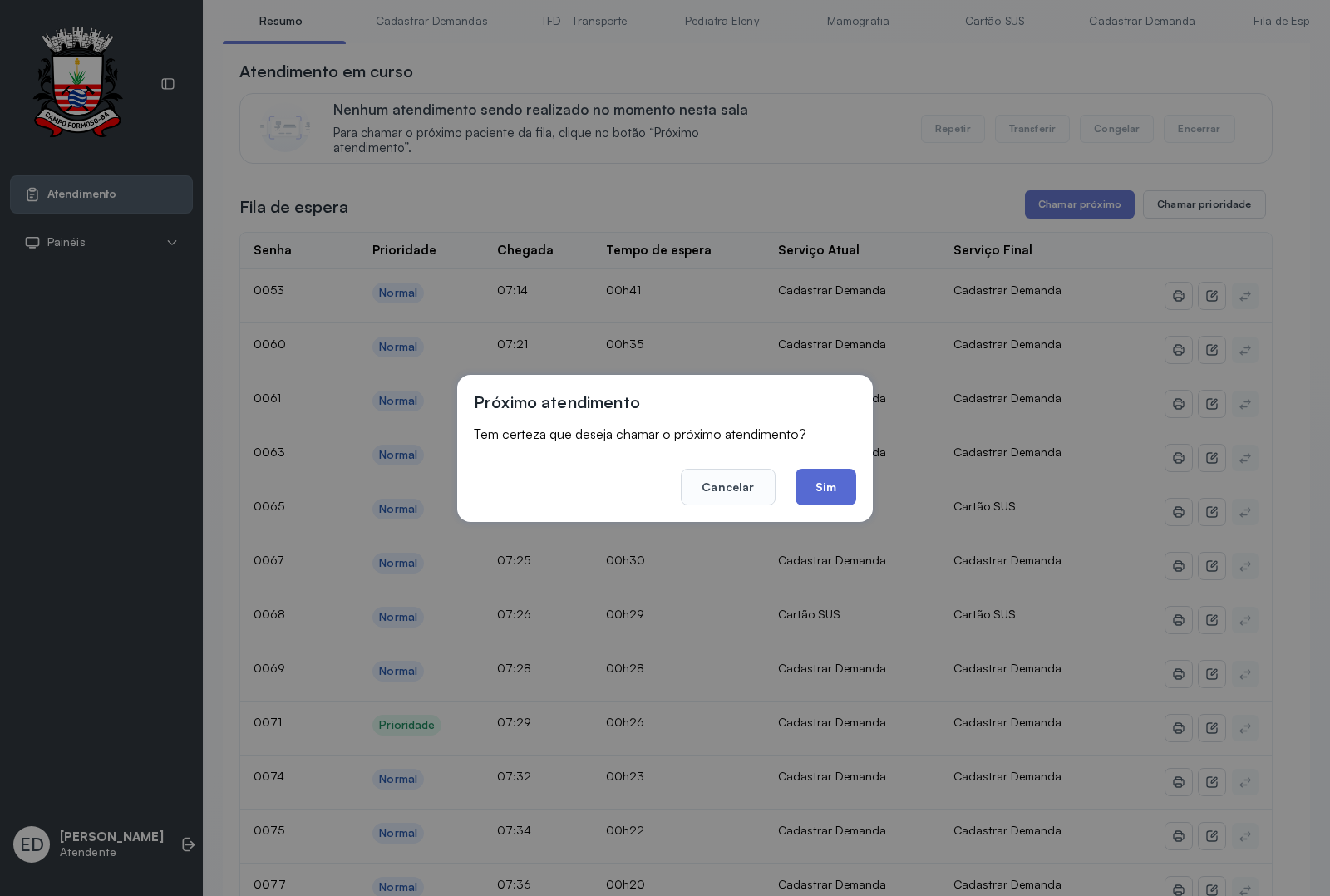
click at [831, 480] on button "Sim" at bounding box center [825, 487] width 61 height 37
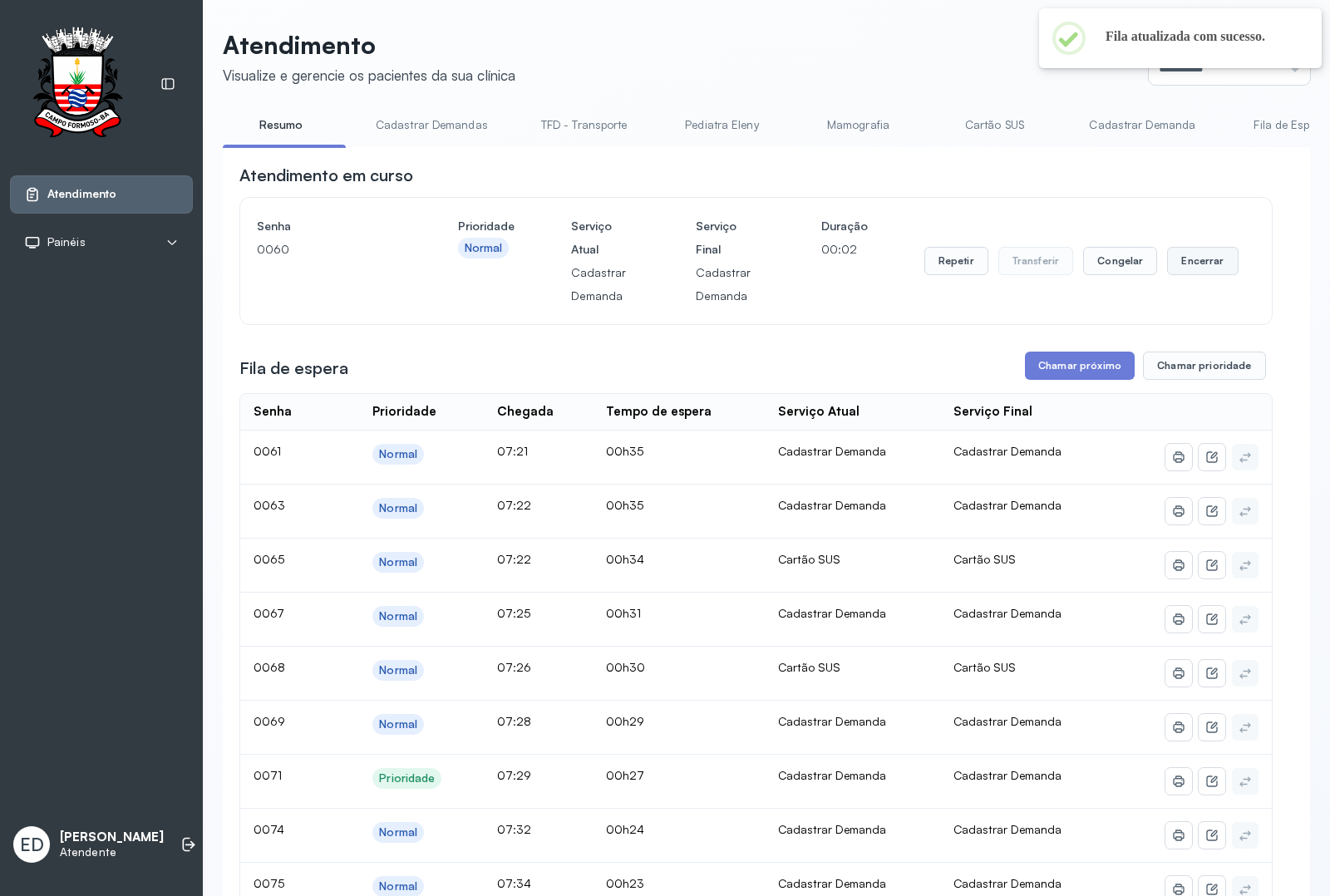
click at [1202, 251] on button "Encerrar" at bounding box center [1202, 261] width 71 height 28
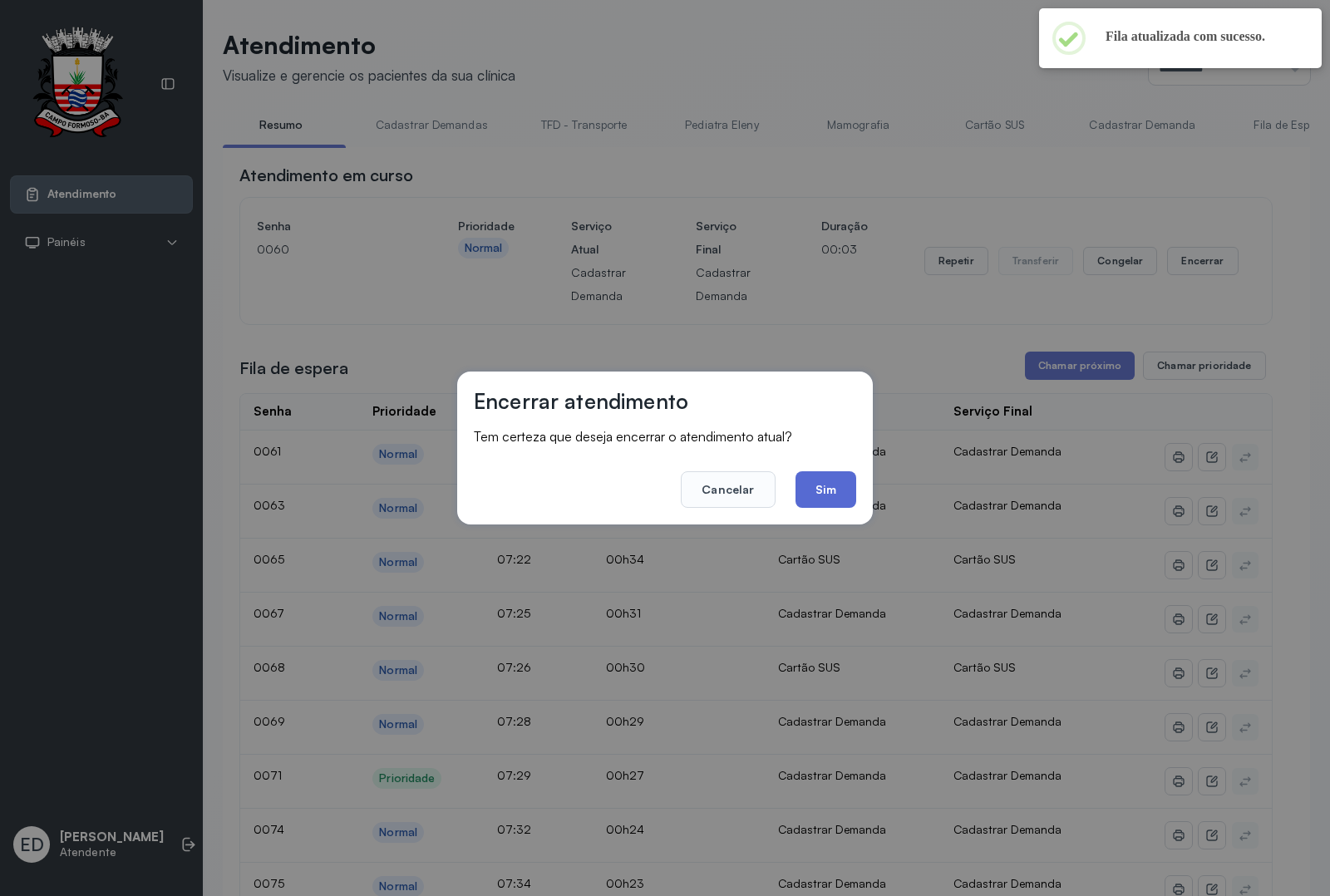
click at [833, 496] on button "Sim" at bounding box center [825, 489] width 61 height 37
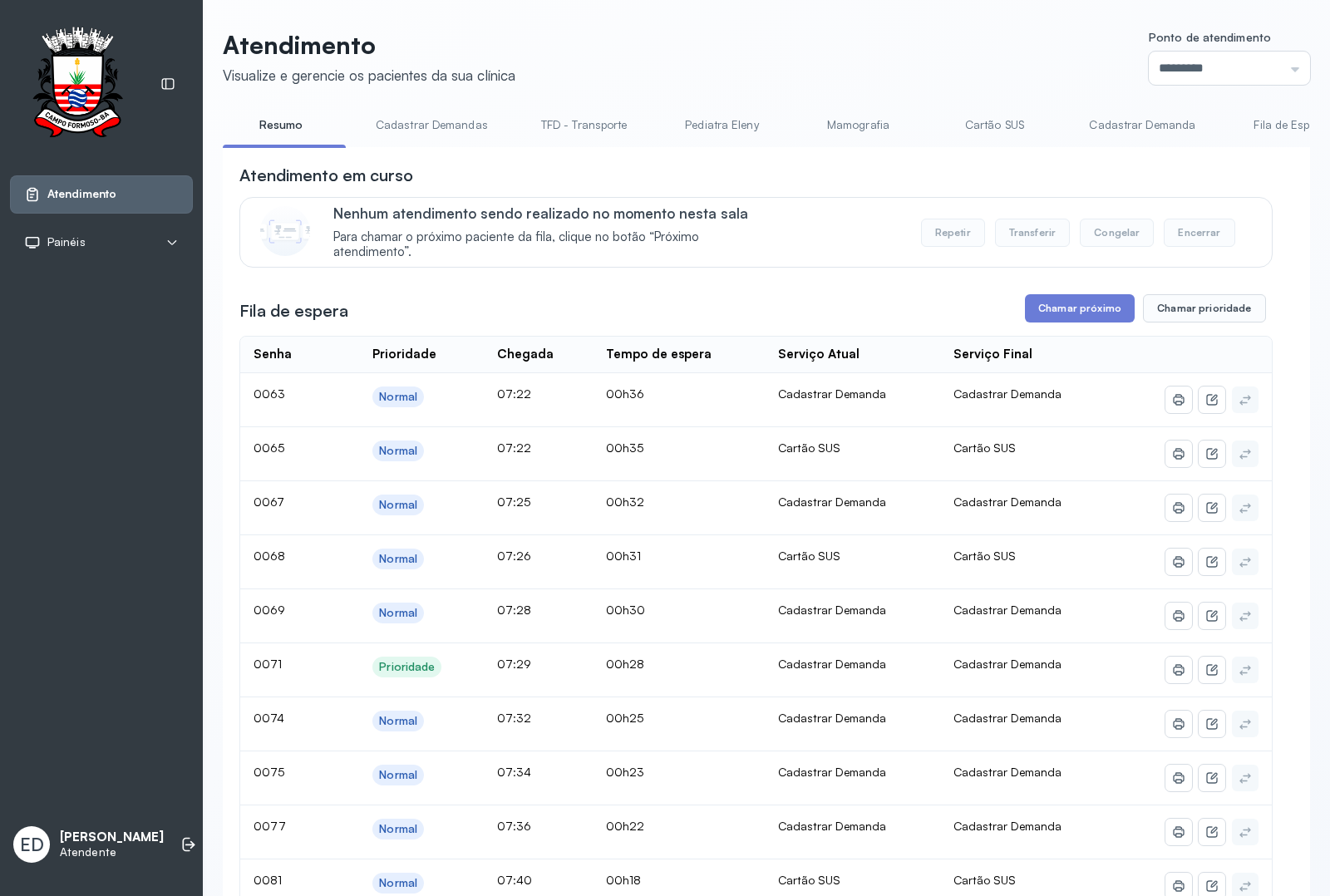
click at [1091, 313] on button "Chamar próximo" at bounding box center [1080, 307] width 109 height 28
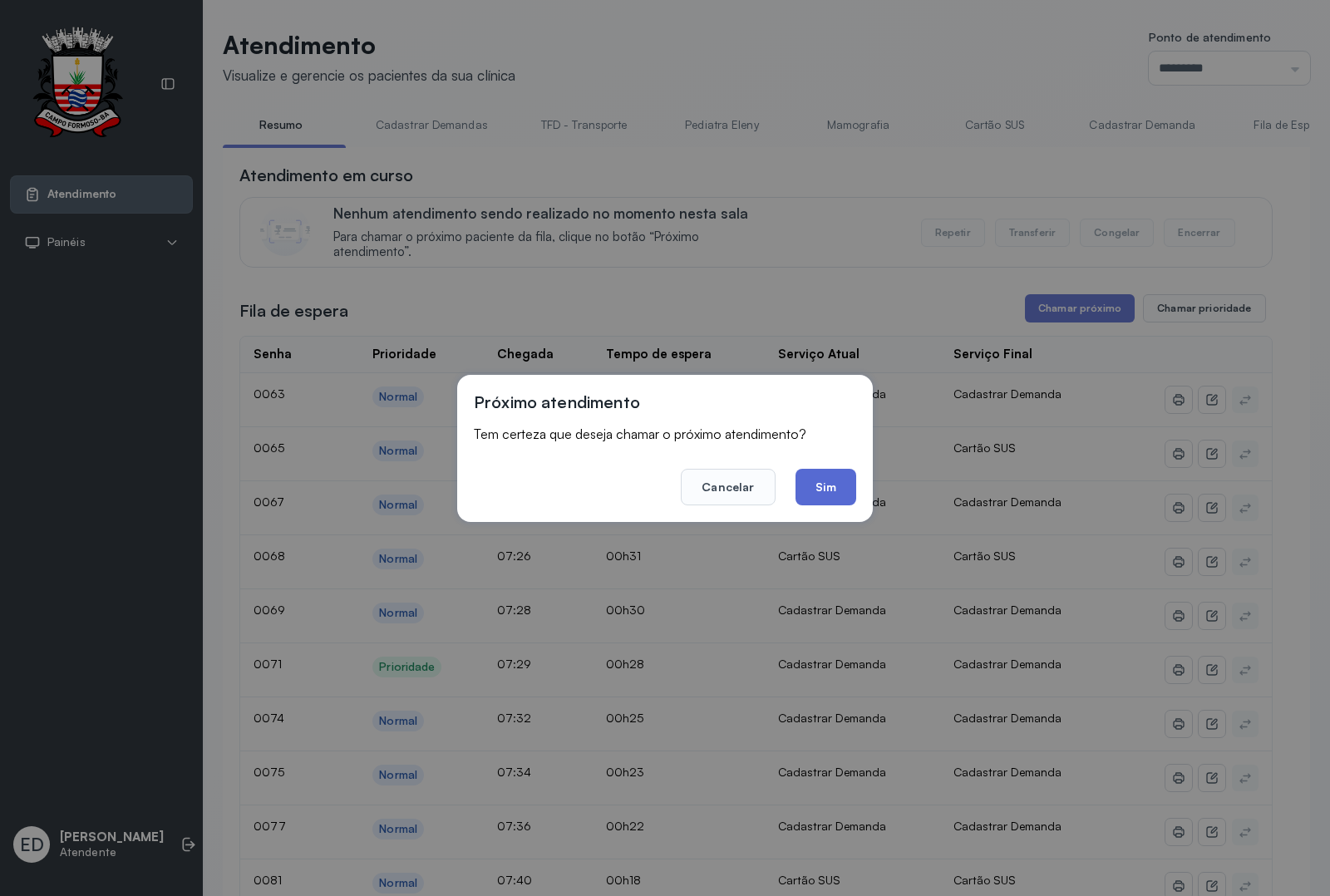
click at [820, 480] on button "Sim" at bounding box center [825, 487] width 61 height 37
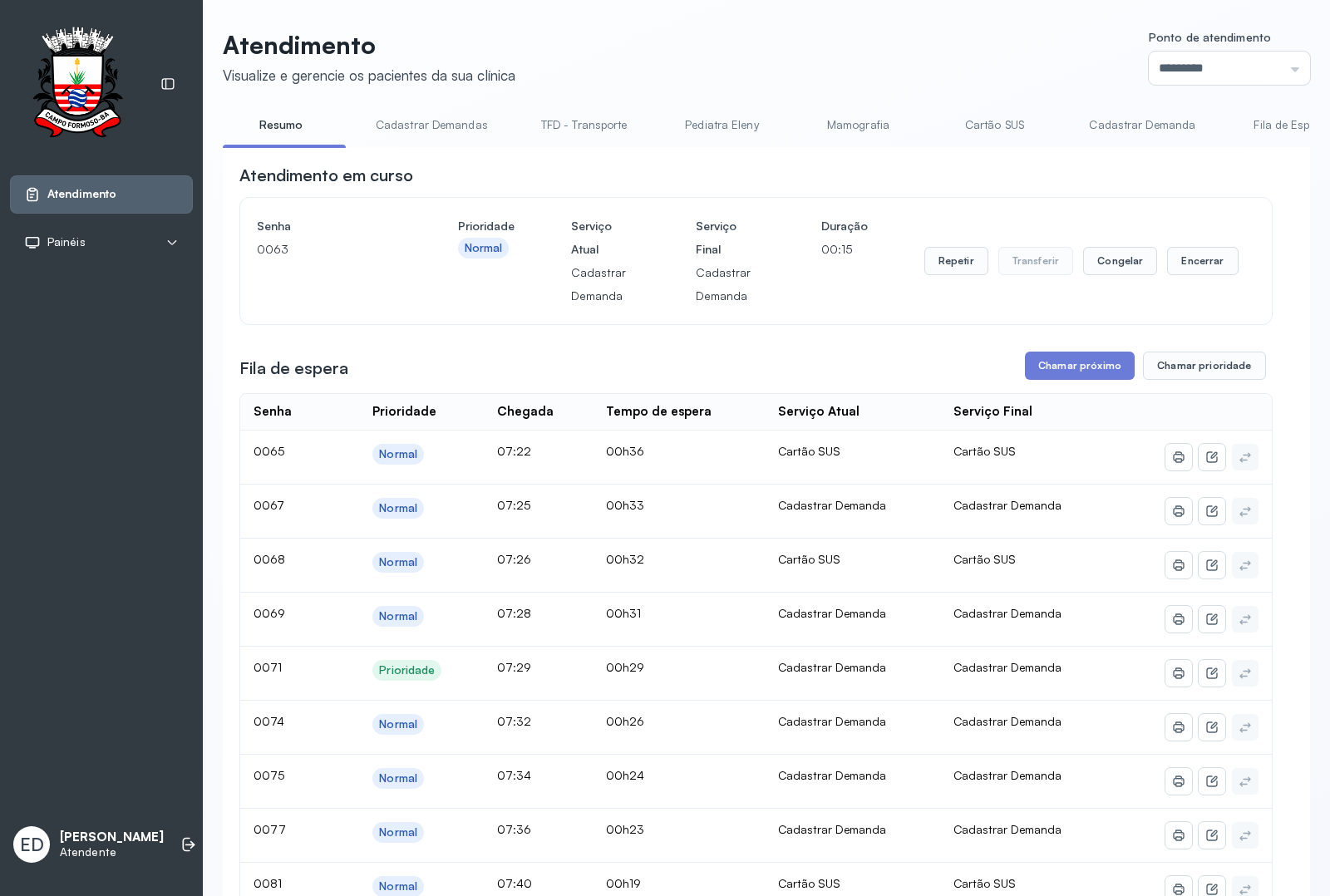
click at [1034, 56] on header "Atendimento Visualize e gerencie os pacientes da sua clínica Ponto de atendimen…" at bounding box center [766, 57] width 1087 height 55
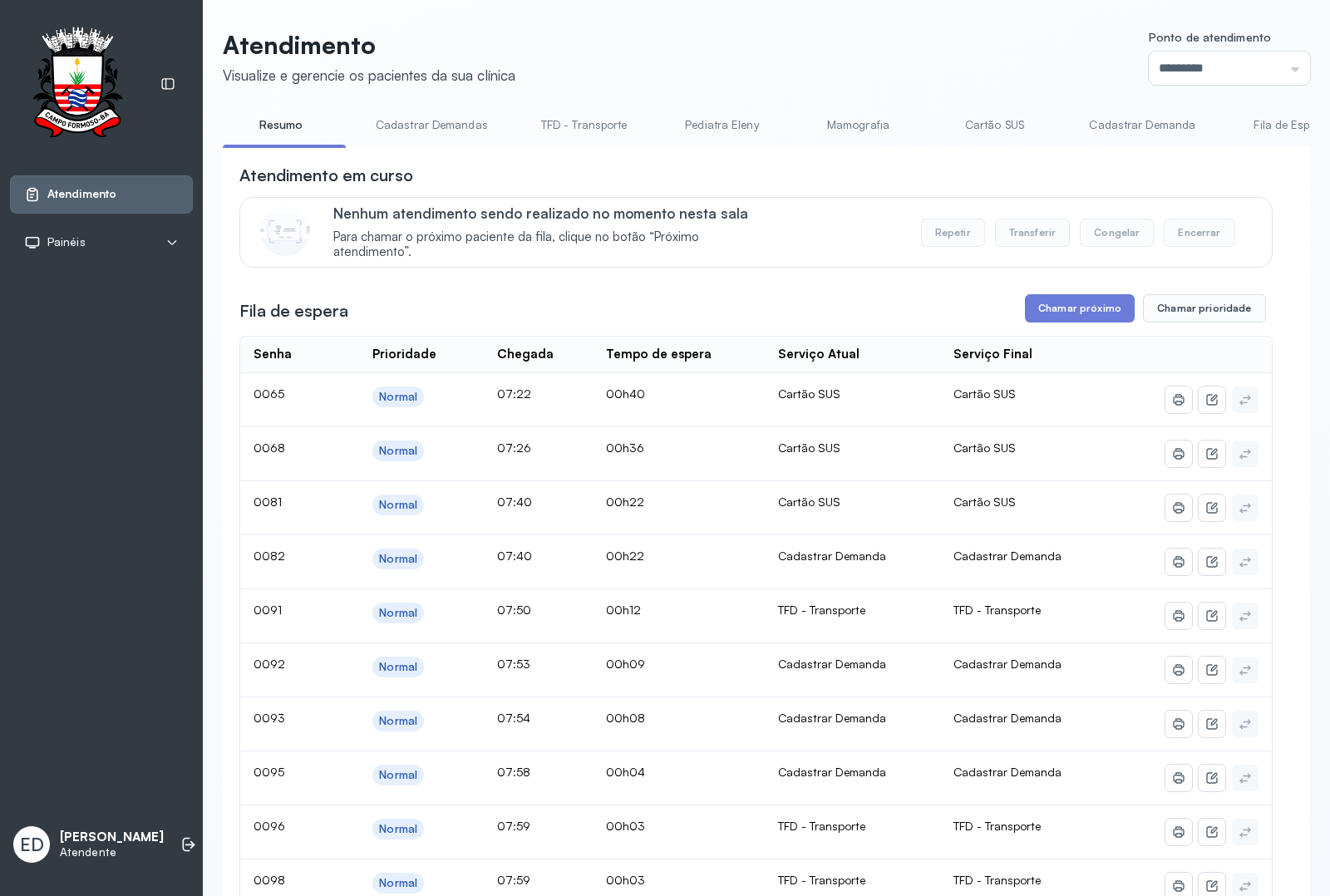
click at [1144, 123] on link "Cadastrar Demanda" at bounding box center [1141, 125] width 139 height 27
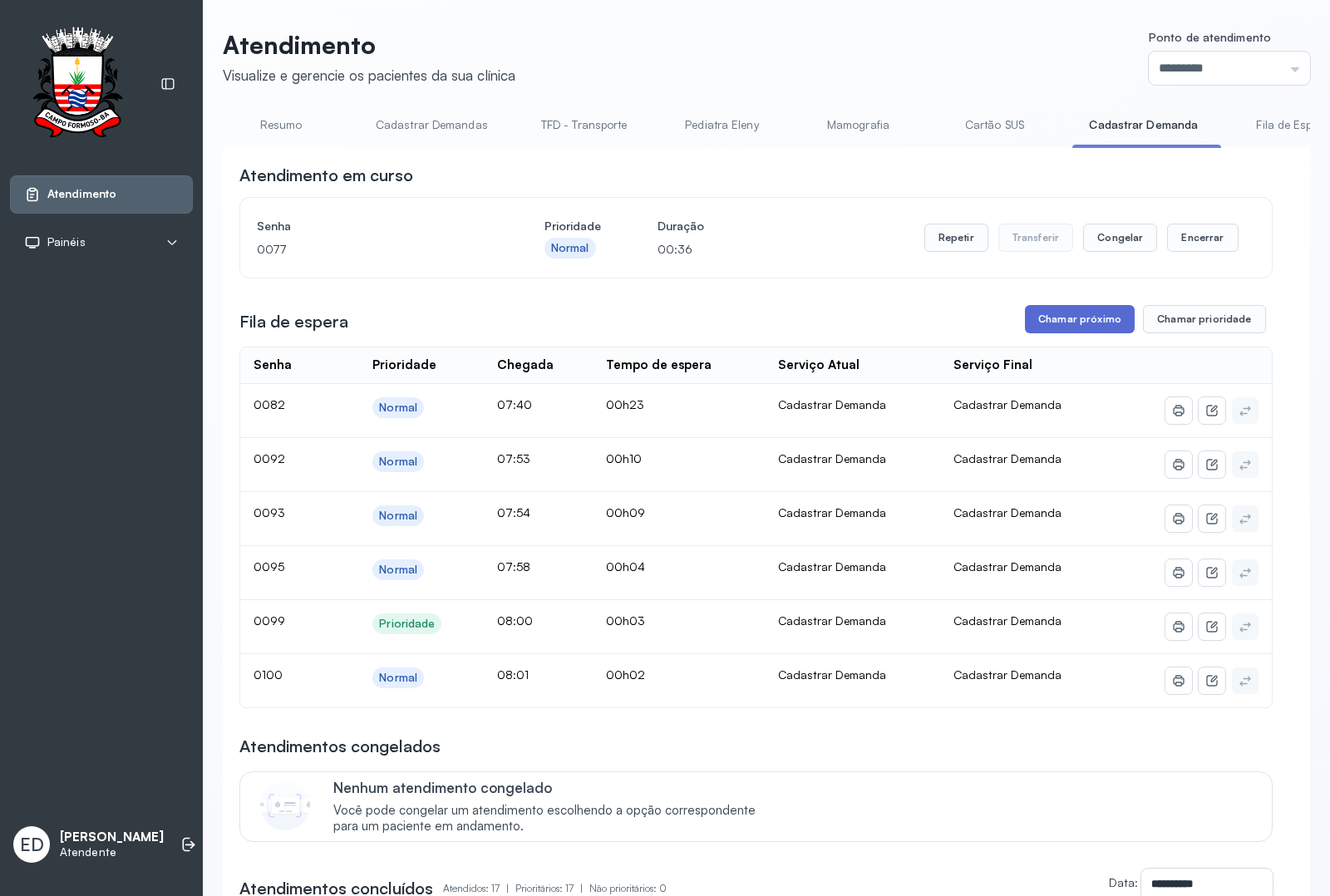
click at [1068, 333] on button "Chamar próximo" at bounding box center [1080, 319] width 109 height 28
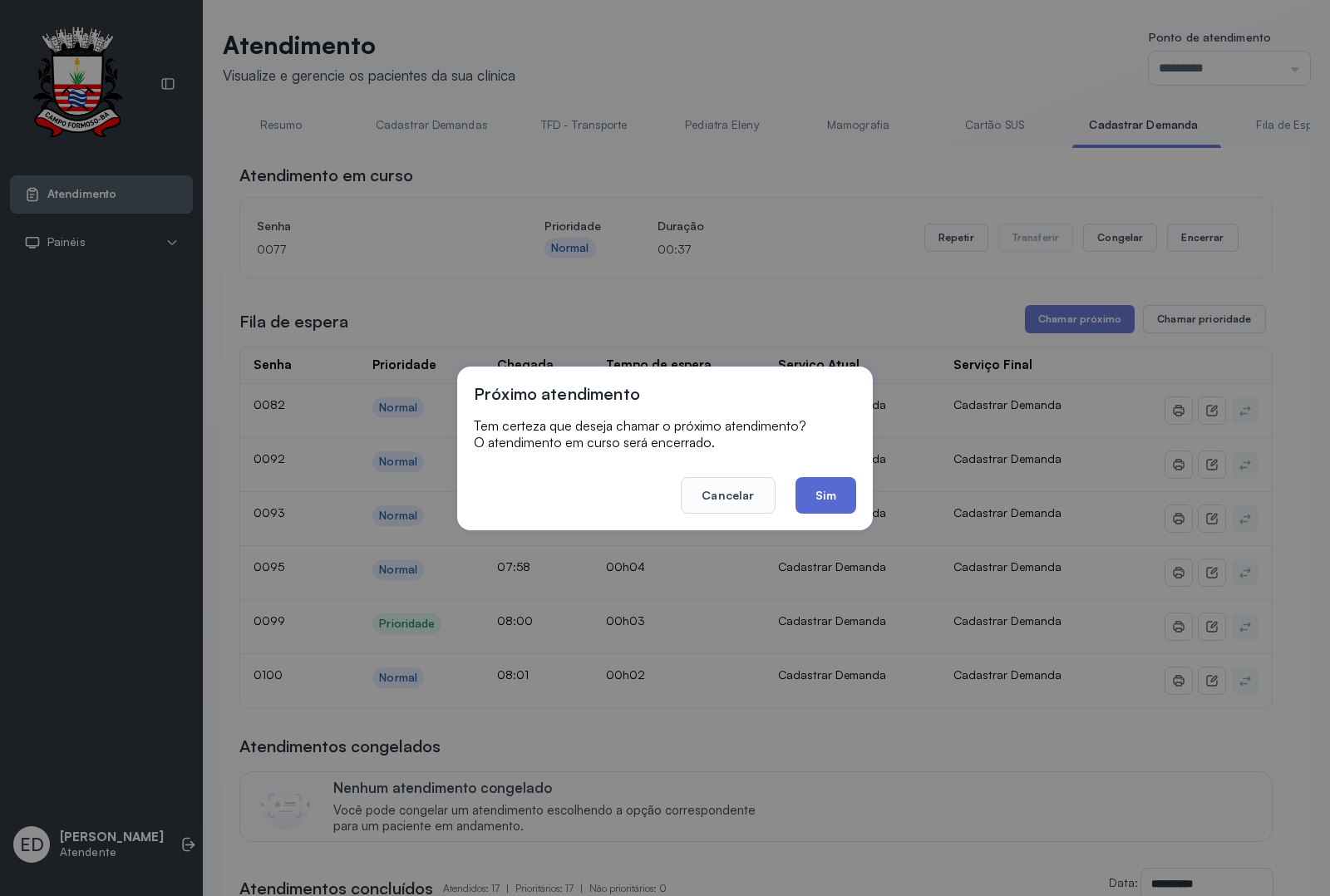
click at [833, 493] on button "Sim" at bounding box center [825, 495] width 61 height 37
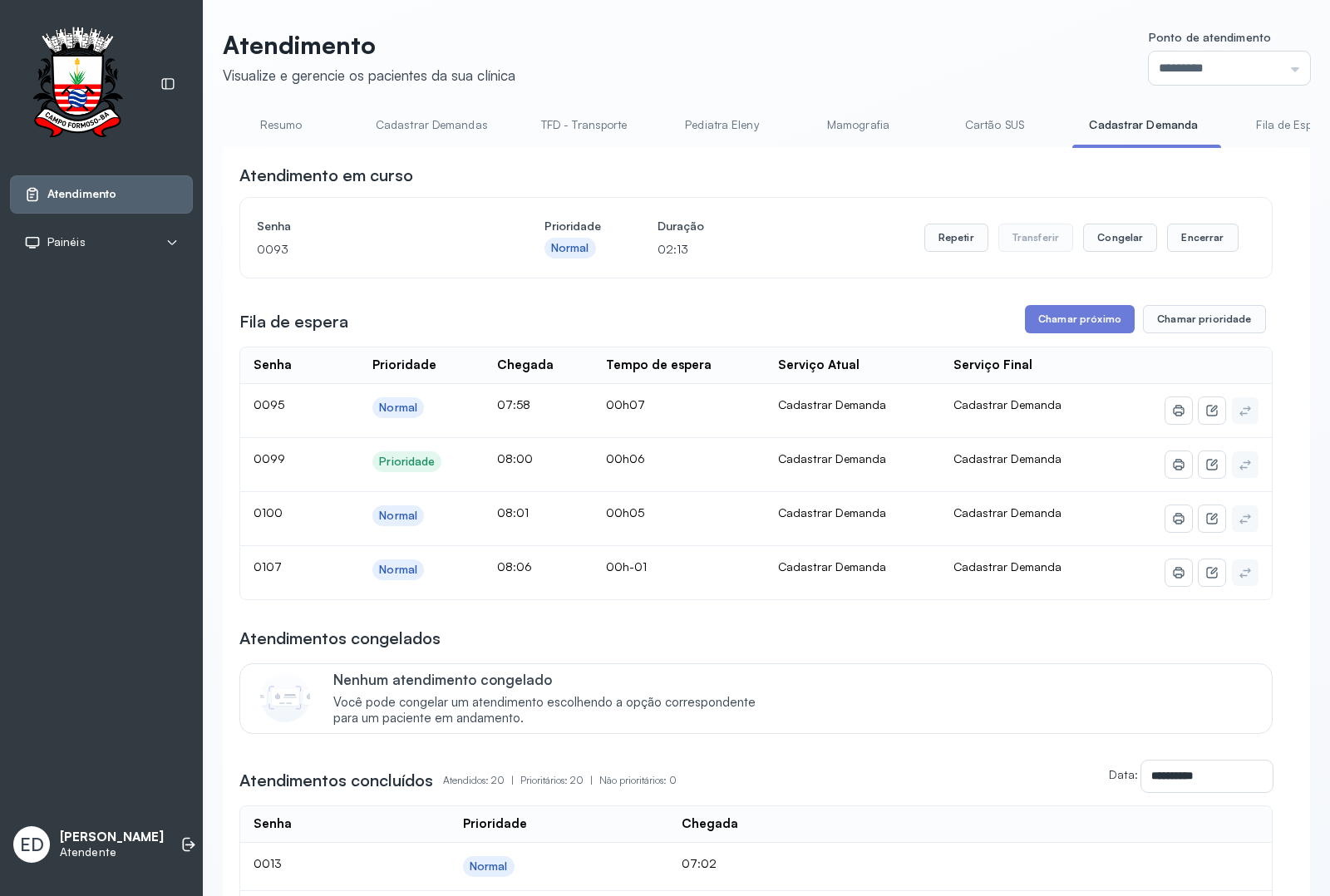
click at [299, 126] on link "Resumo" at bounding box center [281, 125] width 116 height 27
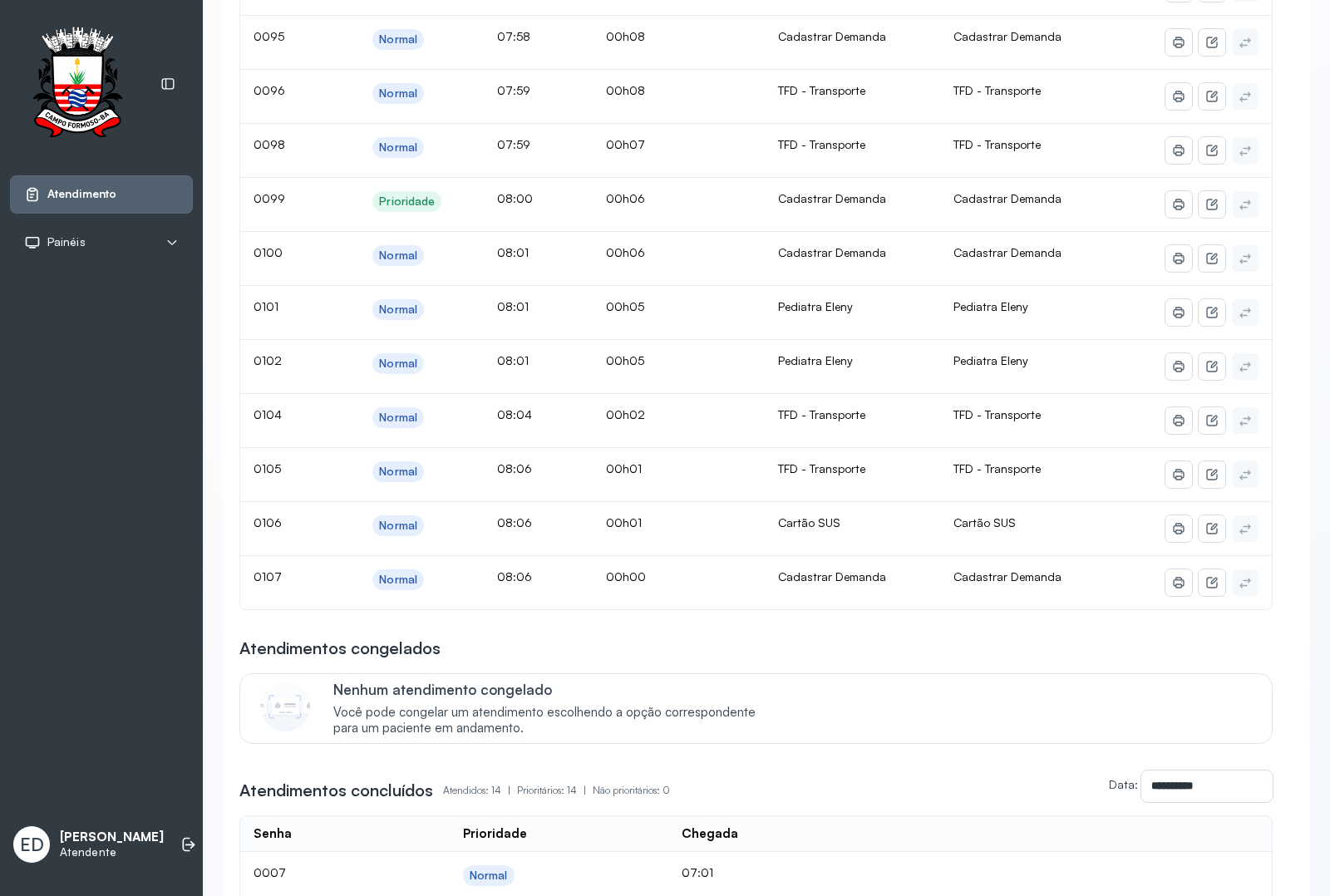
scroll to position [104, 0]
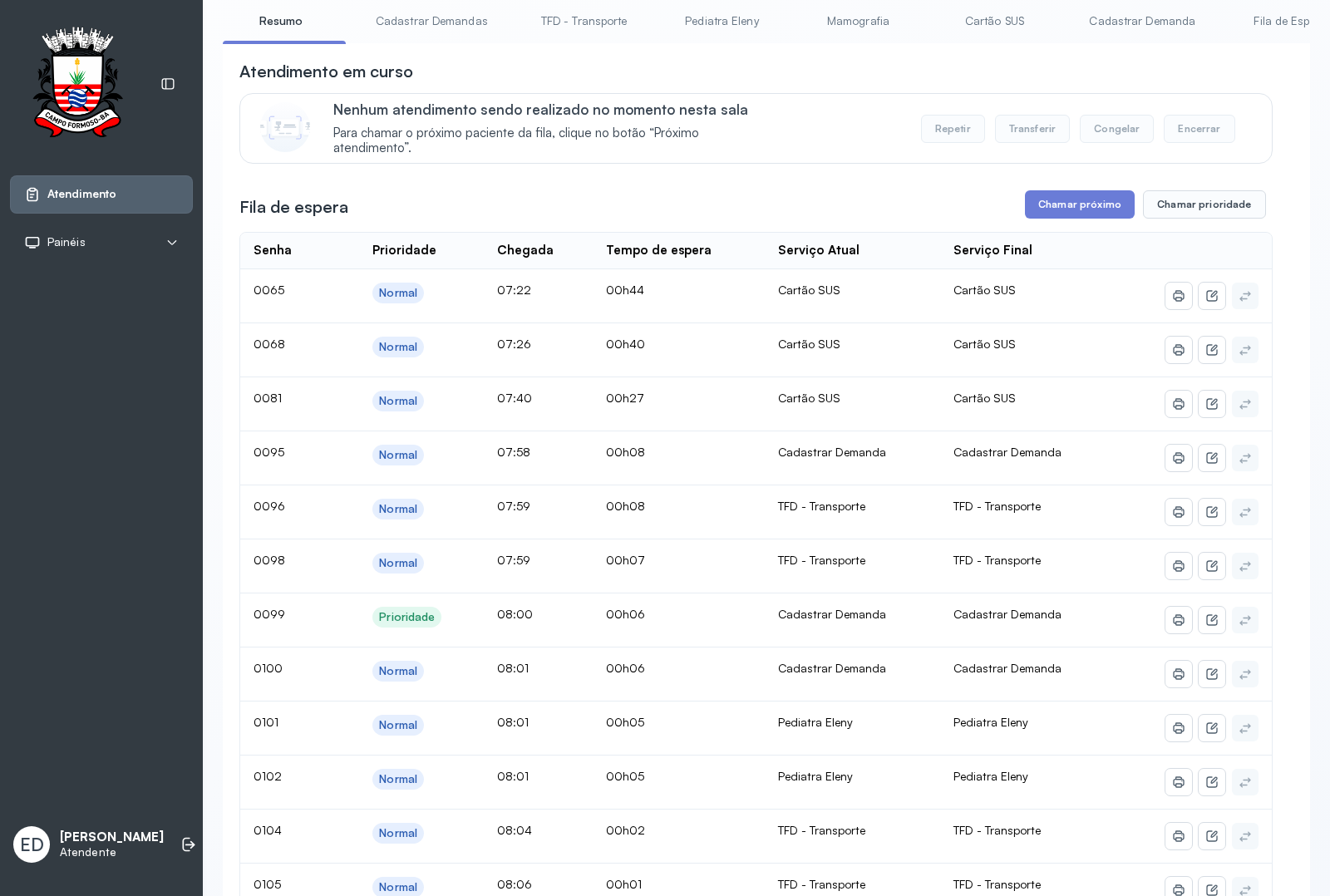
click at [1131, 25] on link "Cadastrar Demanda" at bounding box center [1141, 21] width 139 height 27
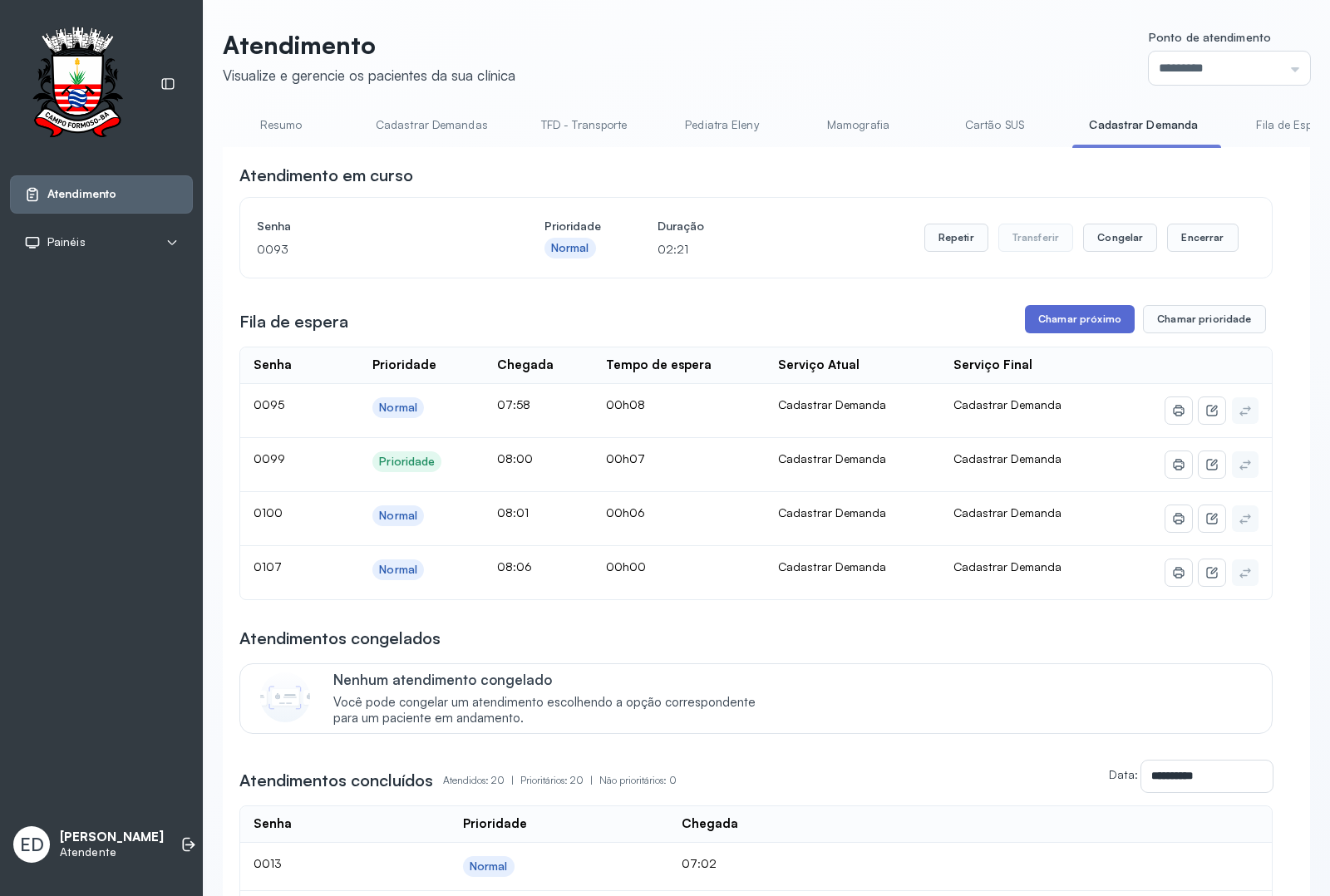
click at [1094, 322] on button "Chamar próximo" at bounding box center [1080, 319] width 109 height 28
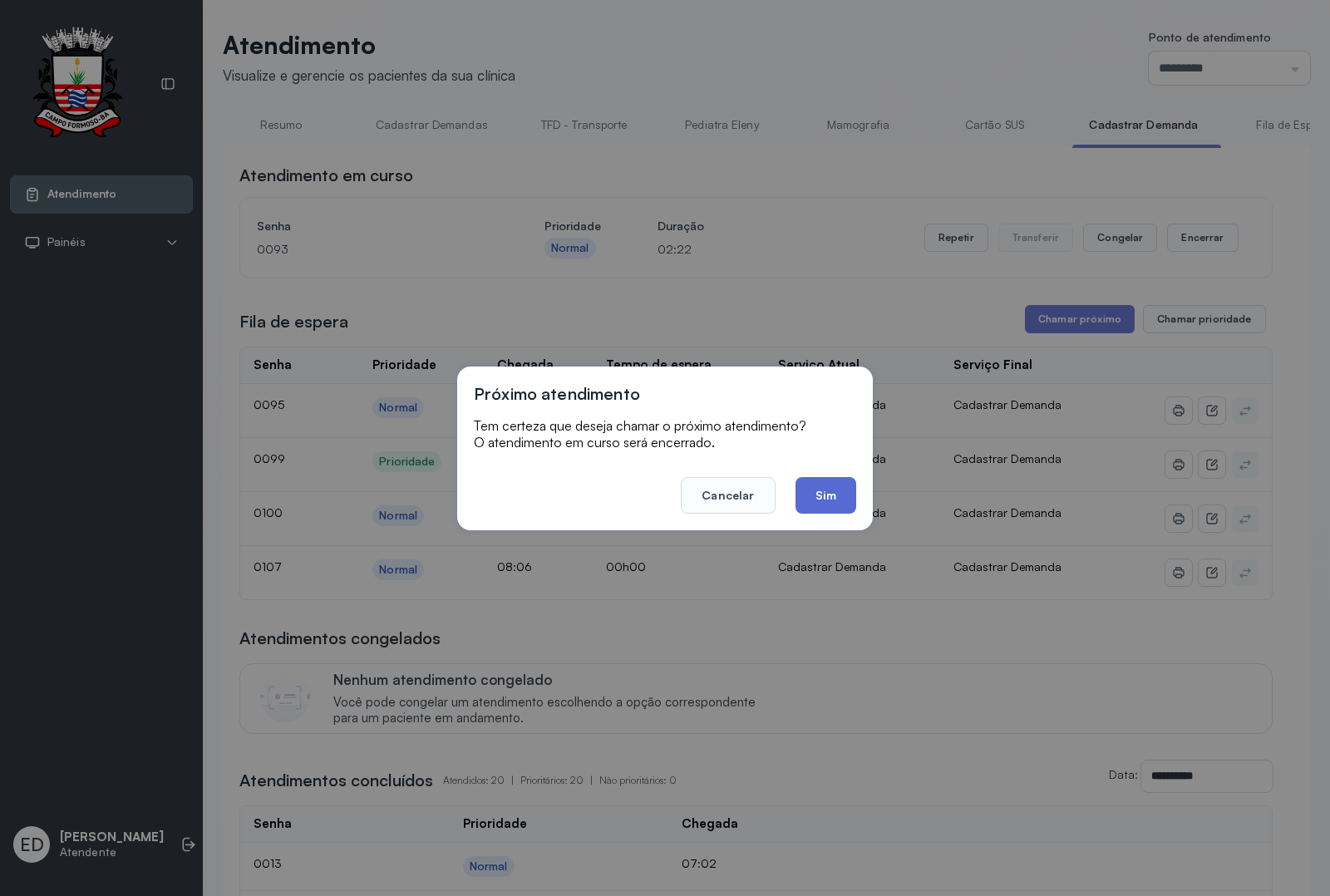
click at [823, 495] on button "Sim" at bounding box center [825, 495] width 61 height 37
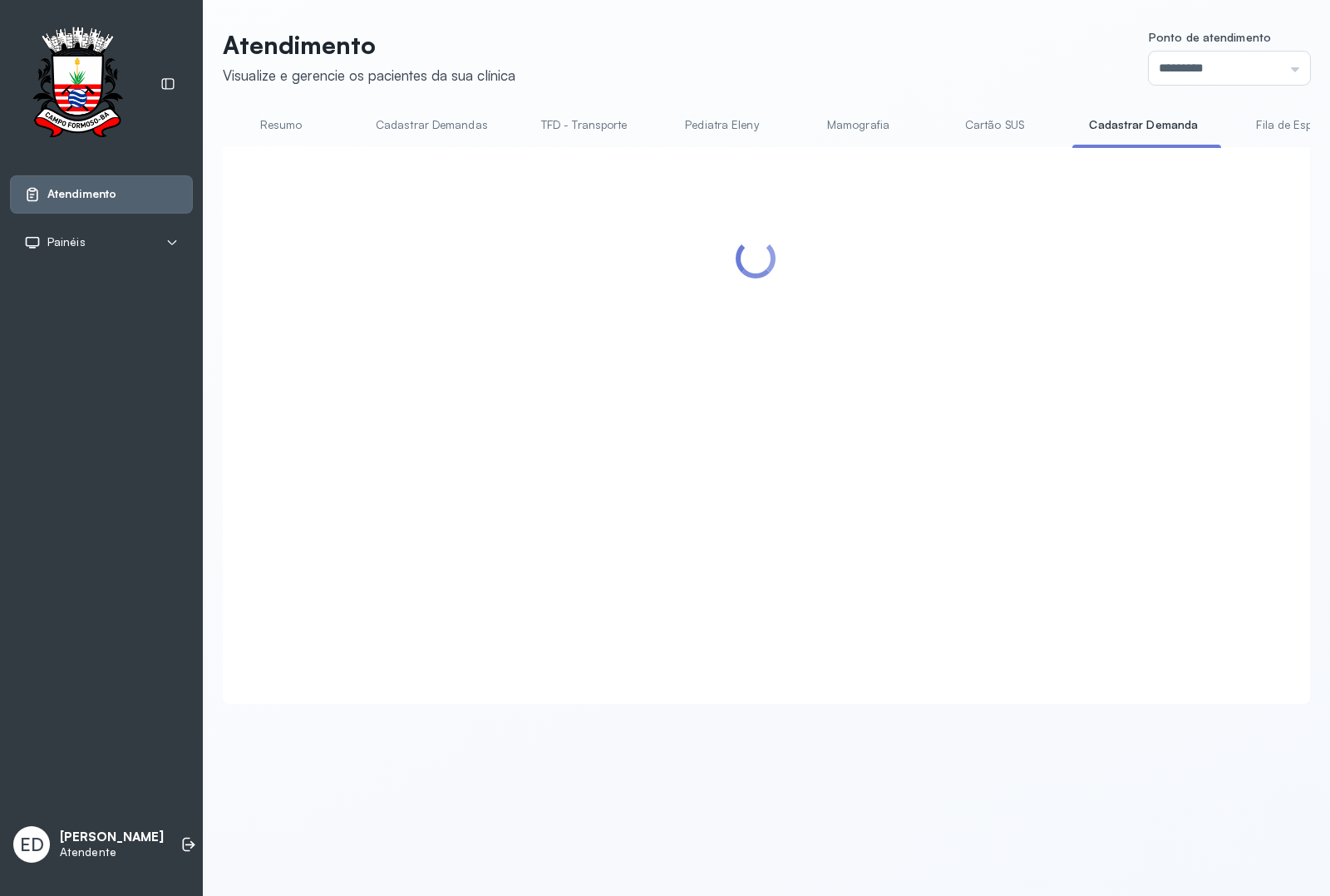
click at [765, 54] on header "Atendimento Visualize e gerencie os pacientes da sua clínica Ponto de atendimen…" at bounding box center [766, 57] width 1087 height 55
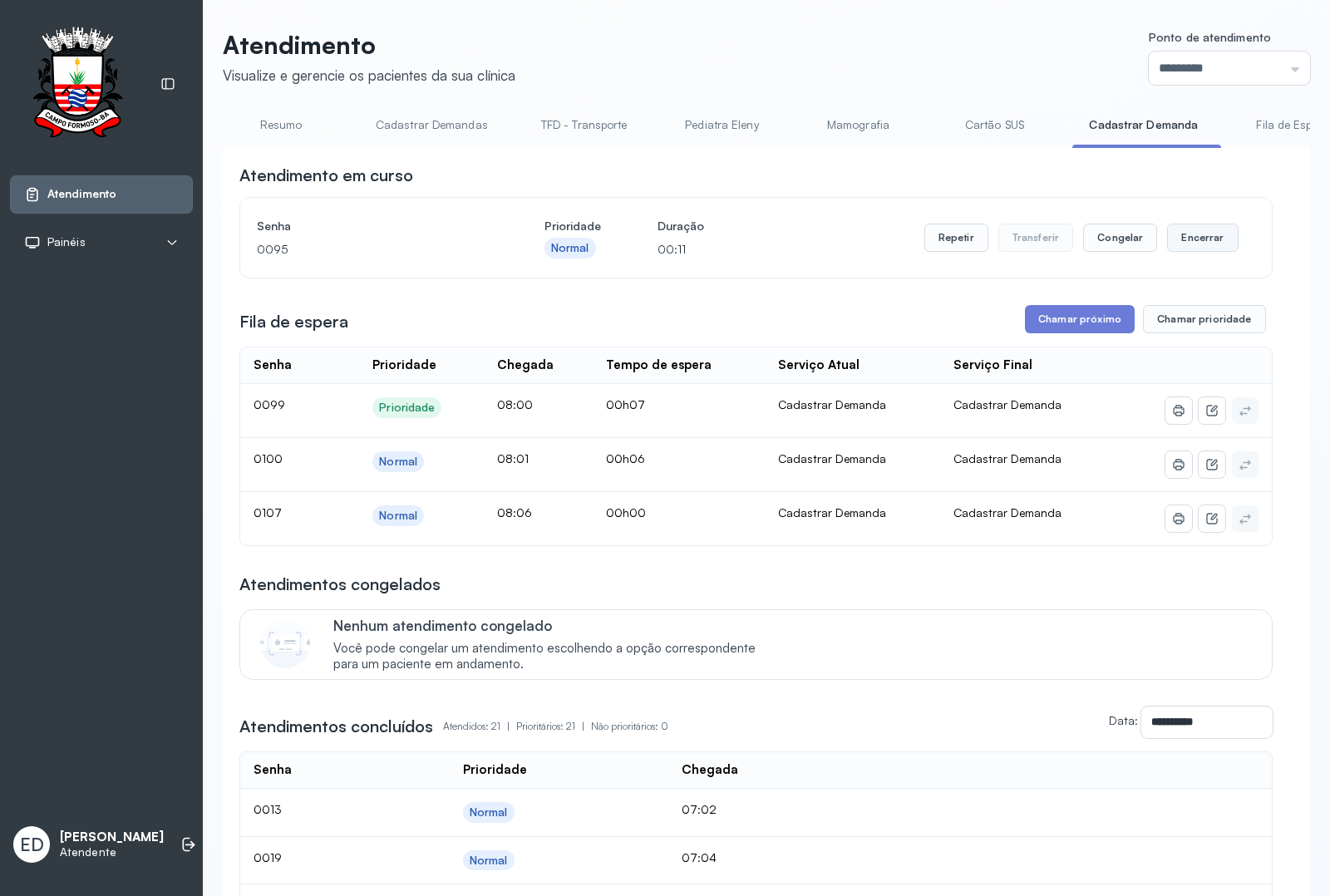
click at [1191, 237] on button "Encerrar" at bounding box center [1202, 237] width 71 height 28
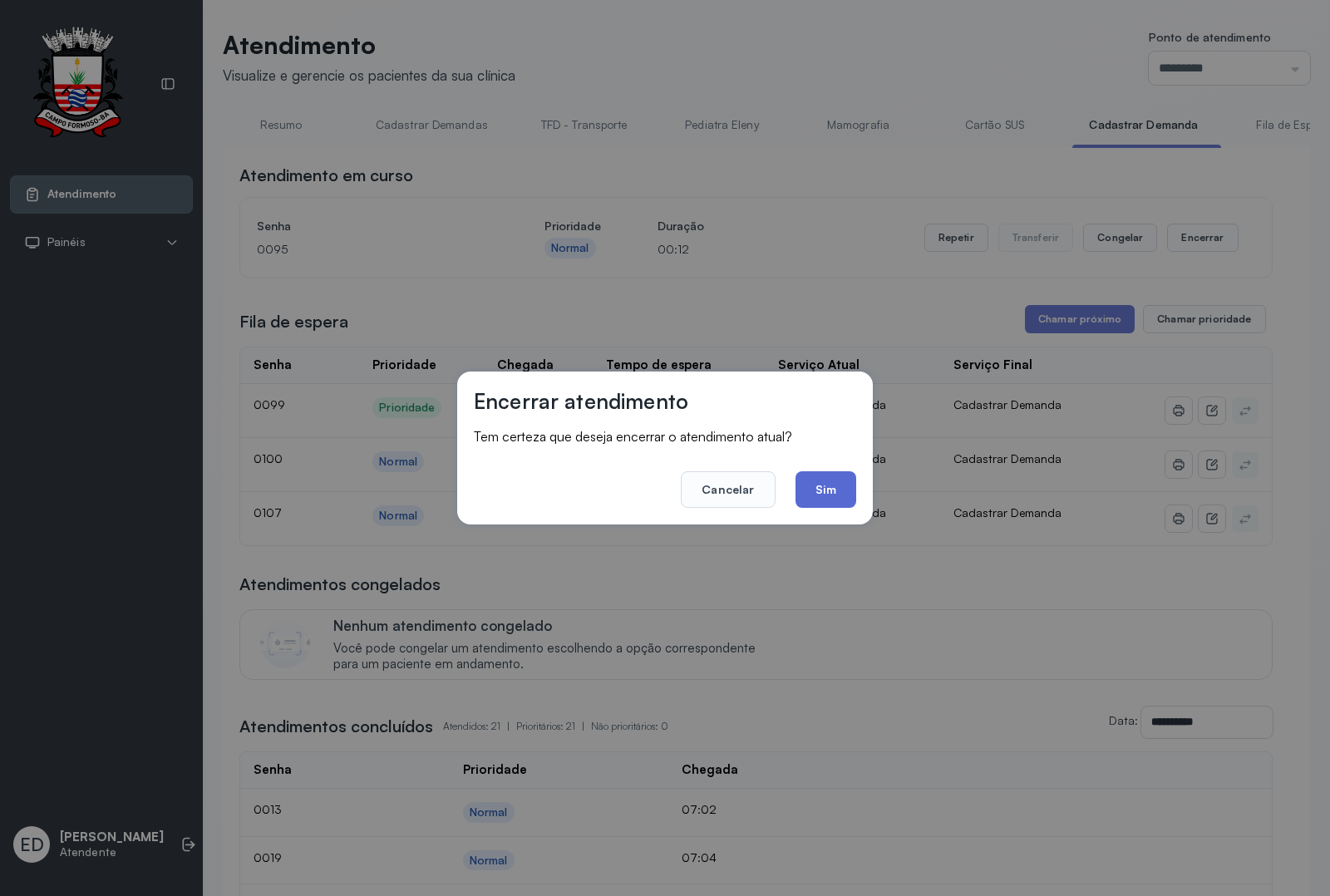
click at [829, 476] on button "Sim" at bounding box center [825, 489] width 61 height 37
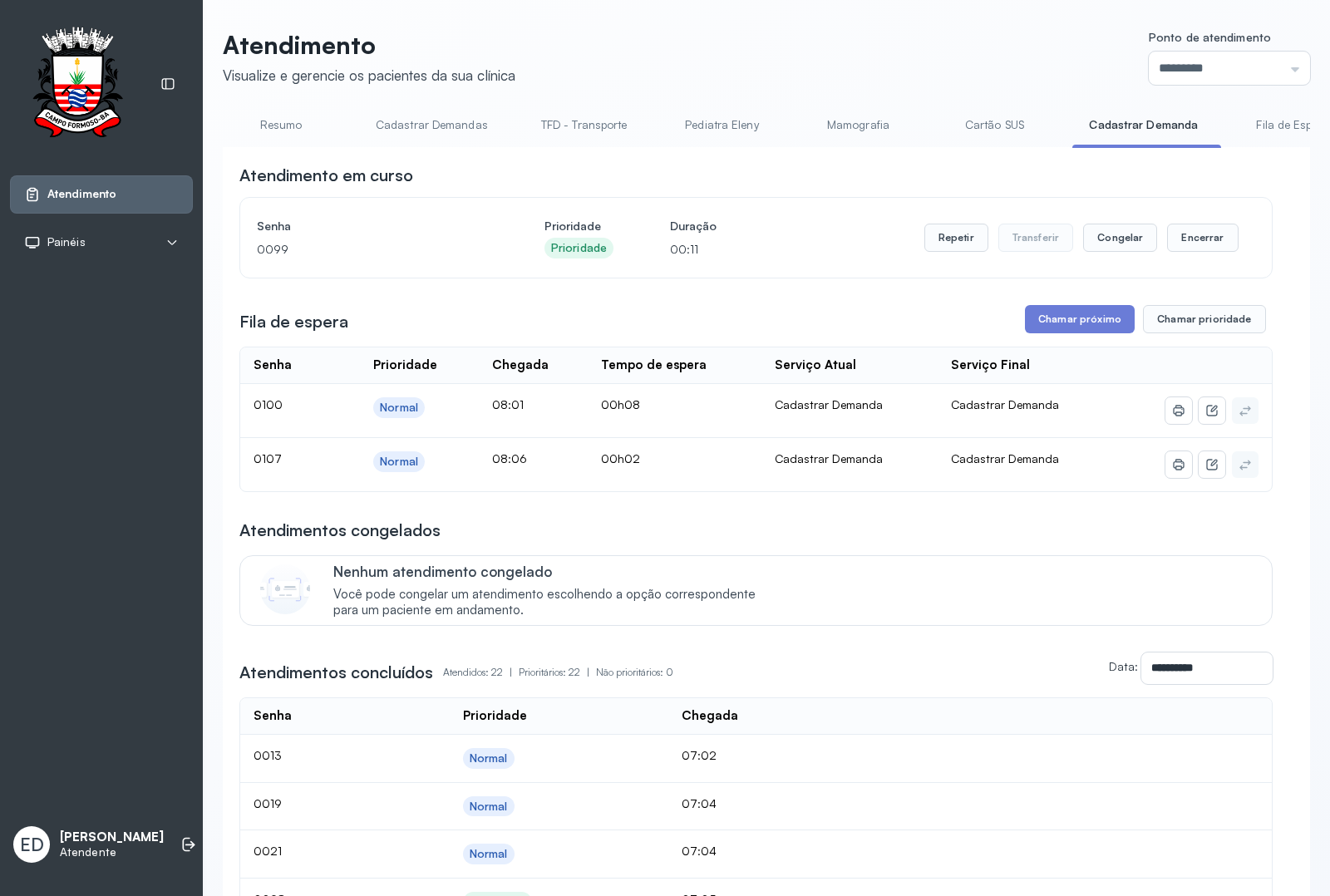
click at [259, 130] on link "Resumo" at bounding box center [281, 125] width 116 height 27
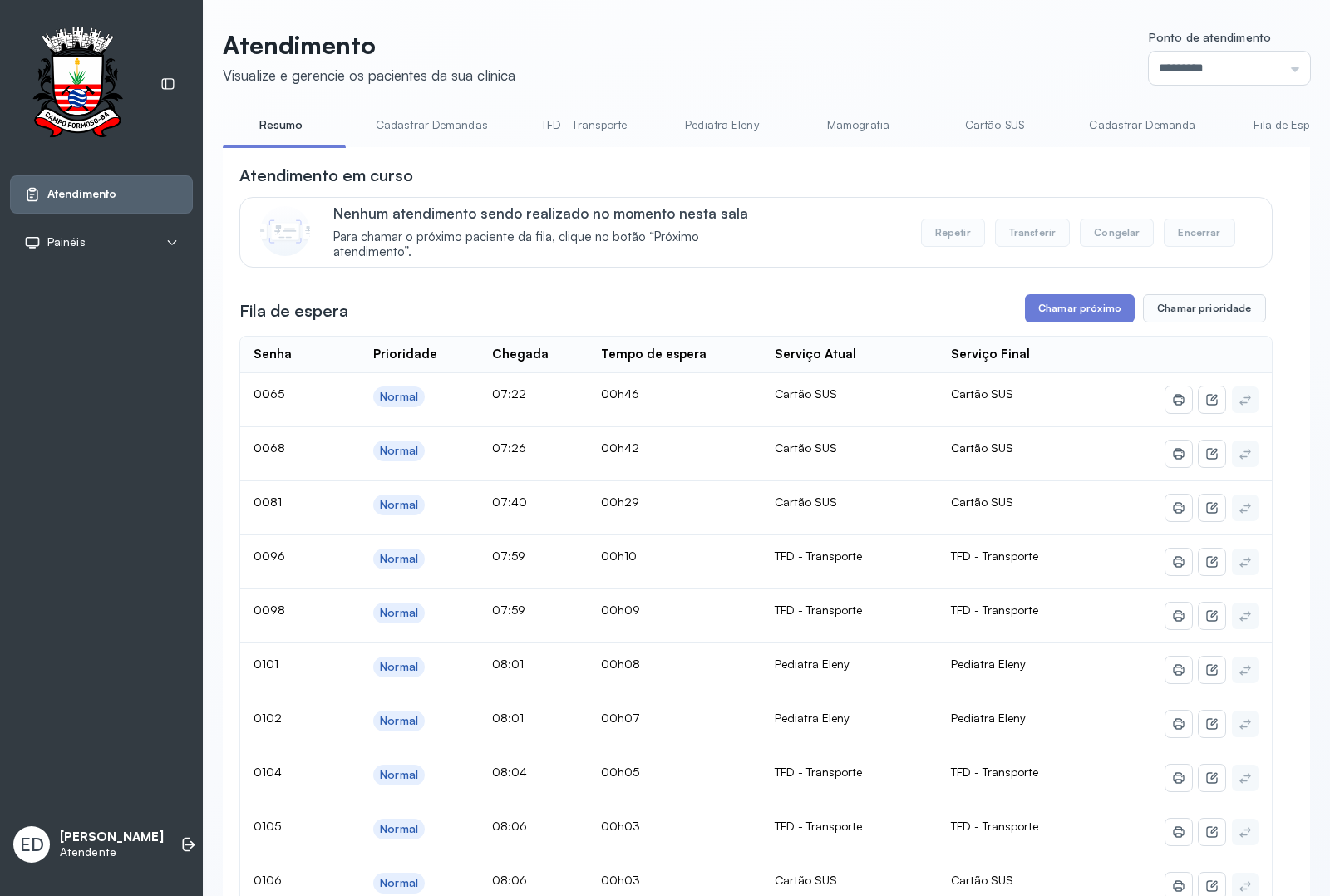
click at [736, 129] on link "Pediatra Eleny" at bounding box center [721, 125] width 116 height 27
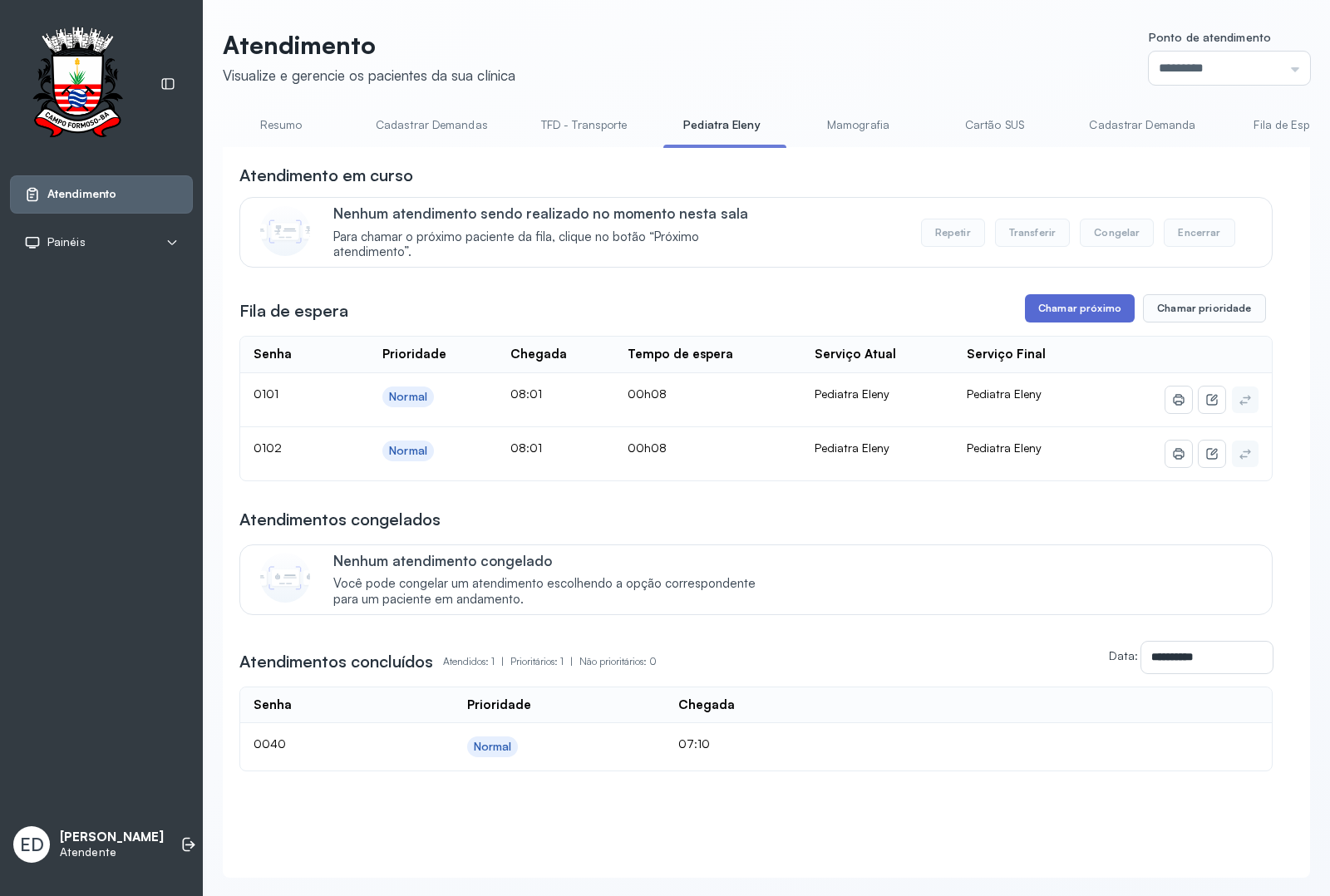
click at [1074, 316] on button "Chamar próximo" at bounding box center [1080, 307] width 109 height 28
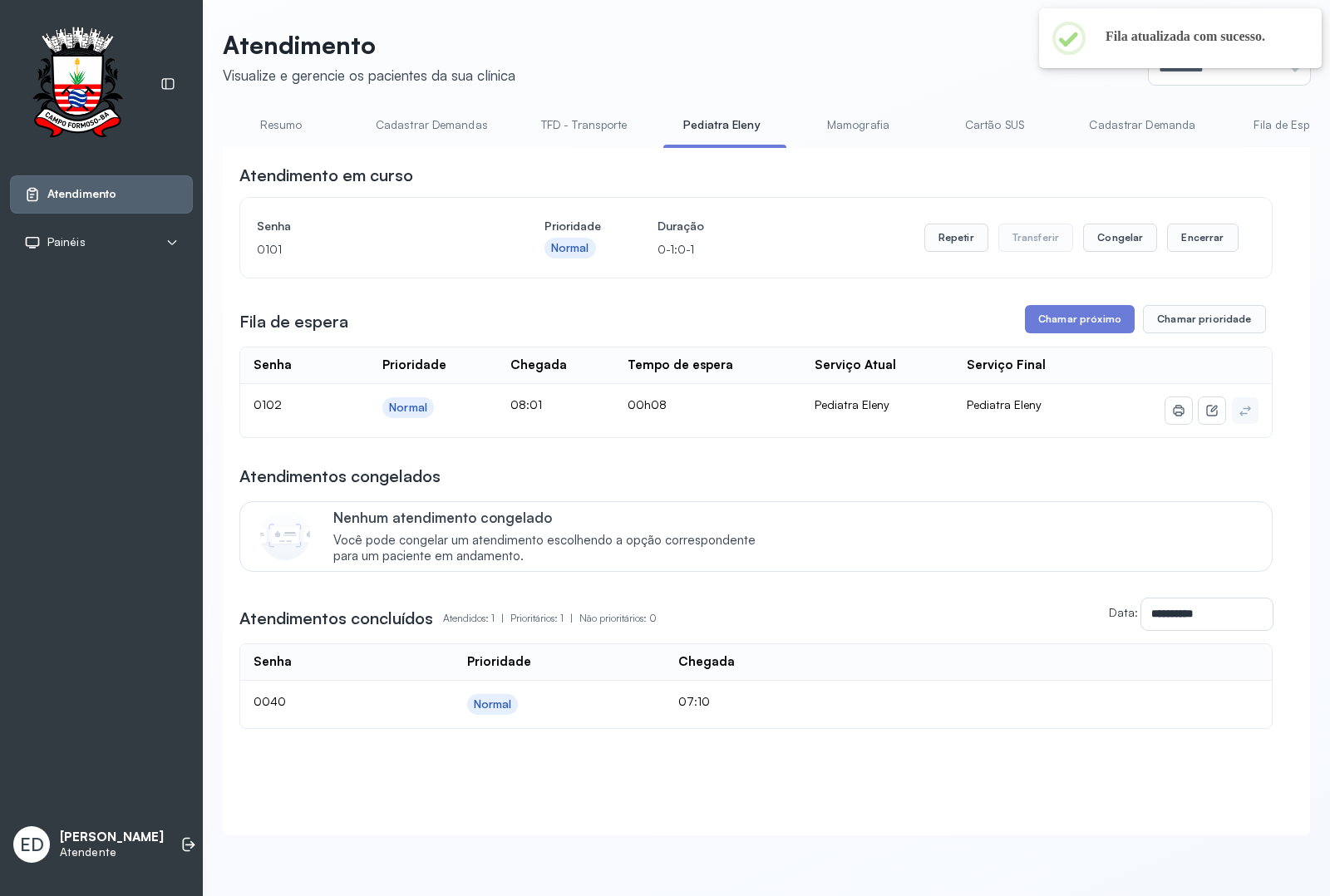
click at [274, 127] on link "Resumo" at bounding box center [281, 125] width 116 height 27
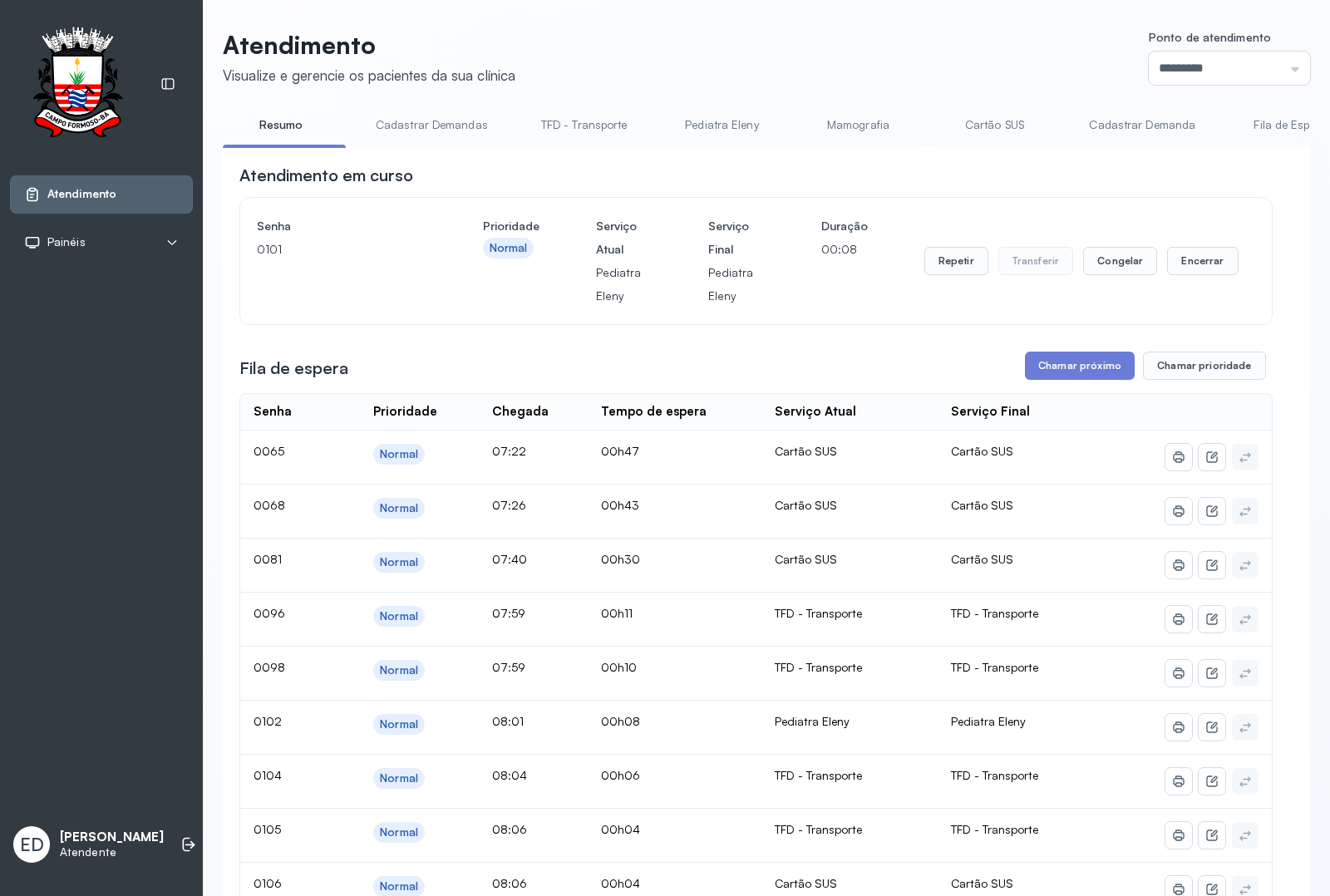
click at [295, 117] on link "Resumo" at bounding box center [281, 125] width 116 height 27
click at [1173, 264] on button "Encerrar" at bounding box center [1202, 261] width 71 height 28
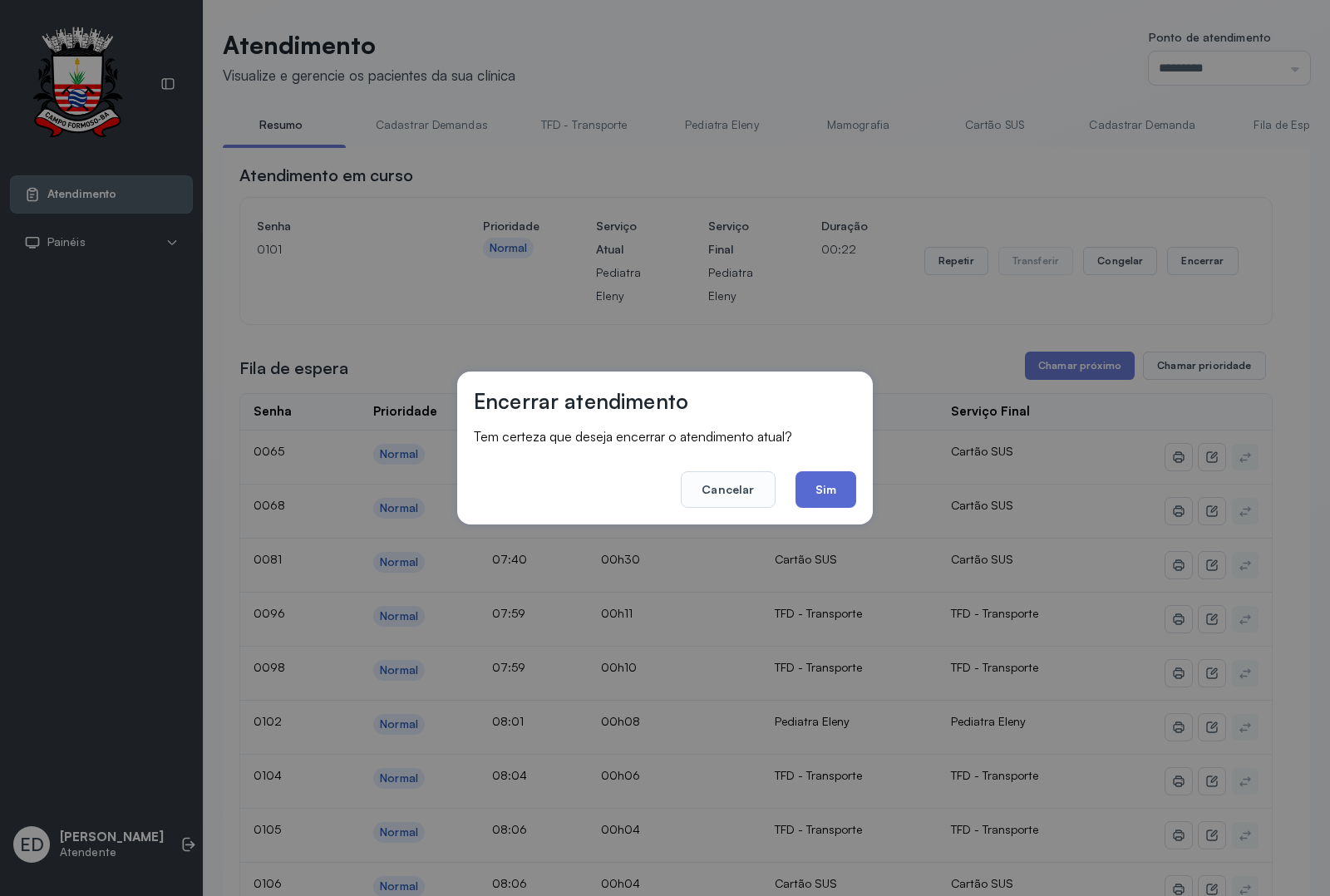
click at [827, 489] on button "Sim" at bounding box center [825, 489] width 61 height 37
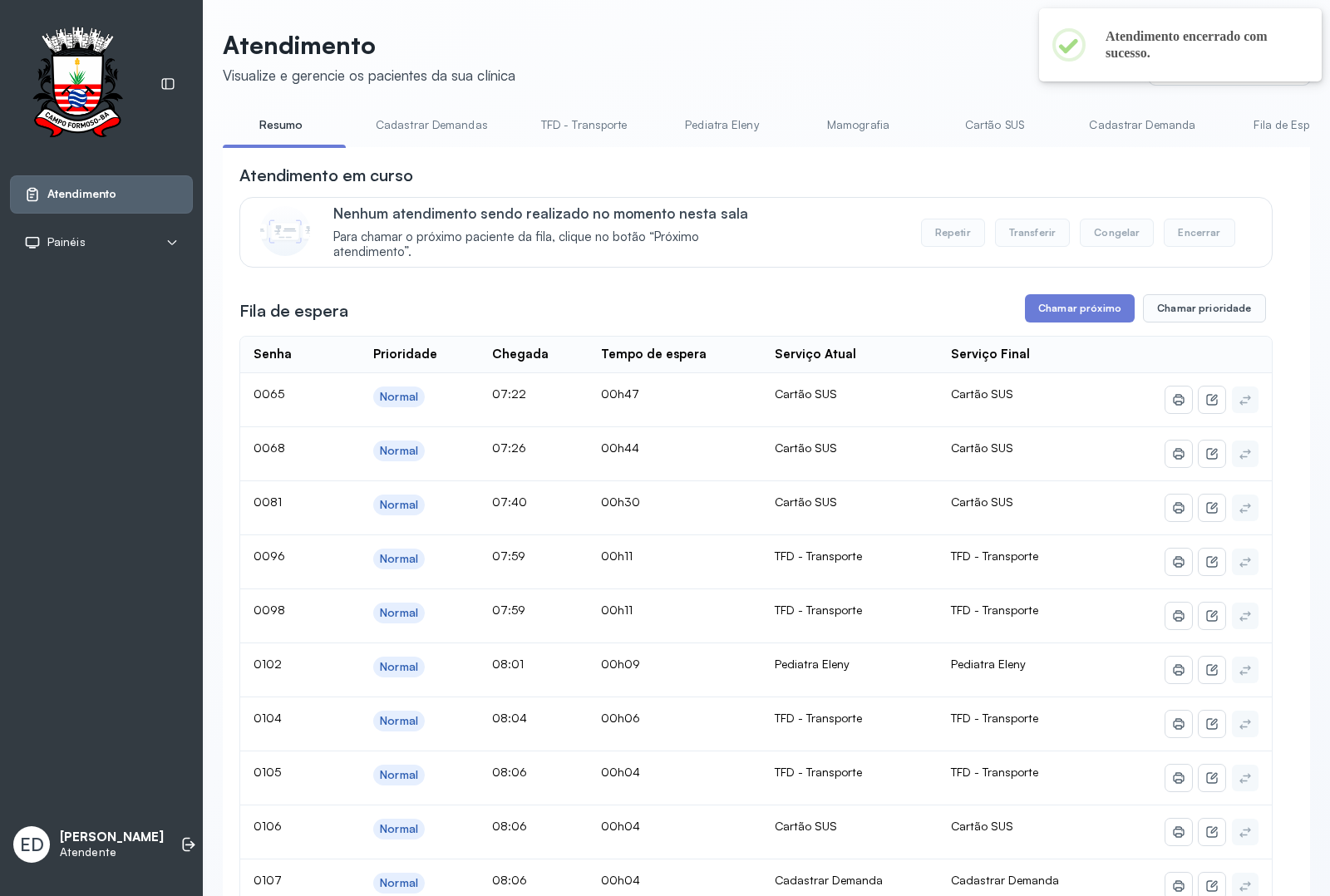
click at [719, 111] on link "Pediatra Eleny" at bounding box center [721, 125] width 116 height 27
click at [729, 133] on link "Pediatra Eleny" at bounding box center [721, 125] width 116 height 27
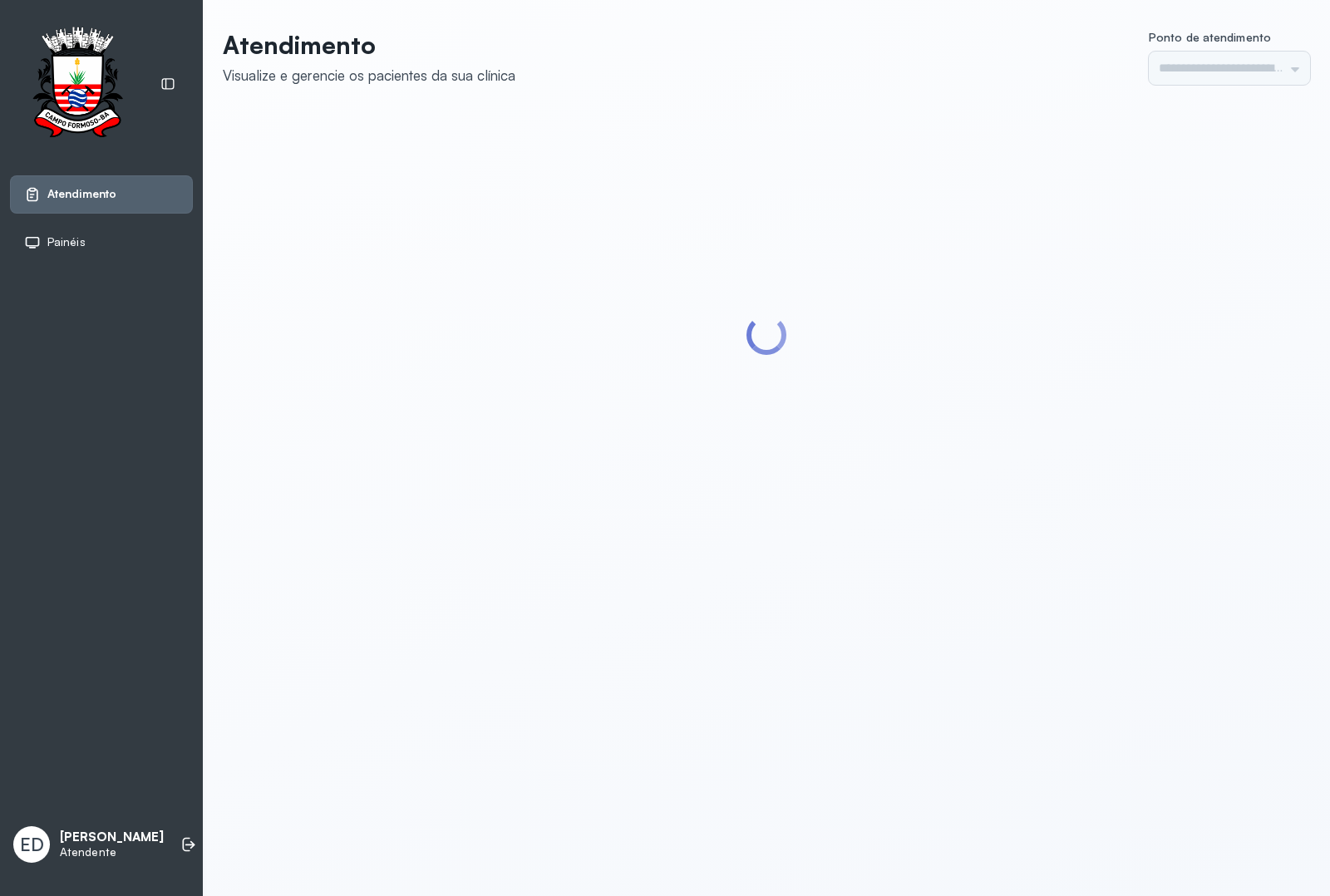
type input "*********"
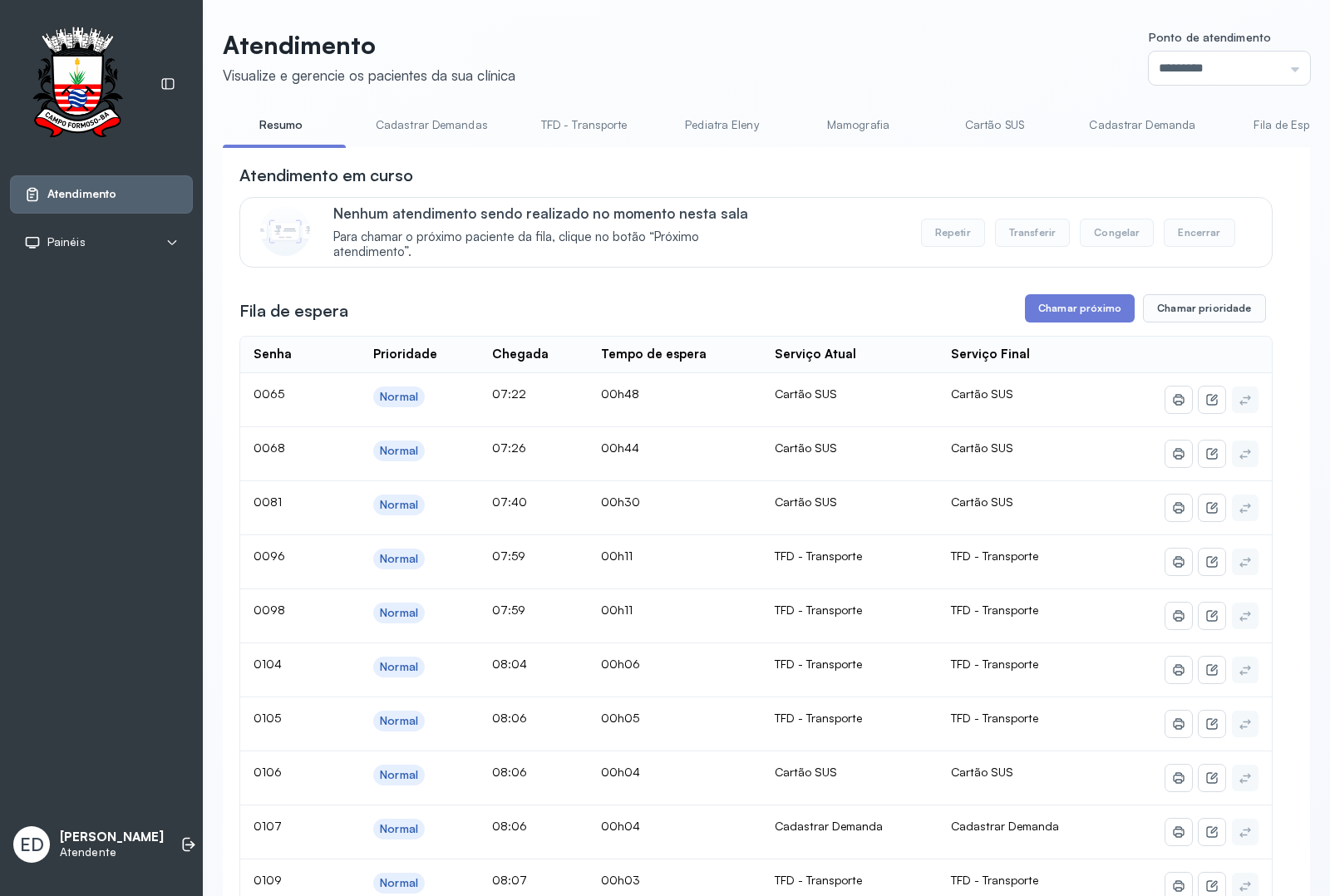
click at [835, 51] on header "Atendimento Visualize e gerencie os pacientes da sua clínica Ponto de atendimen…" at bounding box center [766, 57] width 1087 height 55
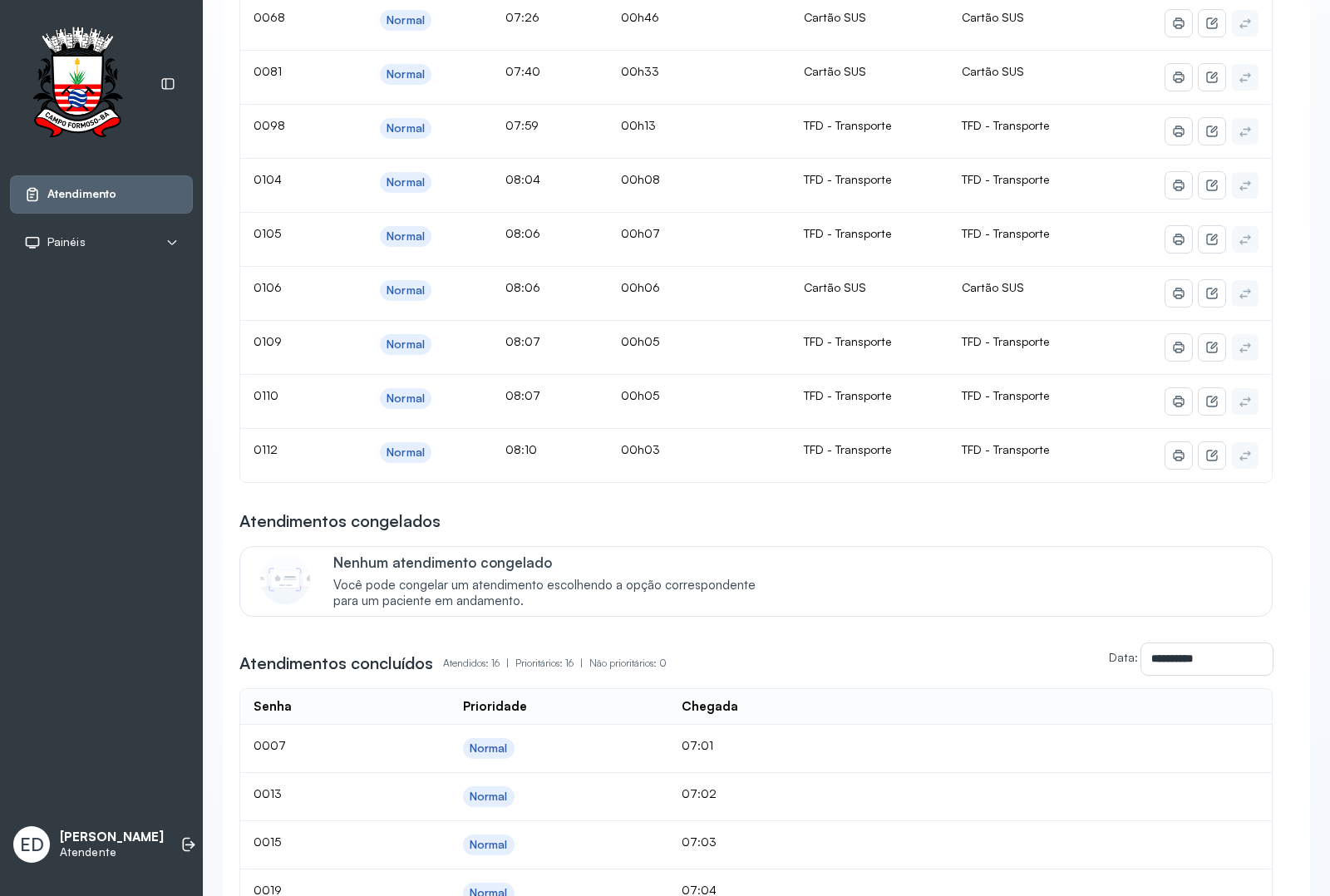
scroll to position [326, 0]
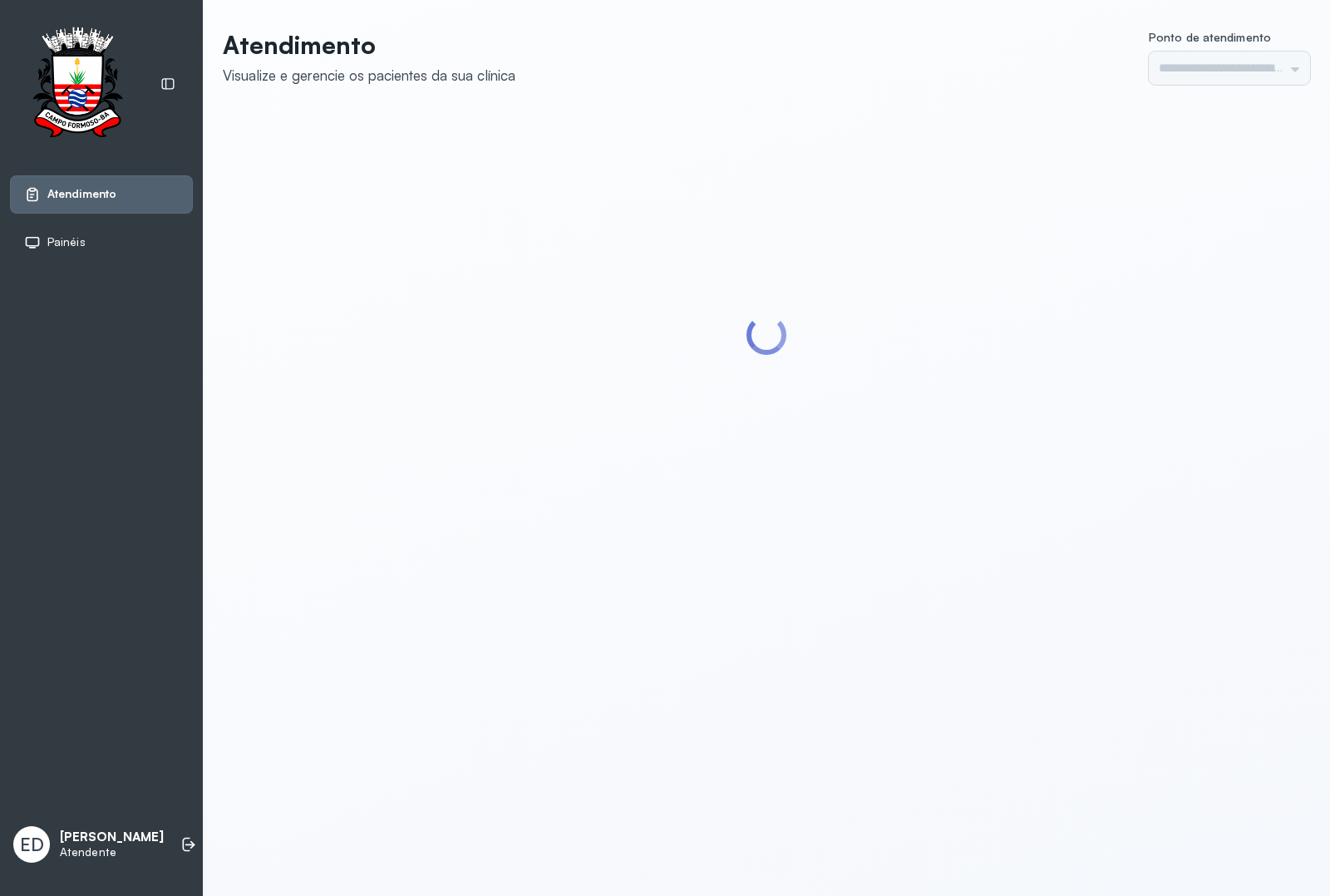
type input "*********"
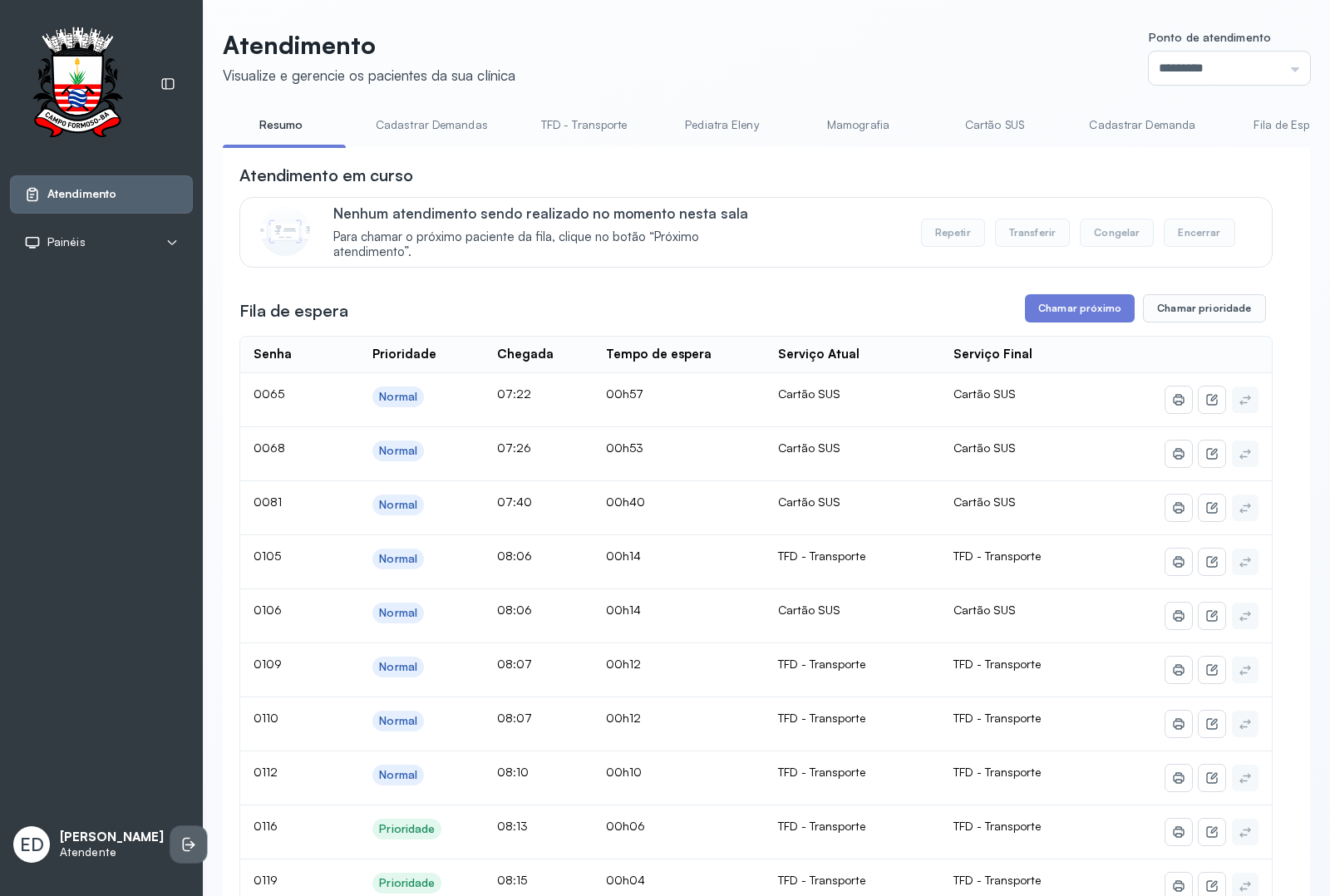
click at [180, 836] on icon at bounding box center [188, 844] width 16 height 16
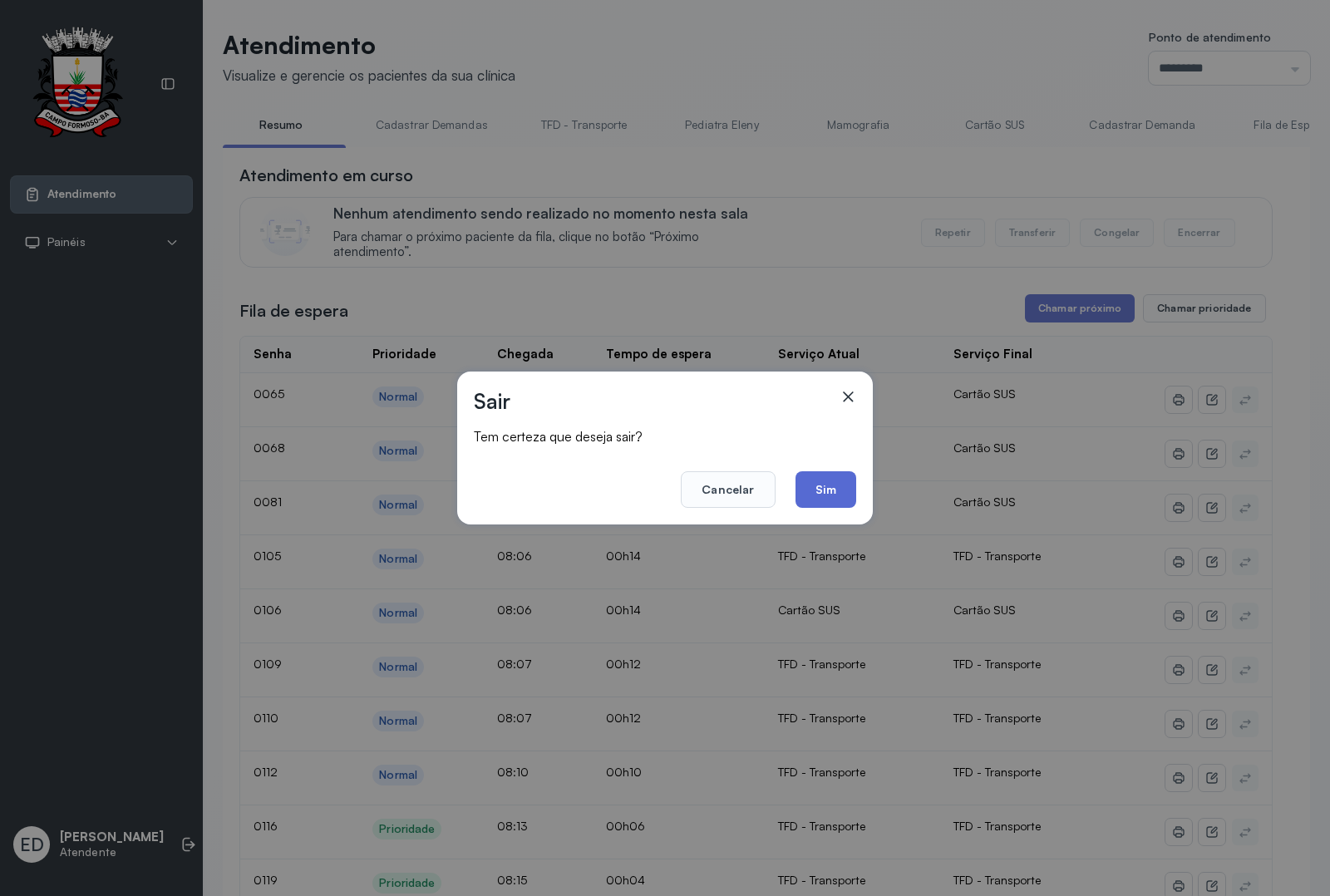
click at [821, 493] on button "Sim" at bounding box center [825, 489] width 61 height 37
